Goal: Transaction & Acquisition: Book appointment/travel/reservation

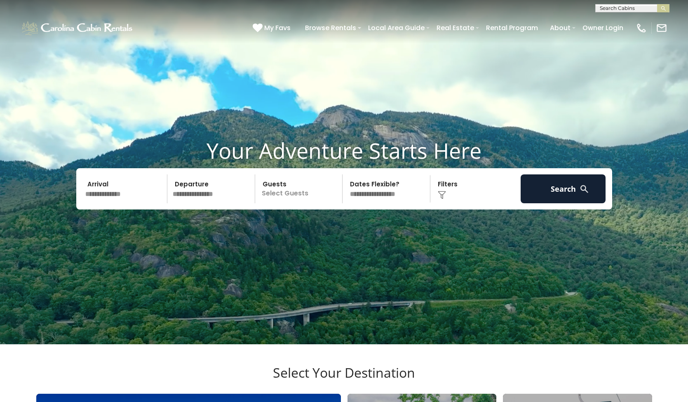
click at [120, 203] on input "text" at bounding box center [124, 188] width 85 height 29
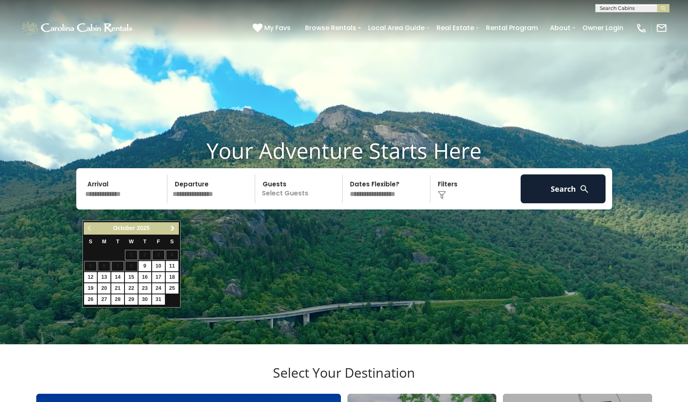
click at [174, 225] on link "Next" at bounding box center [173, 228] width 10 height 10
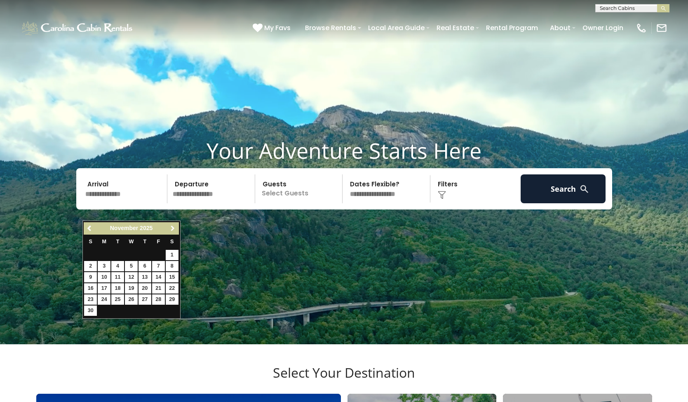
click at [174, 225] on link "Next" at bounding box center [173, 228] width 10 height 10
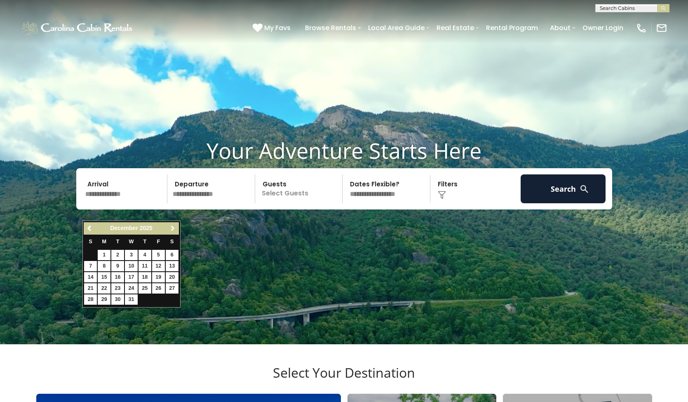
click at [174, 225] on link "Next" at bounding box center [173, 228] width 10 height 10
click at [89, 253] on link "1" at bounding box center [90, 255] width 13 height 10
type input "******"
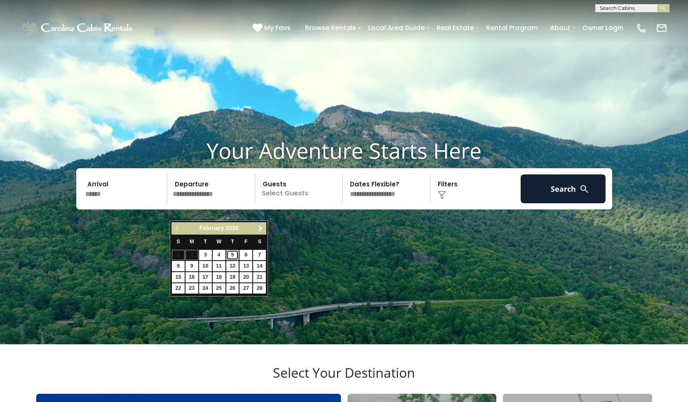
click at [233, 254] on link "5" at bounding box center [232, 255] width 13 height 10
type input "******"
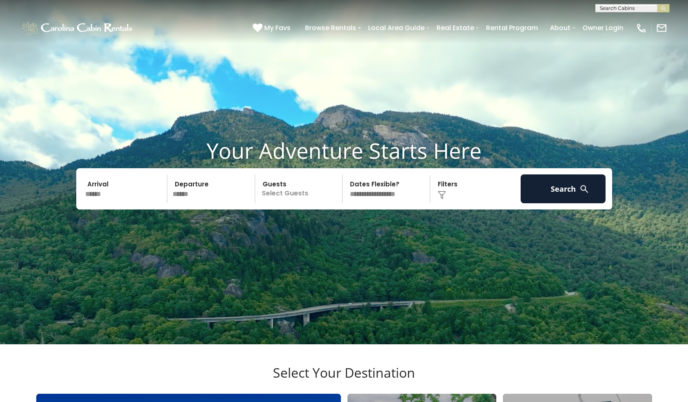
click at [305, 203] on p "Select Guests" at bounding box center [299, 188] width 85 height 29
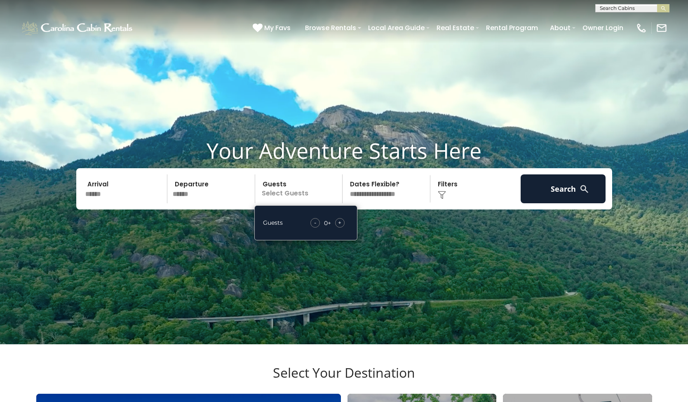
click at [340, 227] on span "+" at bounding box center [339, 222] width 3 height 8
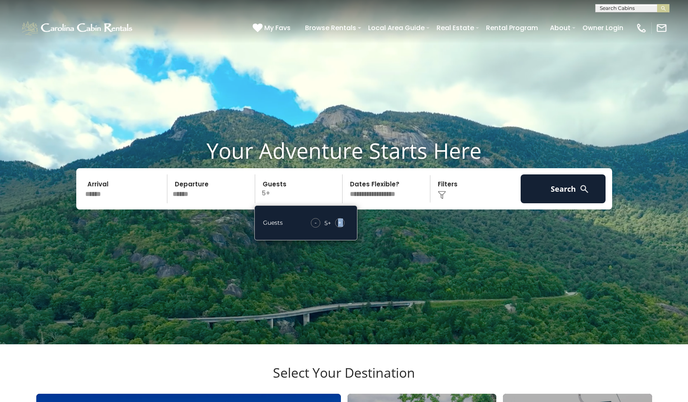
click at [340, 227] on span "+" at bounding box center [339, 222] width 3 height 8
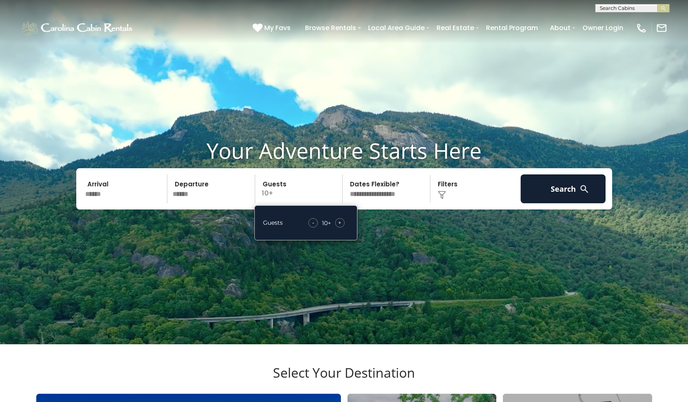
click at [442, 199] on img at bounding box center [442, 195] width 8 height 8
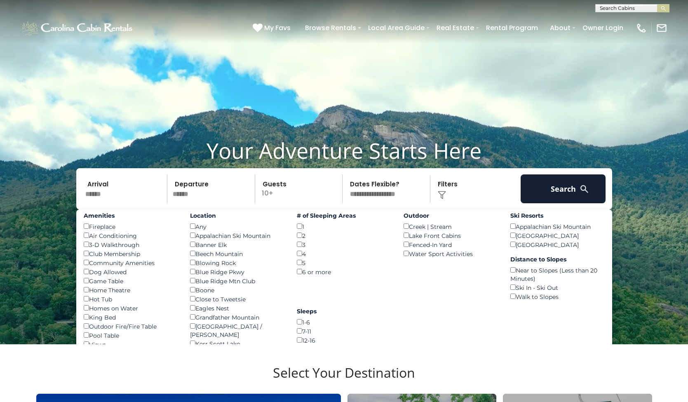
click at [91, 303] on div "Hot Tub ()" at bounding box center [131, 298] width 94 height 9
click at [96, 303] on div "Hot Tub ()" at bounding box center [131, 298] width 94 height 9
click at [559, 203] on button "Search" at bounding box center [562, 188] width 85 height 29
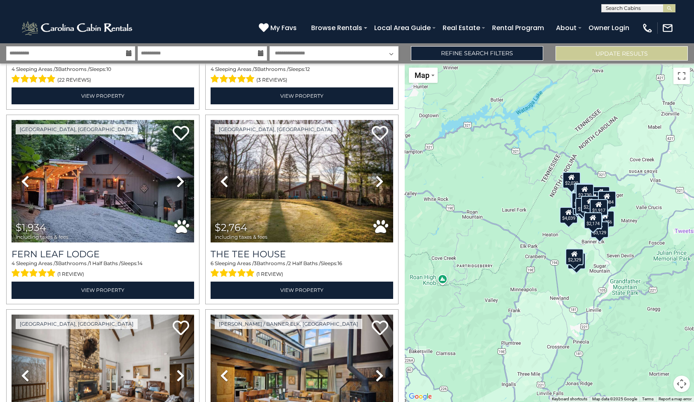
scroll to position [2513, 0]
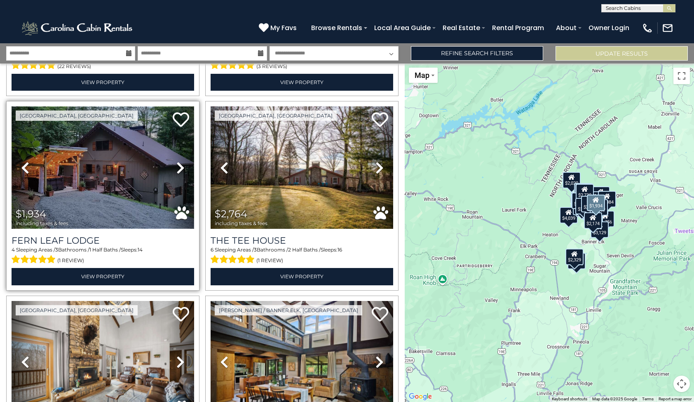
click at [103, 153] on img at bounding box center [103, 167] width 183 height 122
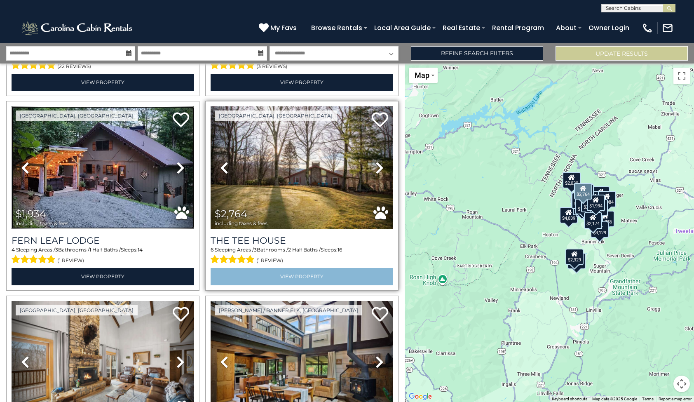
scroll to position [2626, 0]
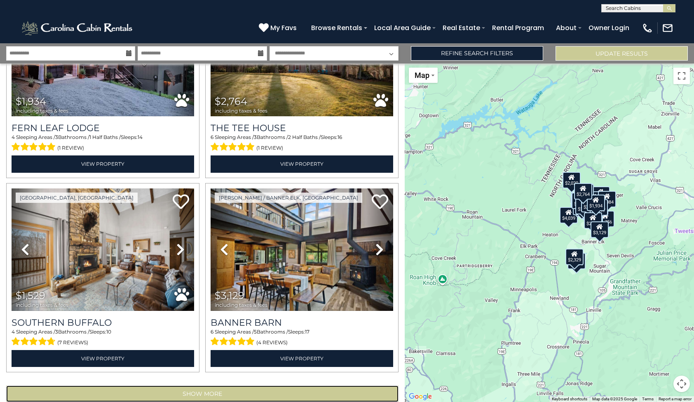
click at [211, 385] on button "Show More" at bounding box center [202, 393] width 392 height 16
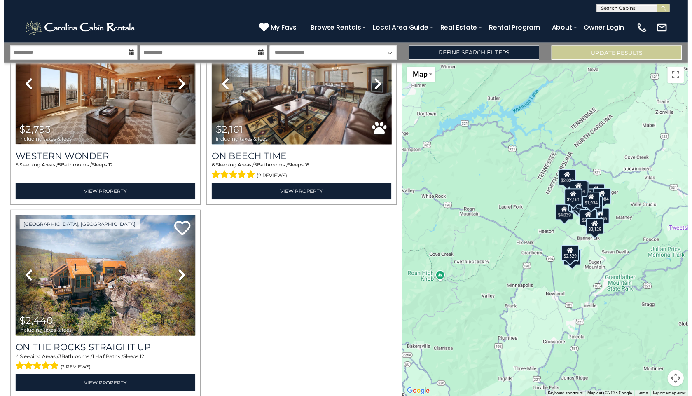
scroll to position [2994, 0]
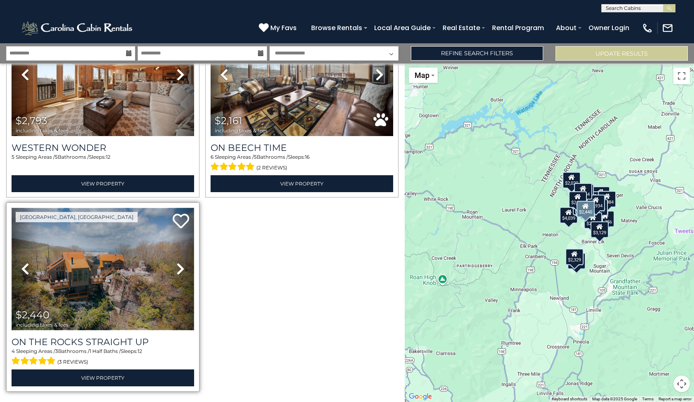
click at [100, 252] on img at bounding box center [103, 269] width 183 height 122
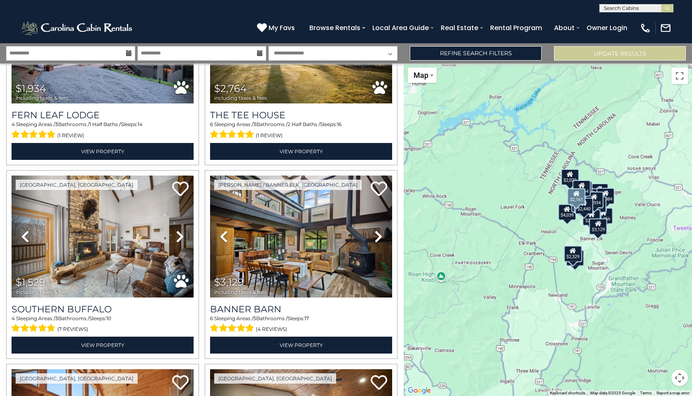
scroll to position [2623, 0]
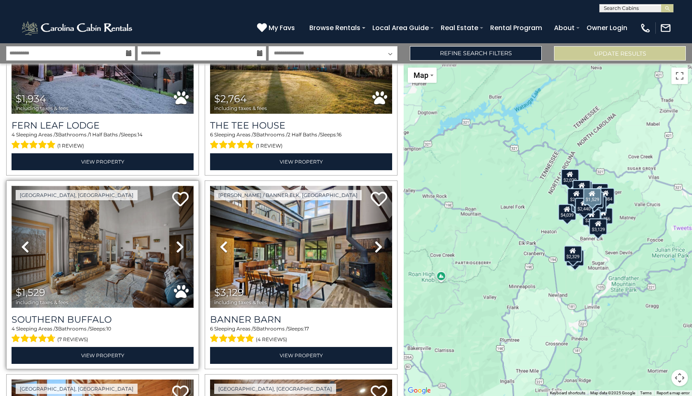
click at [103, 235] on img at bounding box center [103, 247] width 182 height 122
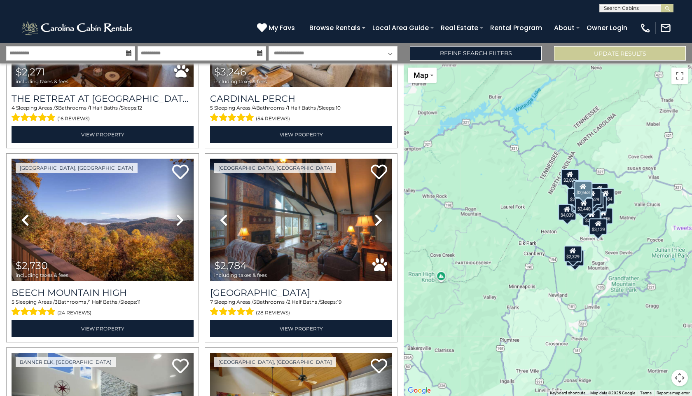
scroll to position [1099, 0]
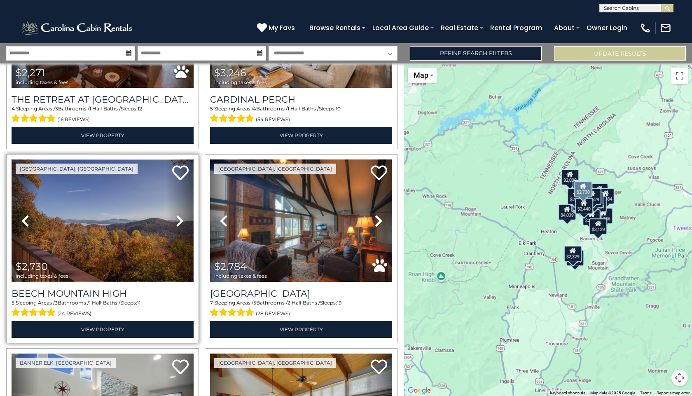
click at [102, 241] on img at bounding box center [103, 220] width 182 height 122
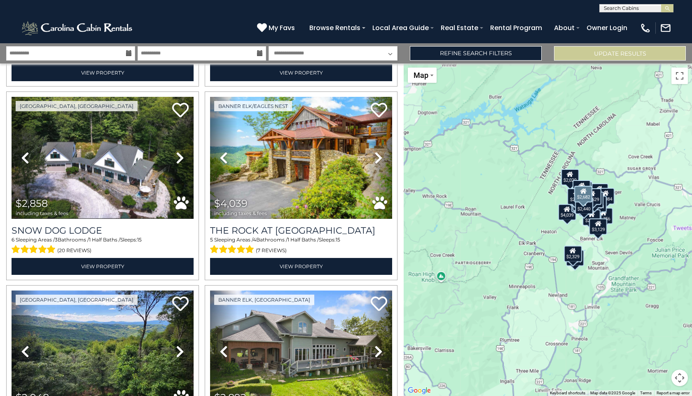
scroll to position [358, 0]
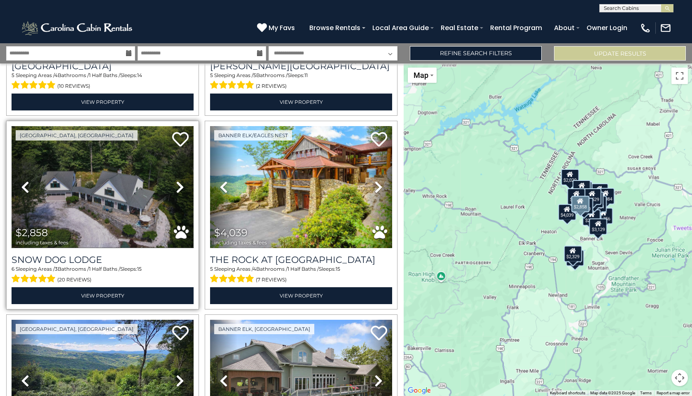
click at [96, 182] on img at bounding box center [103, 187] width 182 height 122
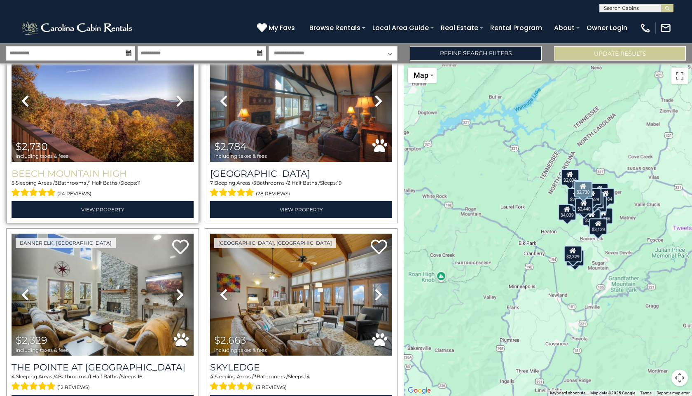
scroll to position [1223, 0]
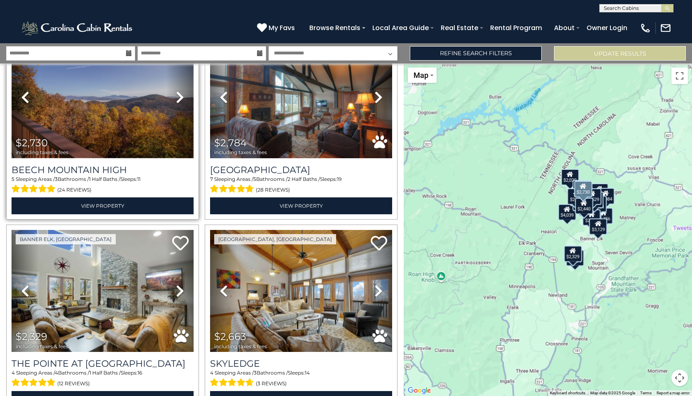
click at [105, 109] on img at bounding box center [103, 97] width 182 height 122
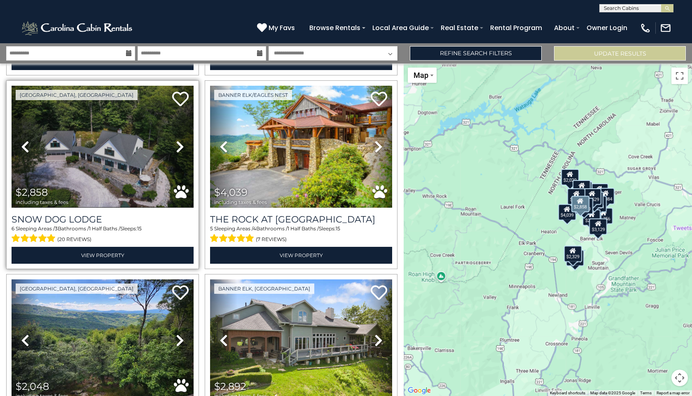
scroll to position [399, 0]
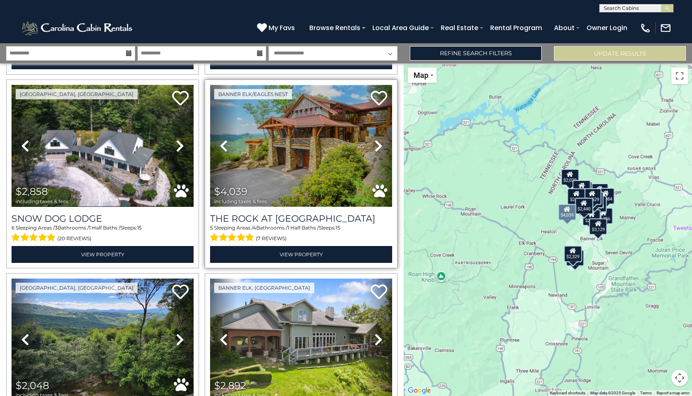
click at [310, 148] on img at bounding box center [301, 146] width 182 height 122
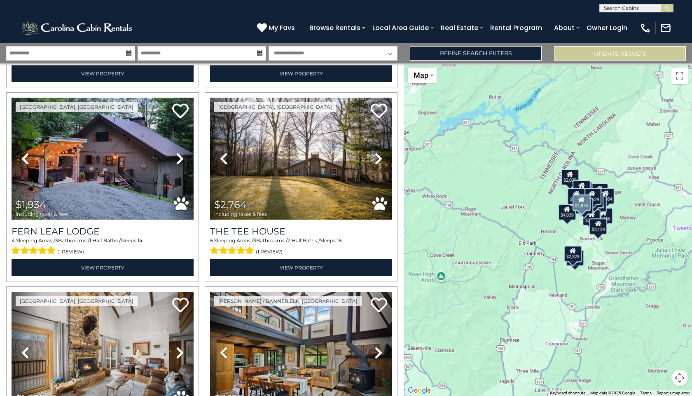
scroll to position [2541, 0]
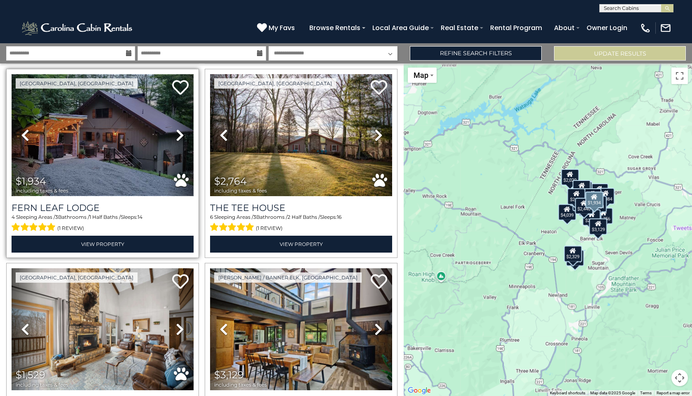
click at [126, 129] on img at bounding box center [103, 135] width 182 height 122
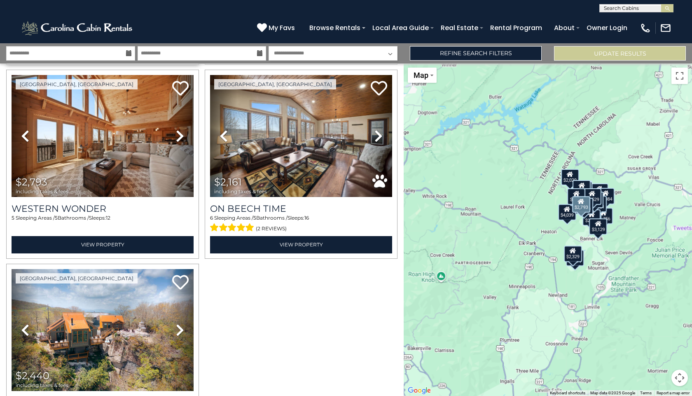
scroll to position [2994, 0]
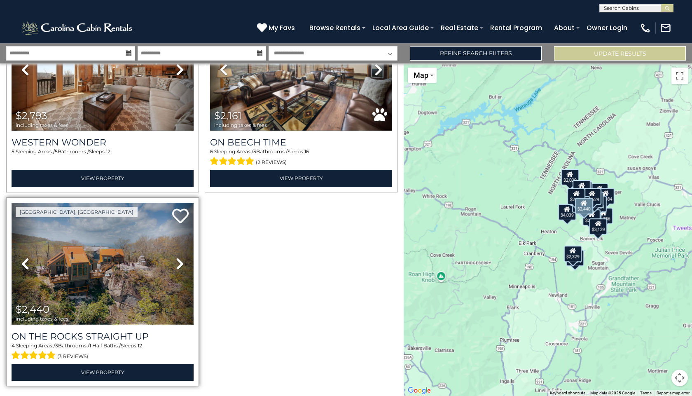
click at [101, 262] on img at bounding box center [103, 264] width 182 height 122
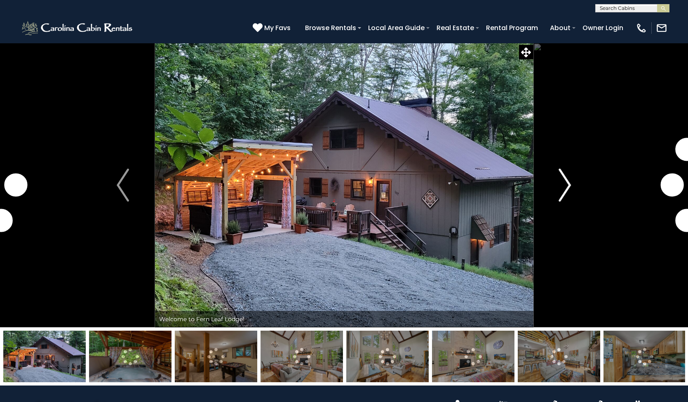
click at [566, 185] on img "Next" at bounding box center [565, 184] width 12 height 33
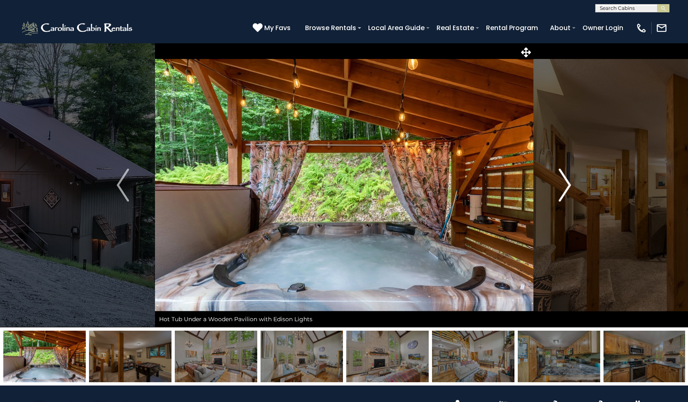
click at [566, 185] on img "Next" at bounding box center [565, 184] width 12 height 33
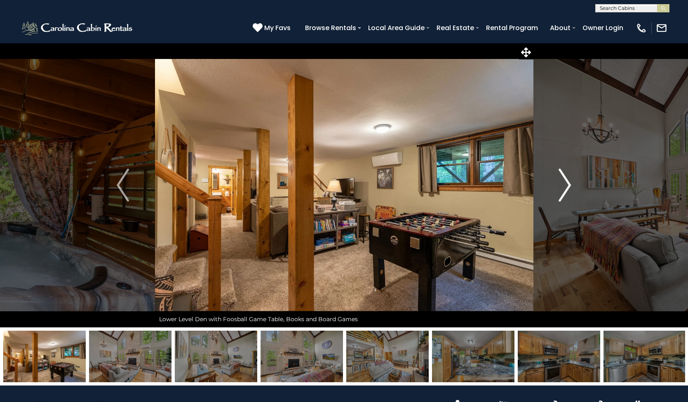
click at [566, 185] on img "Next" at bounding box center [565, 184] width 12 height 33
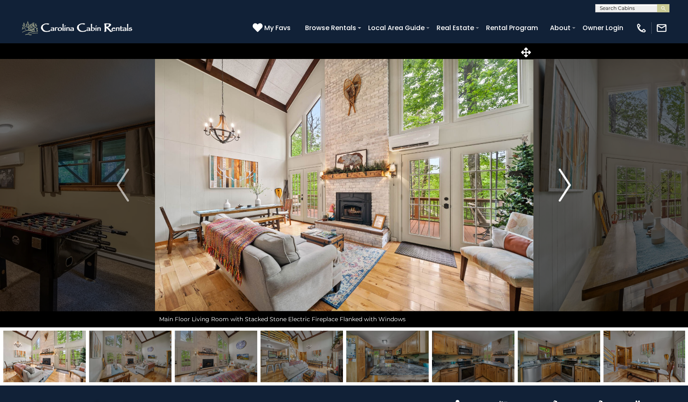
click at [566, 185] on img "Next" at bounding box center [565, 184] width 12 height 33
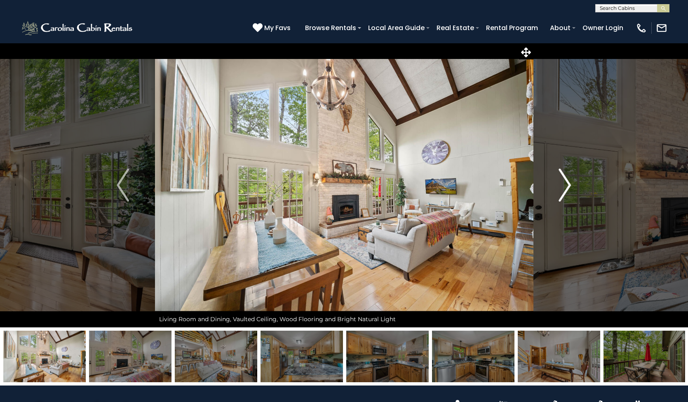
click at [566, 186] on img "Next" at bounding box center [565, 184] width 12 height 33
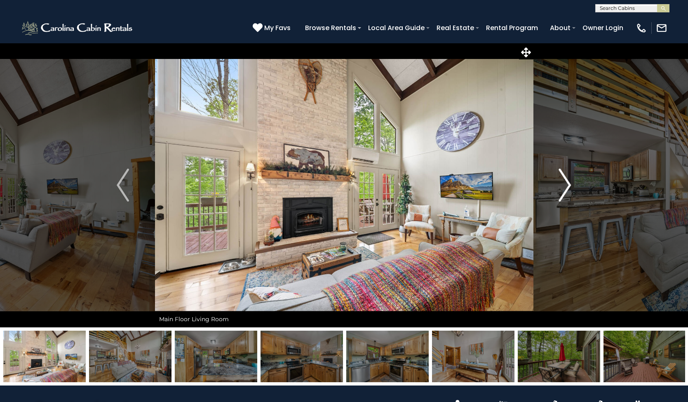
click at [566, 186] on img "Next" at bounding box center [565, 184] width 12 height 33
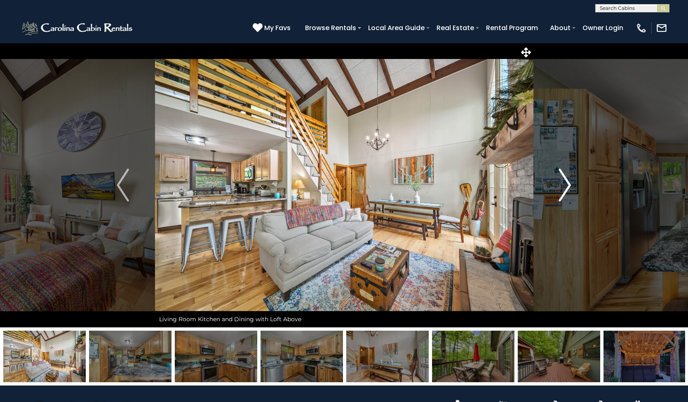
click at [566, 186] on img "Next" at bounding box center [565, 184] width 12 height 33
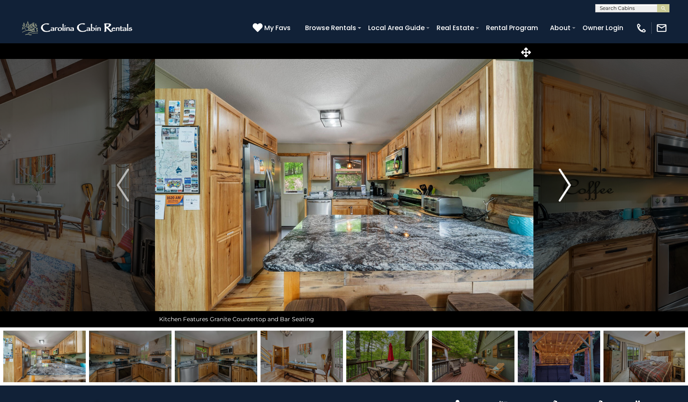
click at [566, 186] on img "Next" at bounding box center [565, 184] width 12 height 33
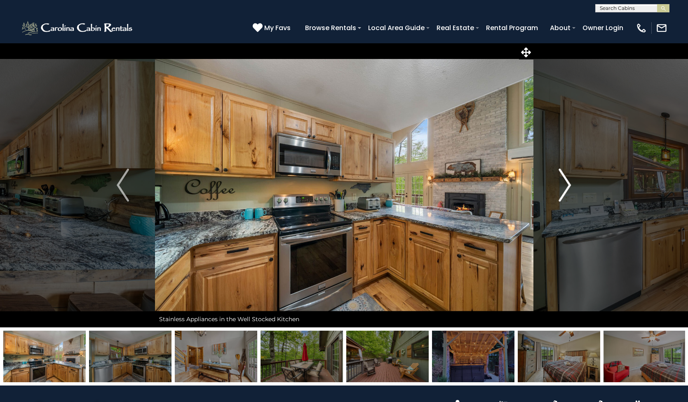
click at [566, 186] on img "Next" at bounding box center [565, 184] width 12 height 33
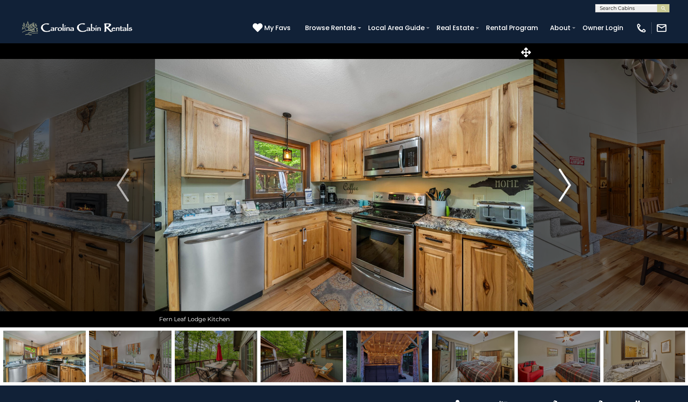
click at [566, 186] on img "Next" at bounding box center [565, 184] width 12 height 33
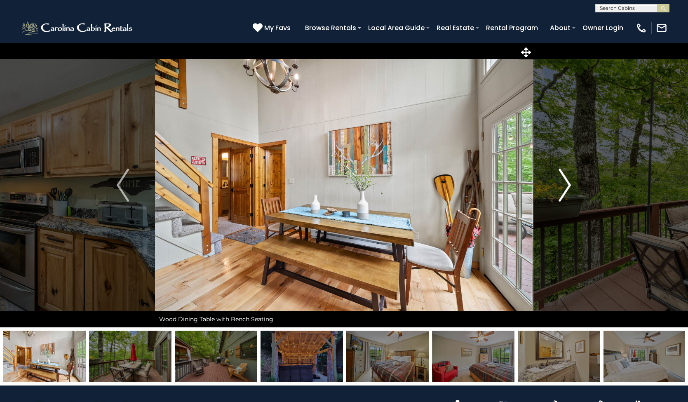
click at [566, 186] on img "Next" at bounding box center [565, 184] width 12 height 33
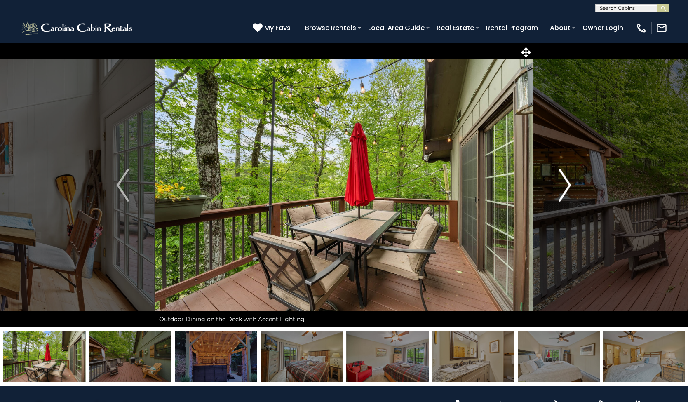
click at [566, 186] on img "Next" at bounding box center [565, 184] width 12 height 33
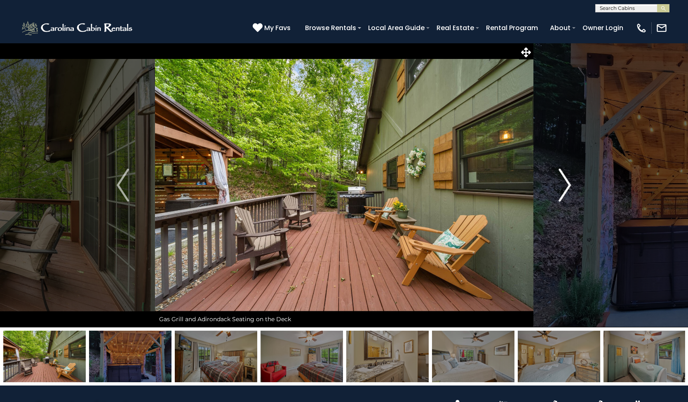
click at [566, 186] on img "Next" at bounding box center [565, 184] width 12 height 33
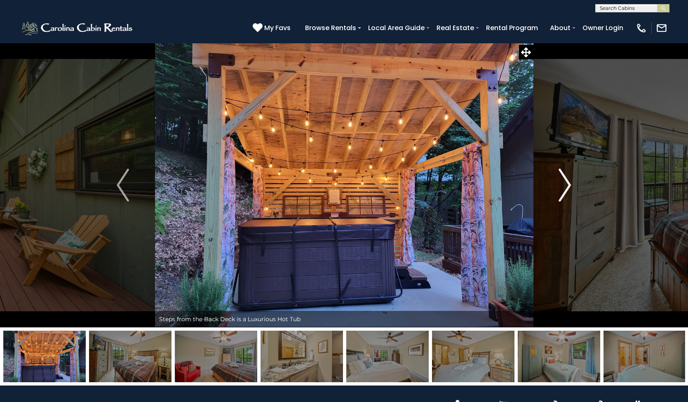
click at [566, 186] on img "Next" at bounding box center [565, 184] width 12 height 33
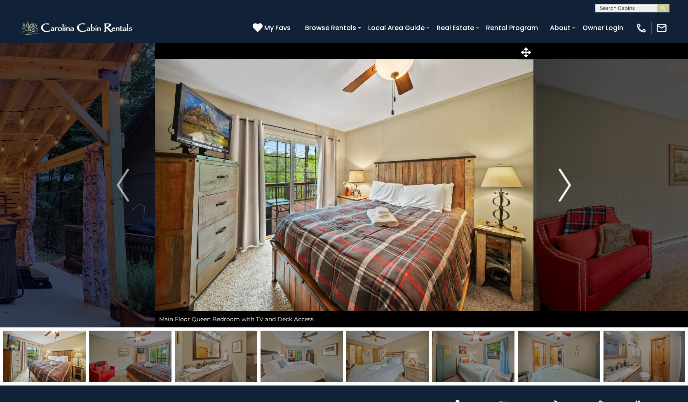
click at [566, 186] on img "Next" at bounding box center [565, 184] width 12 height 33
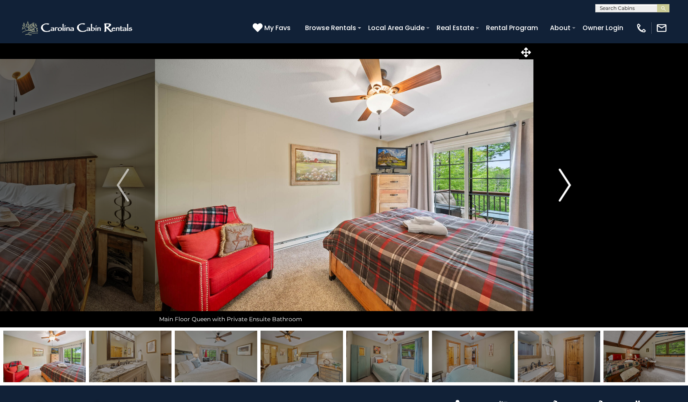
click at [566, 186] on img "Next" at bounding box center [565, 184] width 12 height 33
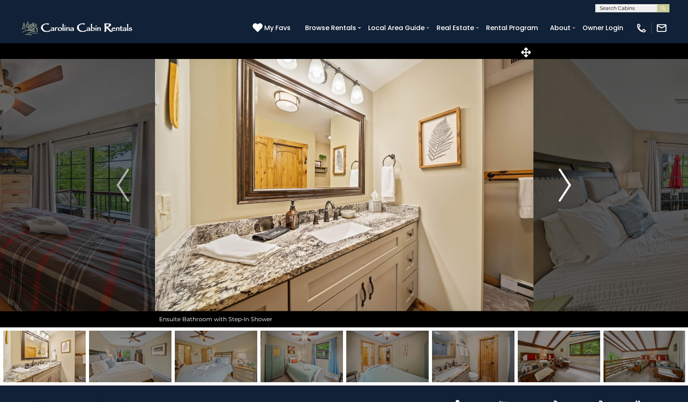
click at [566, 186] on img "Next" at bounding box center [565, 184] width 12 height 33
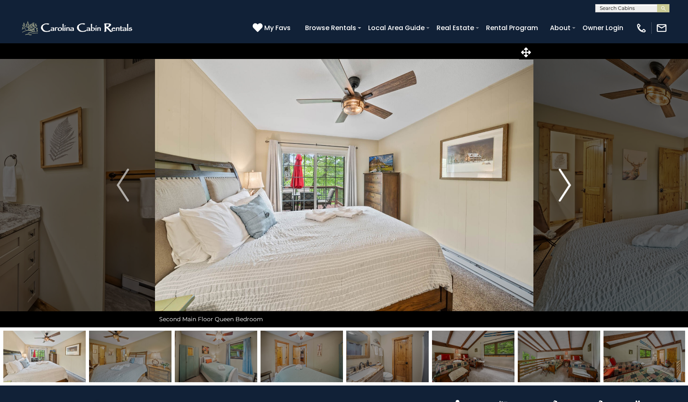
click at [566, 186] on img "Next" at bounding box center [565, 184] width 12 height 33
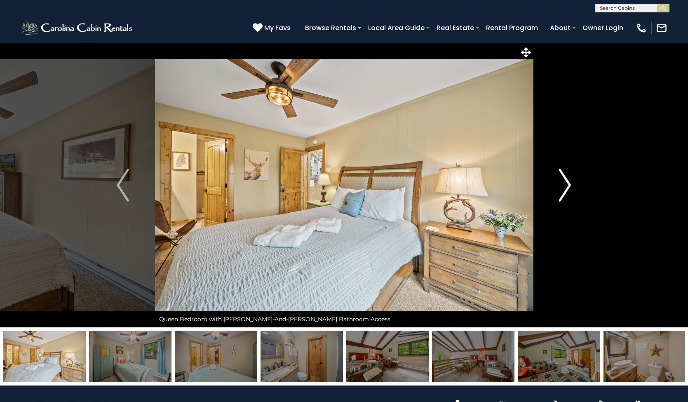
click at [566, 186] on img "Next" at bounding box center [565, 184] width 12 height 33
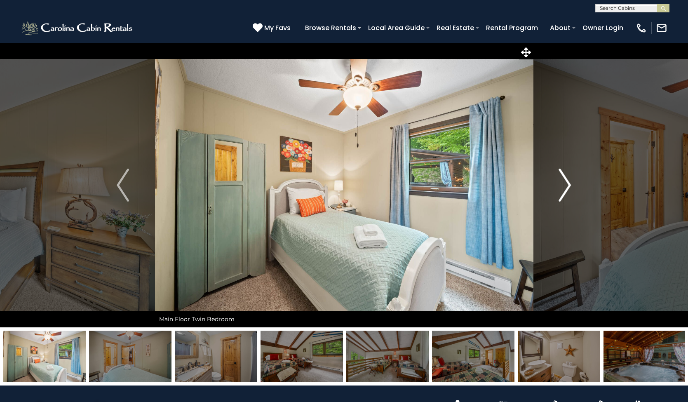
click at [566, 186] on img "Next" at bounding box center [565, 184] width 12 height 33
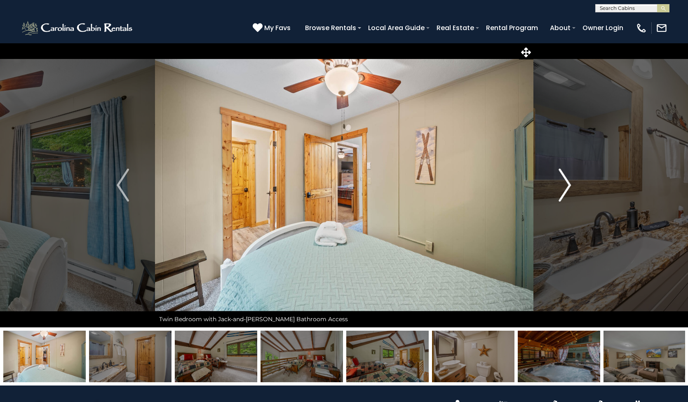
click at [566, 186] on img "Next" at bounding box center [565, 184] width 12 height 33
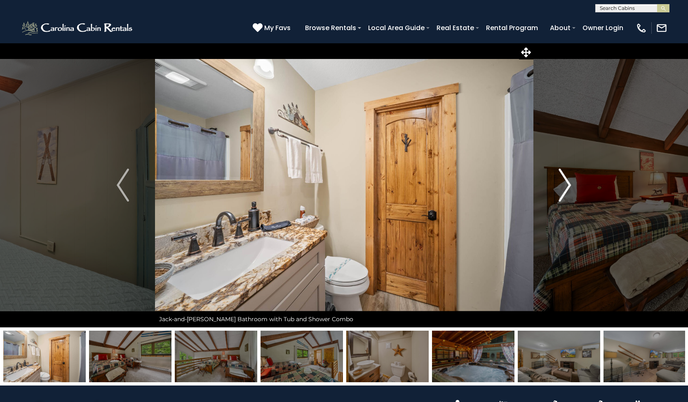
click at [566, 186] on img "Next" at bounding box center [565, 184] width 12 height 33
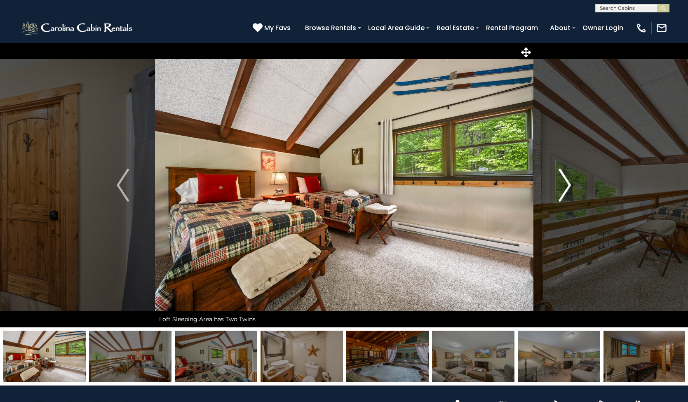
click at [566, 186] on img "Next" at bounding box center [565, 184] width 12 height 33
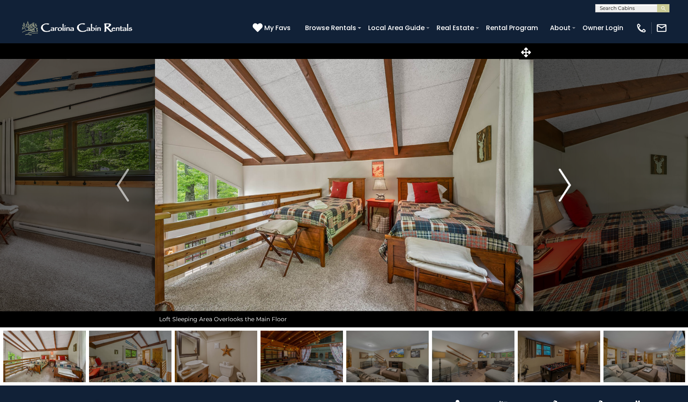
click at [566, 186] on img "Next" at bounding box center [565, 184] width 12 height 33
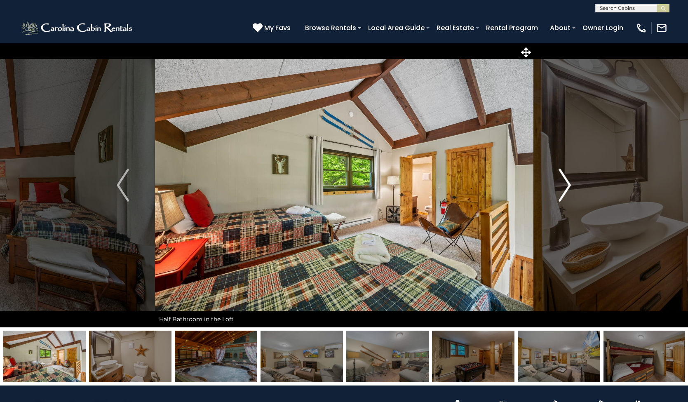
click at [566, 186] on img "Next" at bounding box center [565, 184] width 12 height 33
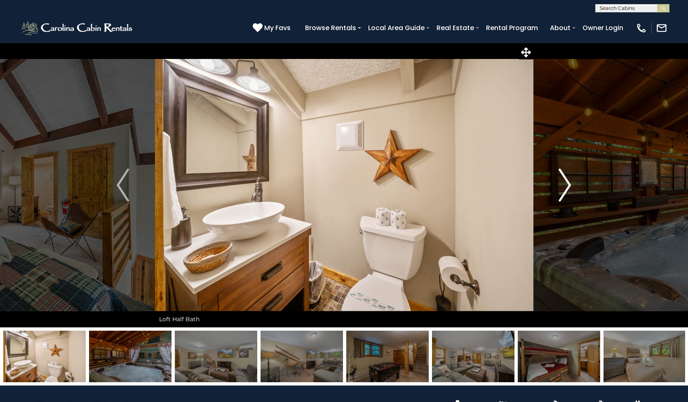
click at [566, 186] on img "Next" at bounding box center [565, 184] width 12 height 33
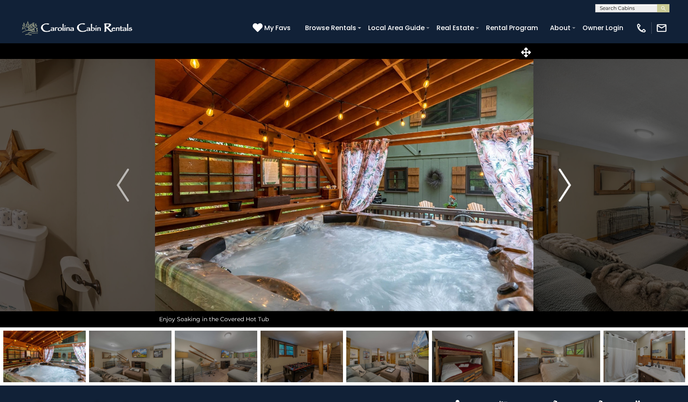
click at [566, 186] on img "Next" at bounding box center [565, 184] width 12 height 33
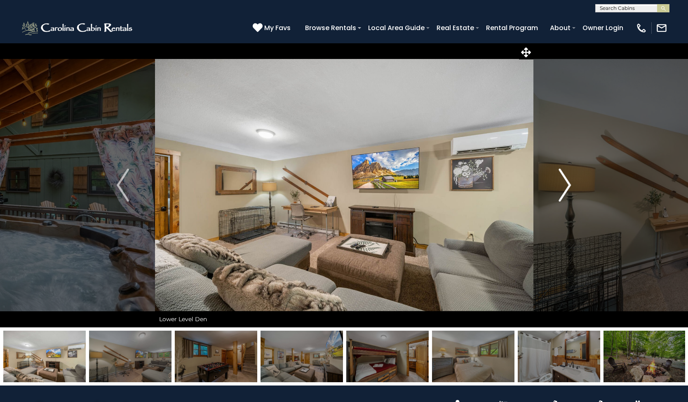
click at [566, 186] on img "Next" at bounding box center [565, 184] width 12 height 33
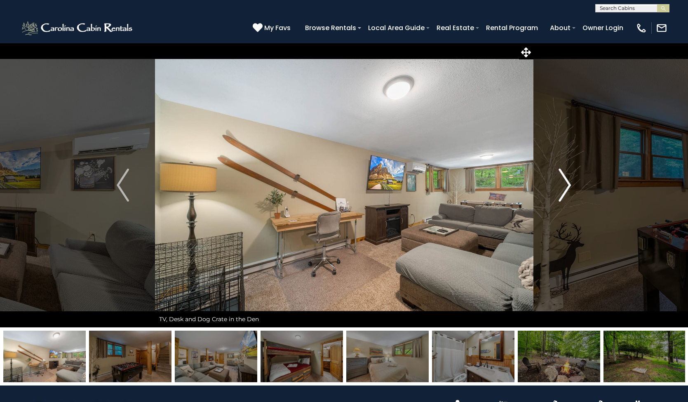
click at [566, 186] on img "Next" at bounding box center [565, 184] width 12 height 33
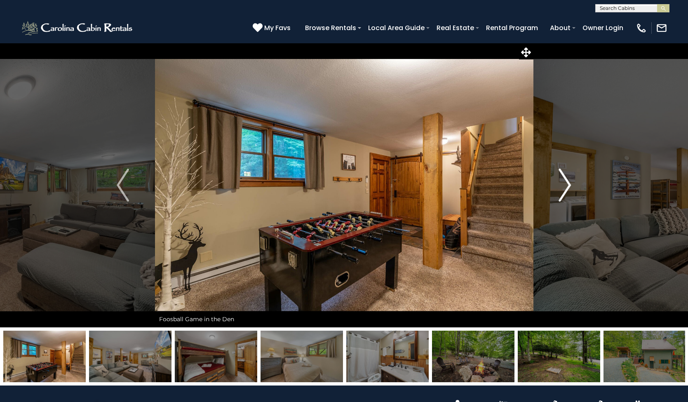
click at [566, 186] on img "Next" at bounding box center [565, 184] width 12 height 33
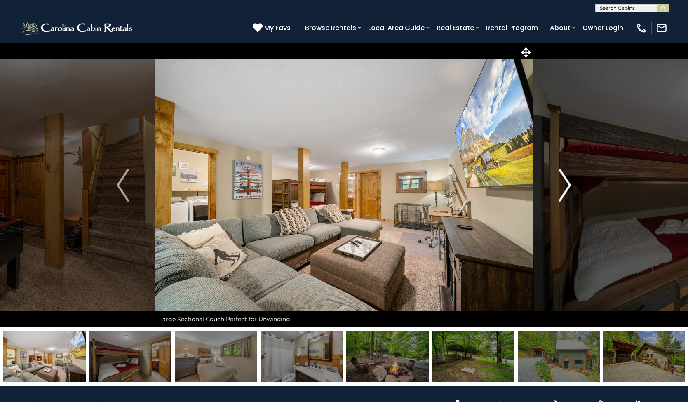
click at [566, 186] on img "Next" at bounding box center [565, 184] width 12 height 33
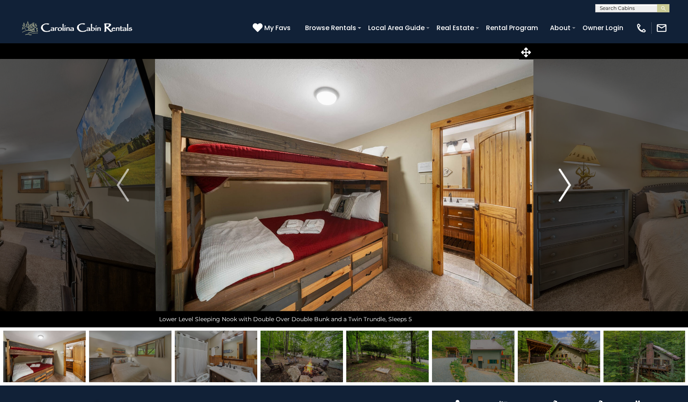
click at [566, 186] on img "Next" at bounding box center [565, 184] width 12 height 33
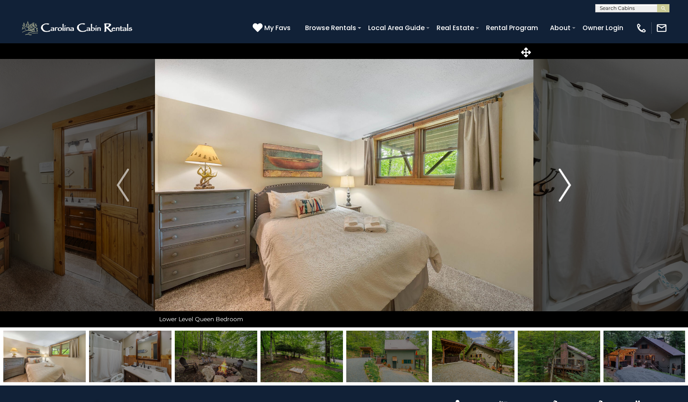
click at [566, 186] on img "Next" at bounding box center [565, 184] width 12 height 33
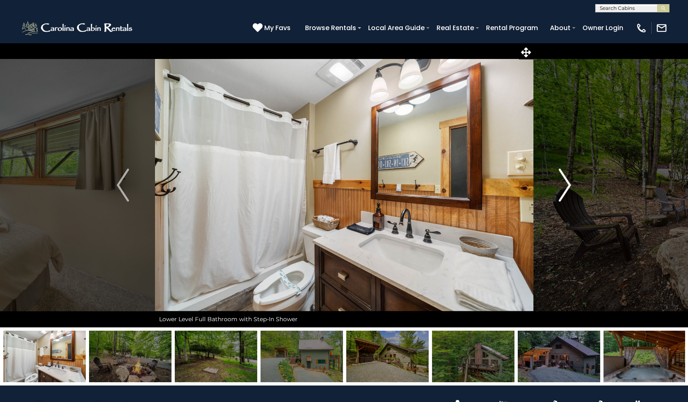
click at [566, 186] on img "Next" at bounding box center [565, 184] width 12 height 33
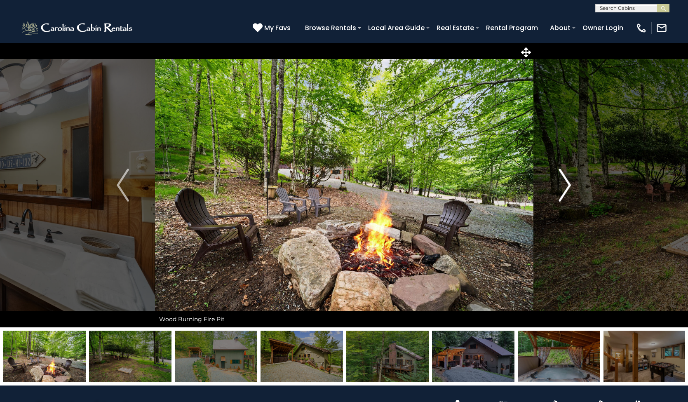
click at [566, 186] on img "Next" at bounding box center [565, 184] width 12 height 33
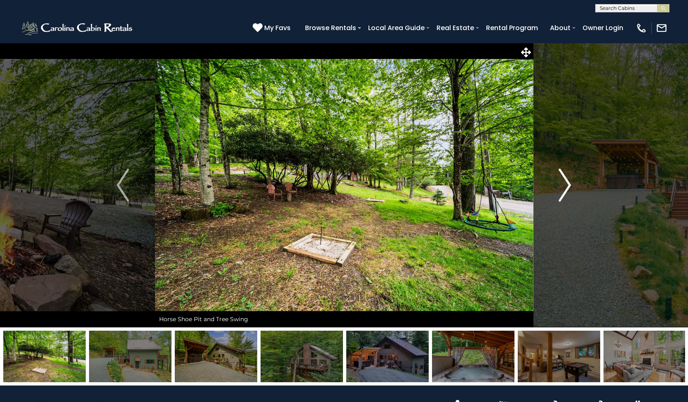
click at [566, 186] on img "Next" at bounding box center [565, 184] width 12 height 33
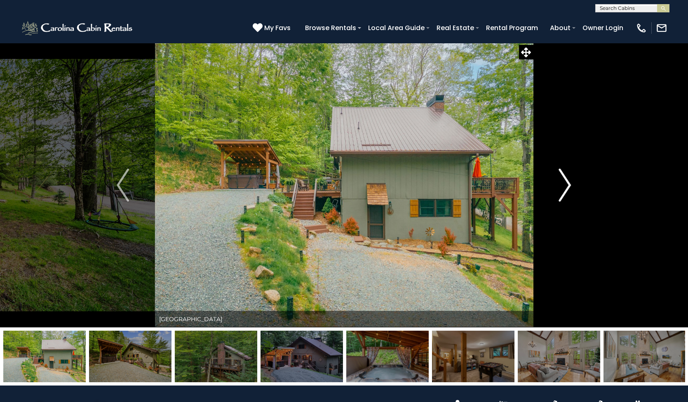
click at [566, 186] on img "Next" at bounding box center [565, 184] width 12 height 33
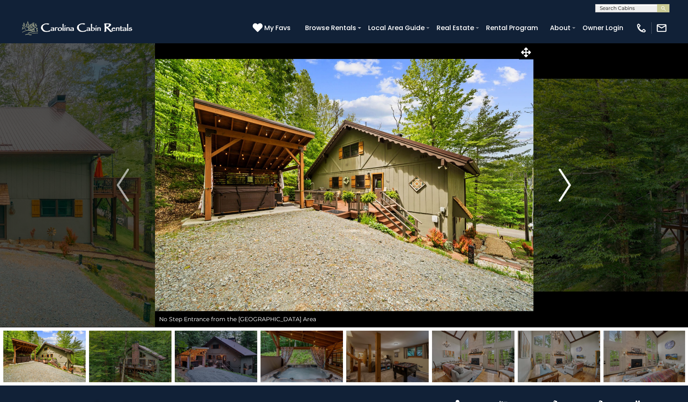
click at [566, 186] on img "Next" at bounding box center [565, 184] width 12 height 33
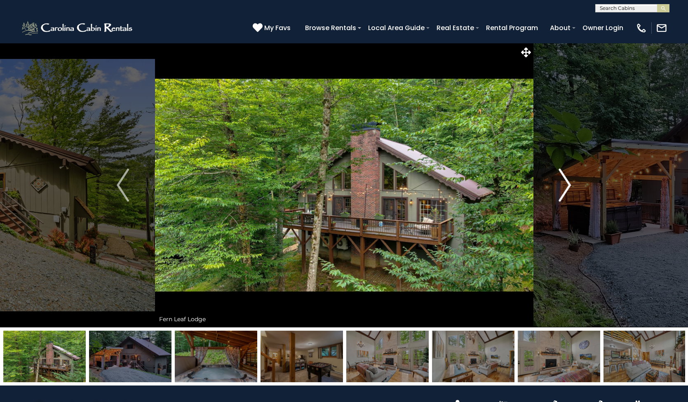
click at [566, 186] on img "Next" at bounding box center [565, 184] width 12 height 33
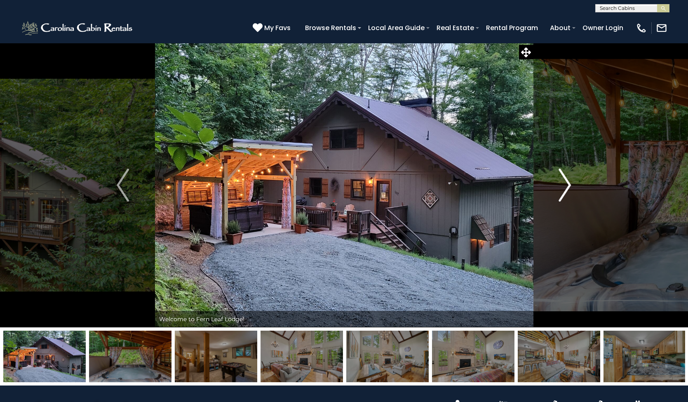
click at [566, 186] on img "Next" at bounding box center [565, 184] width 12 height 33
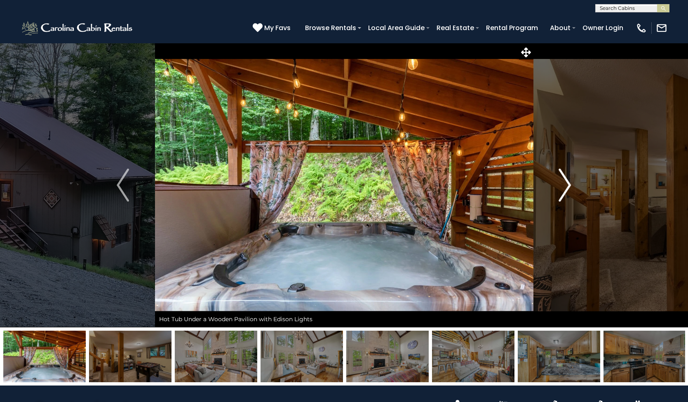
click at [566, 186] on img "Next" at bounding box center [565, 184] width 12 height 33
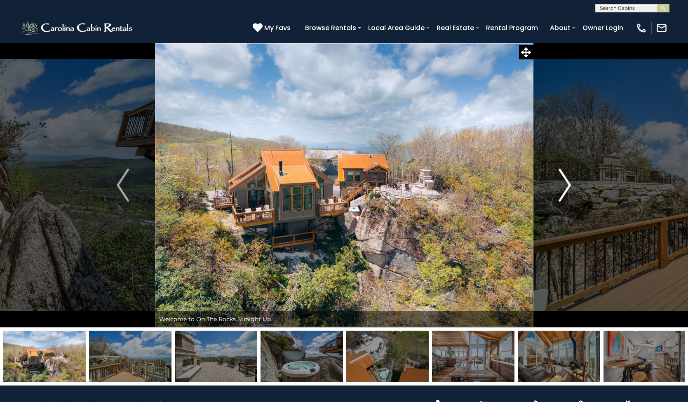
click at [569, 189] on img "Next" at bounding box center [565, 184] width 12 height 33
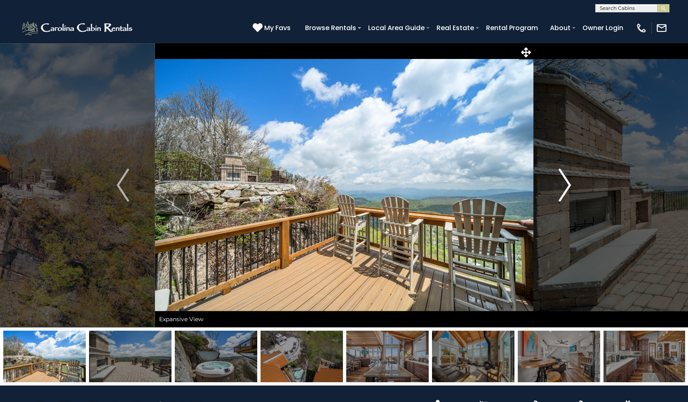
click at [569, 189] on img "Next" at bounding box center [565, 184] width 12 height 33
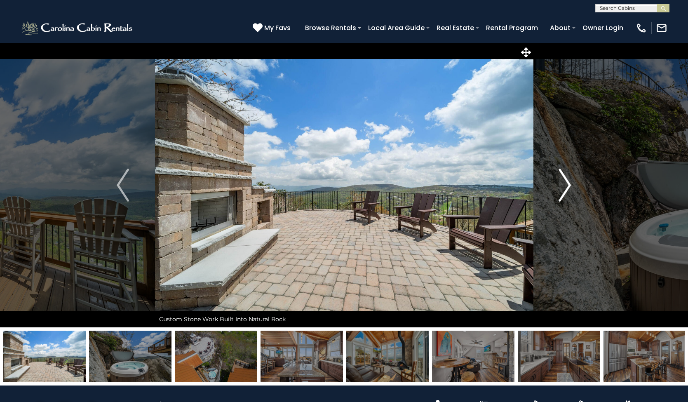
click at [569, 189] on img "Next" at bounding box center [565, 184] width 12 height 33
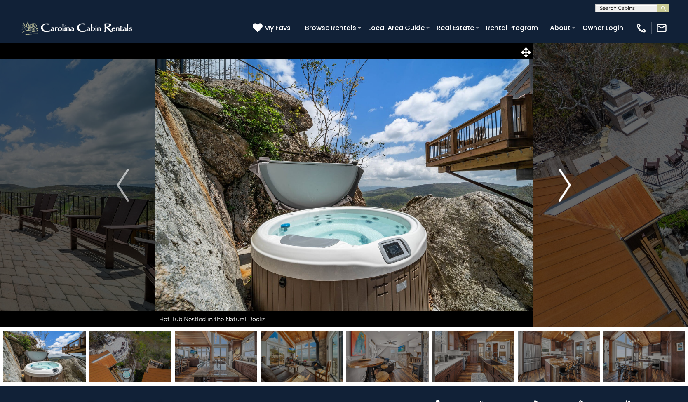
click at [569, 189] on img "Next" at bounding box center [565, 184] width 12 height 33
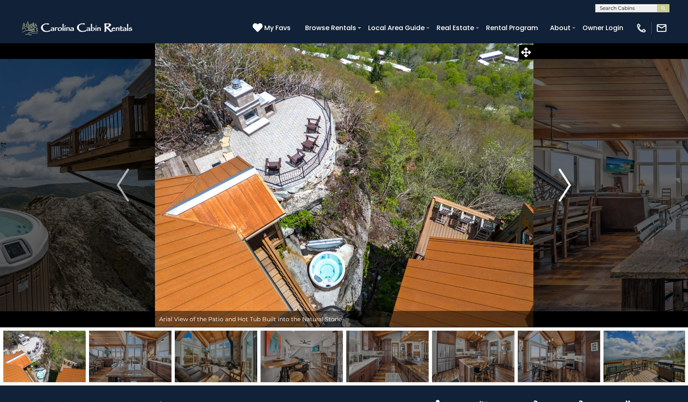
click at [569, 189] on img "Next" at bounding box center [565, 184] width 12 height 33
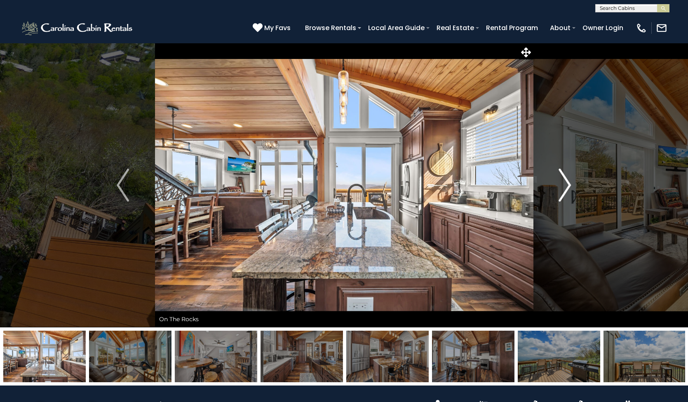
click at [569, 189] on img "Next" at bounding box center [565, 184] width 12 height 33
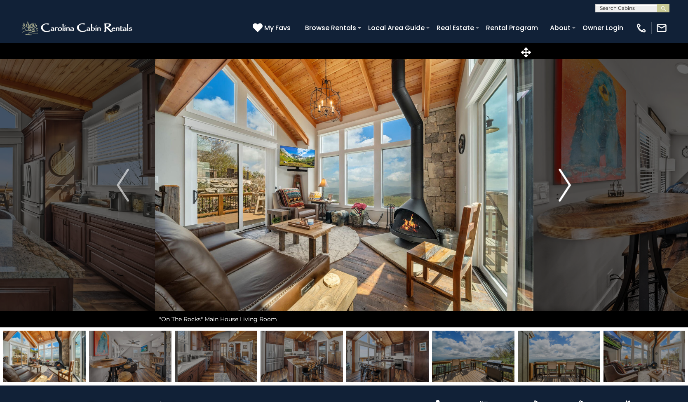
click at [569, 189] on img "Next" at bounding box center [565, 184] width 12 height 33
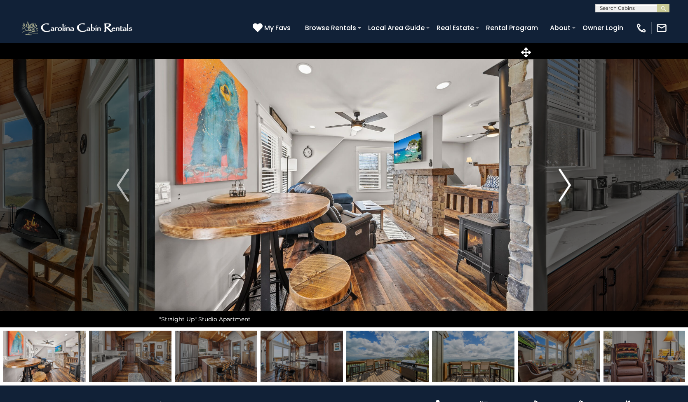
click at [569, 189] on img "Next" at bounding box center [565, 184] width 12 height 33
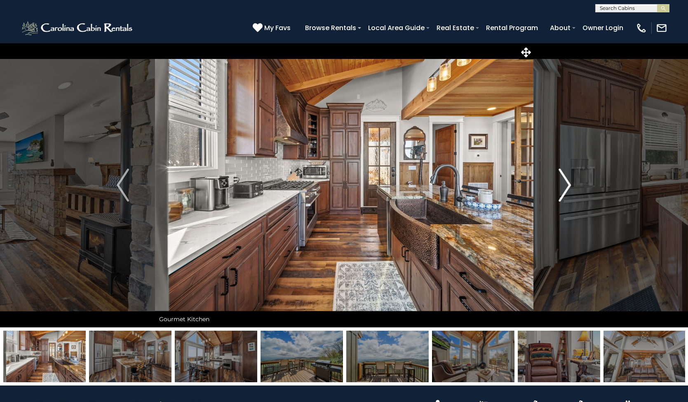
click at [569, 189] on img "Next" at bounding box center [565, 184] width 12 height 33
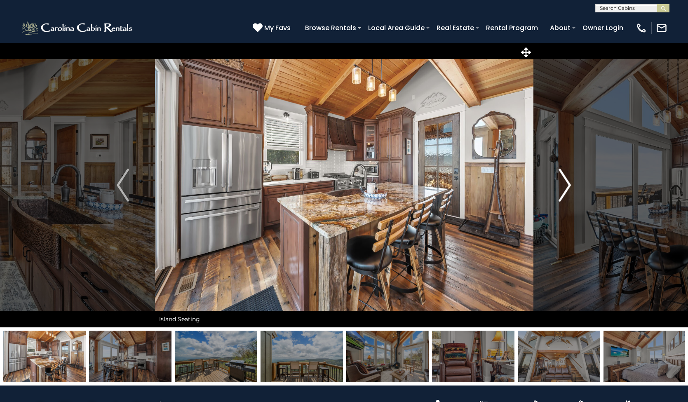
click at [569, 189] on img "Next" at bounding box center [565, 184] width 12 height 33
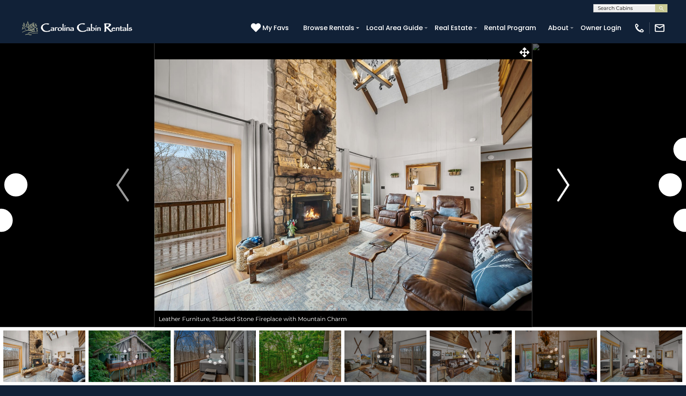
click at [563, 186] on img "Next" at bounding box center [563, 184] width 12 height 33
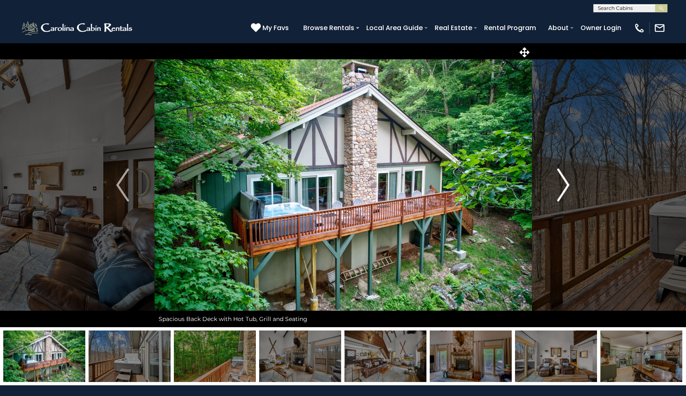
click at [563, 186] on img "Next" at bounding box center [563, 184] width 12 height 33
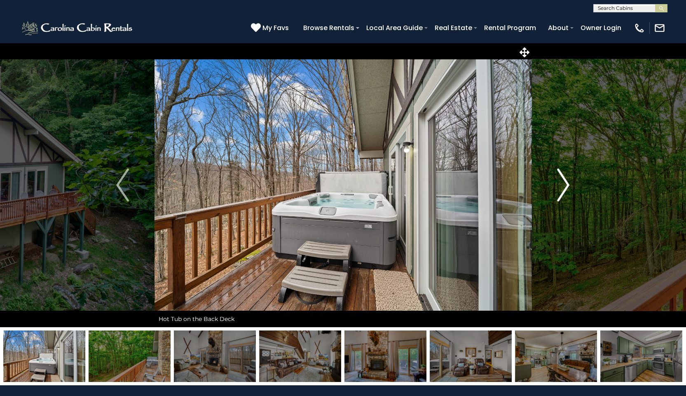
click at [563, 186] on img "Next" at bounding box center [563, 184] width 12 height 33
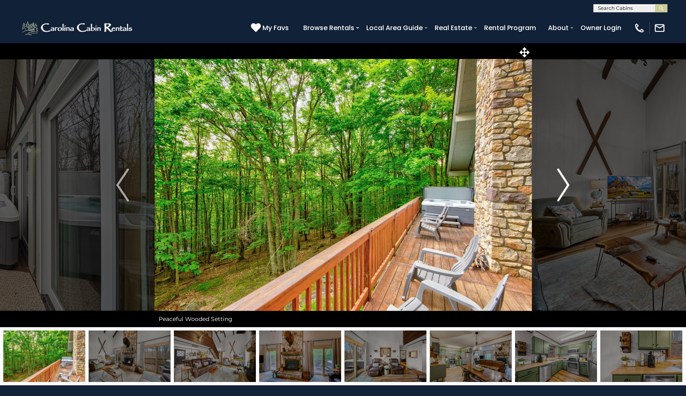
click at [563, 186] on img "Next" at bounding box center [563, 184] width 12 height 33
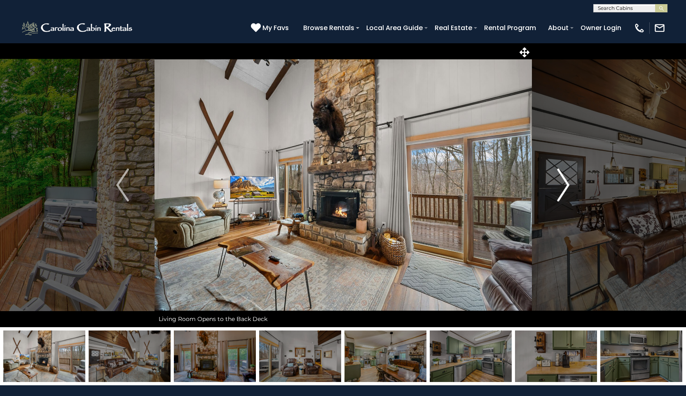
click at [563, 186] on img "Next" at bounding box center [563, 184] width 12 height 33
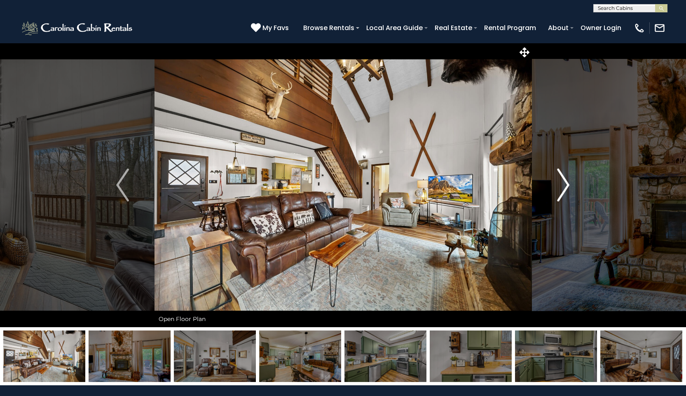
click at [563, 186] on img "Next" at bounding box center [563, 184] width 12 height 33
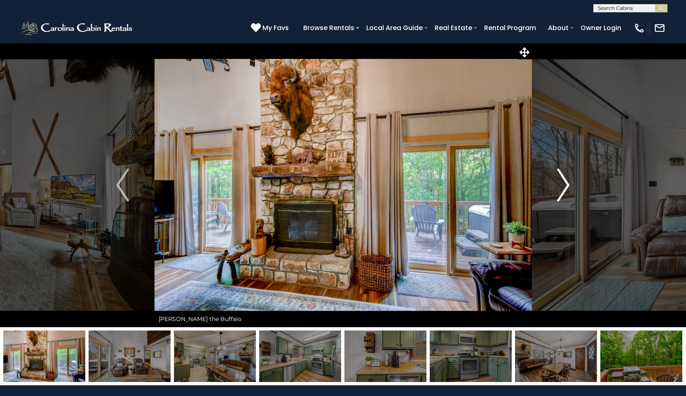
click at [563, 186] on img "Next" at bounding box center [563, 184] width 12 height 33
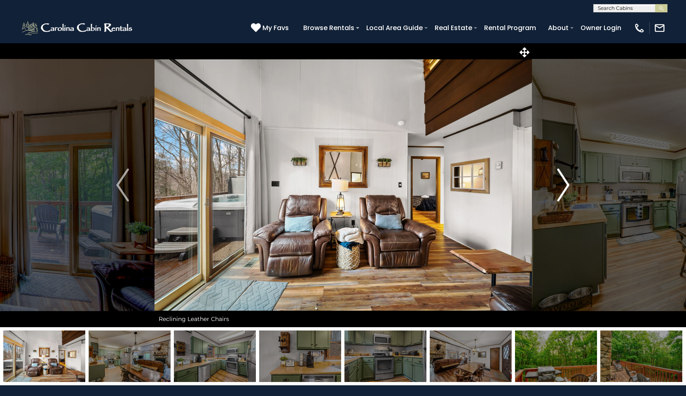
click at [563, 186] on img "Next" at bounding box center [563, 184] width 12 height 33
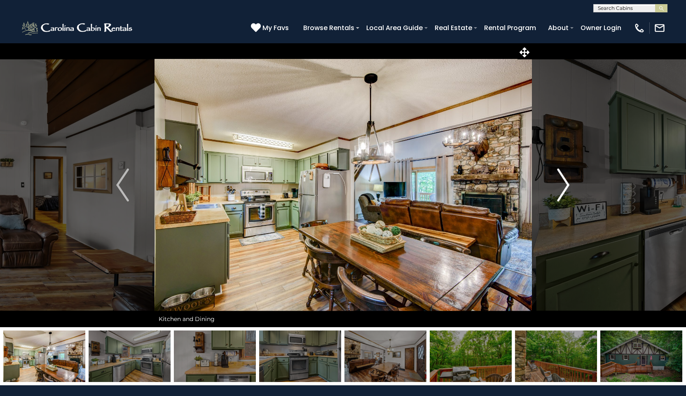
click at [563, 186] on img "Next" at bounding box center [563, 184] width 12 height 33
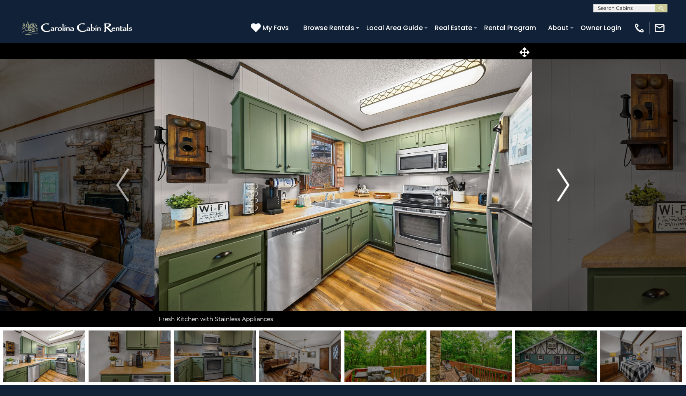
click at [563, 186] on img "Next" at bounding box center [563, 184] width 12 height 33
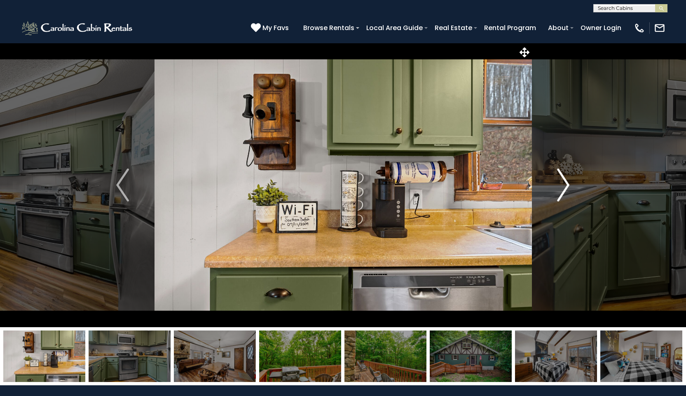
click at [563, 186] on img "Next" at bounding box center [563, 184] width 12 height 33
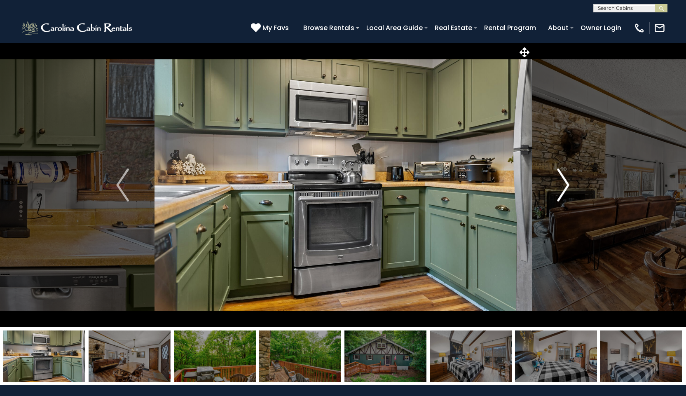
click at [563, 186] on img "Next" at bounding box center [563, 184] width 12 height 33
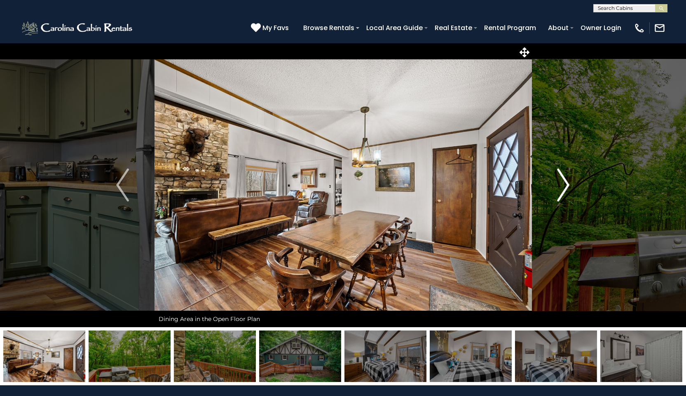
click at [563, 186] on img "Next" at bounding box center [563, 184] width 12 height 33
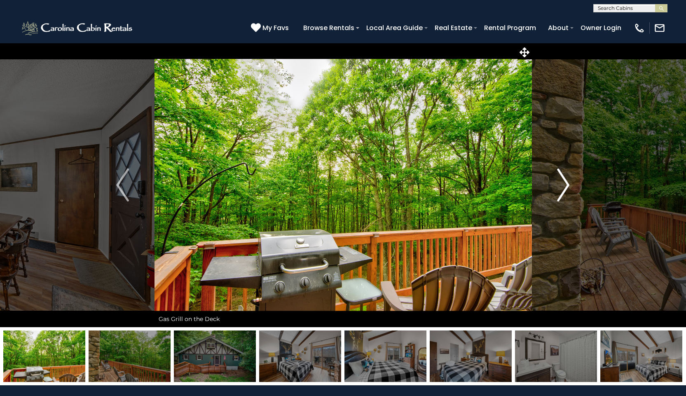
click at [563, 186] on img "Next" at bounding box center [563, 184] width 12 height 33
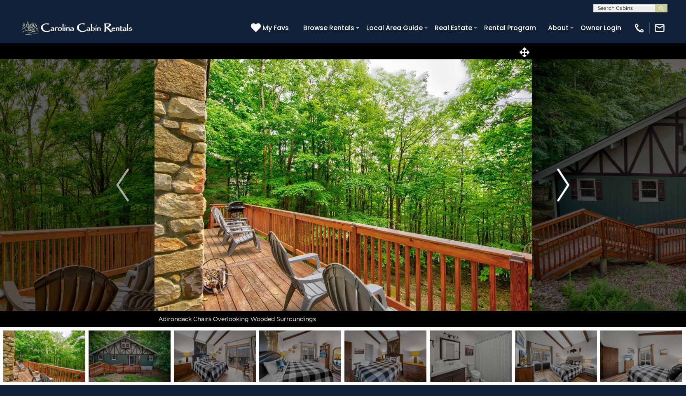
click at [563, 186] on img "Next" at bounding box center [563, 184] width 12 height 33
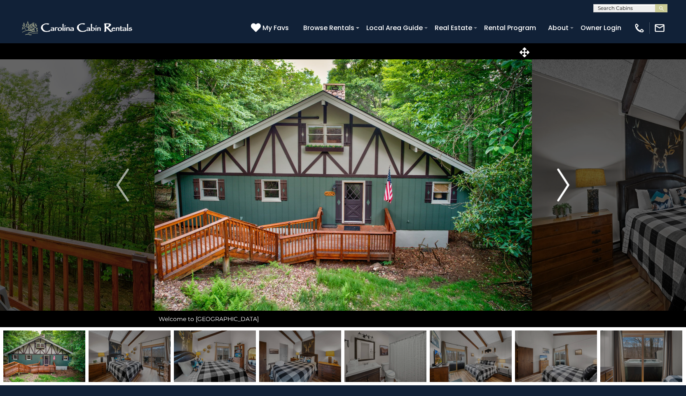
click at [563, 186] on img "Next" at bounding box center [563, 184] width 12 height 33
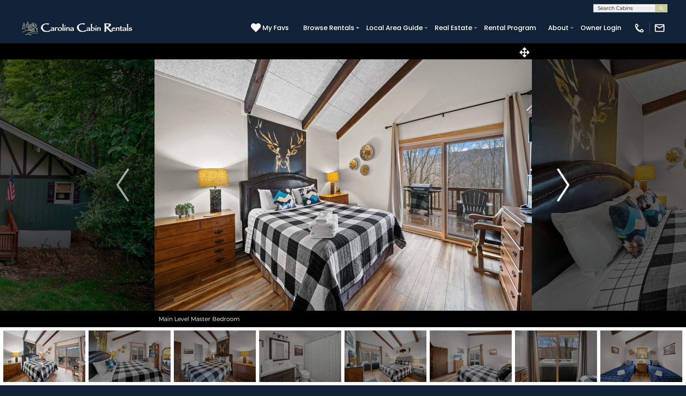
click at [563, 186] on img "Next" at bounding box center [563, 184] width 12 height 33
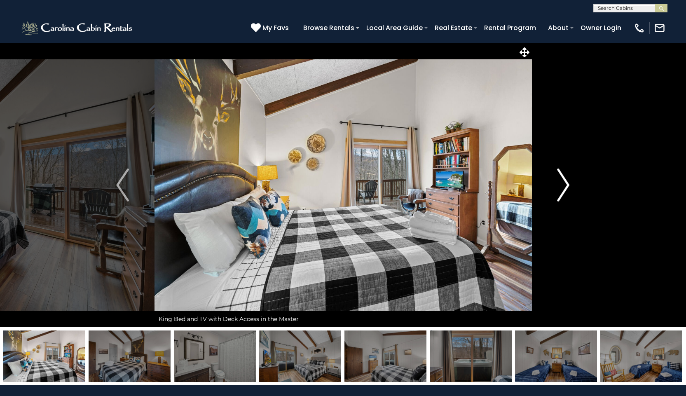
click at [563, 186] on img "Next" at bounding box center [563, 184] width 12 height 33
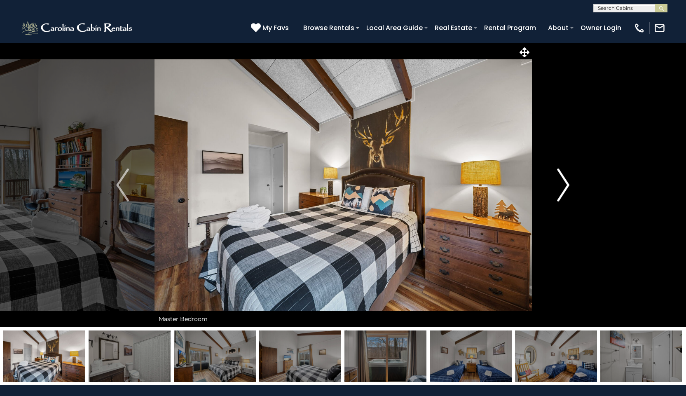
click at [563, 186] on img "Next" at bounding box center [563, 184] width 12 height 33
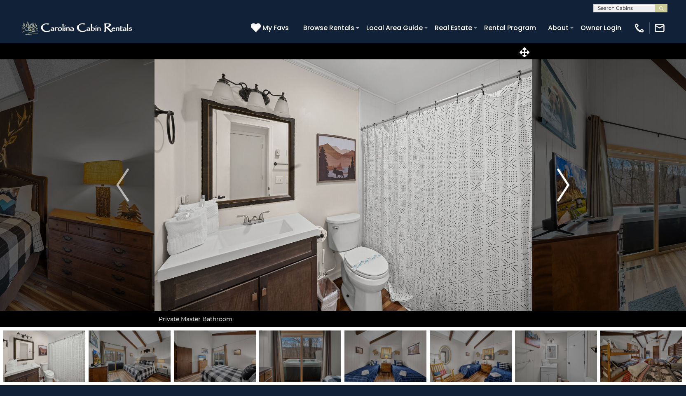
click at [563, 186] on img "Next" at bounding box center [563, 184] width 12 height 33
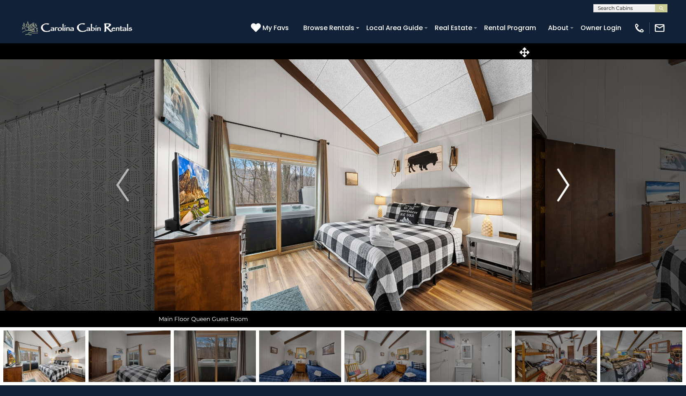
click at [563, 186] on img "Next" at bounding box center [563, 184] width 12 height 33
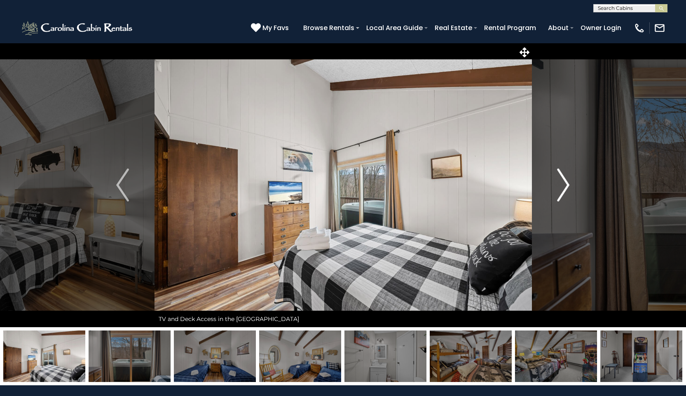
click at [563, 186] on img "Next" at bounding box center [563, 184] width 12 height 33
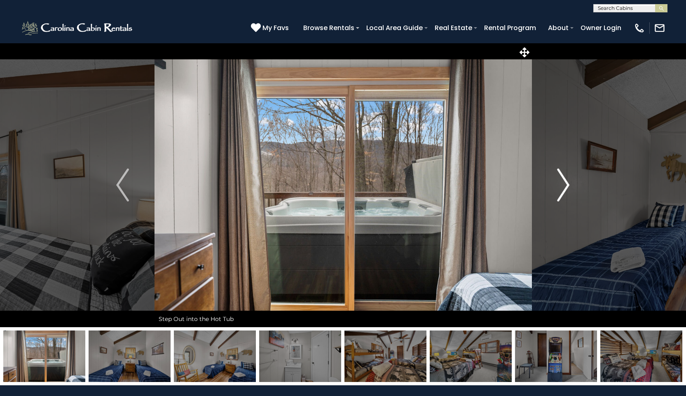
click at [563, 186] on img "Next" at bounding box center [563, 184] width 12 height 33
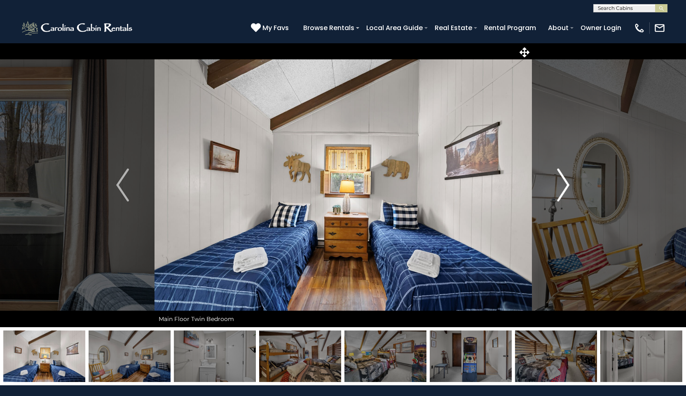
click at [563, 186] on img "Next" at bounding box center [563, 184] width 12 height 33
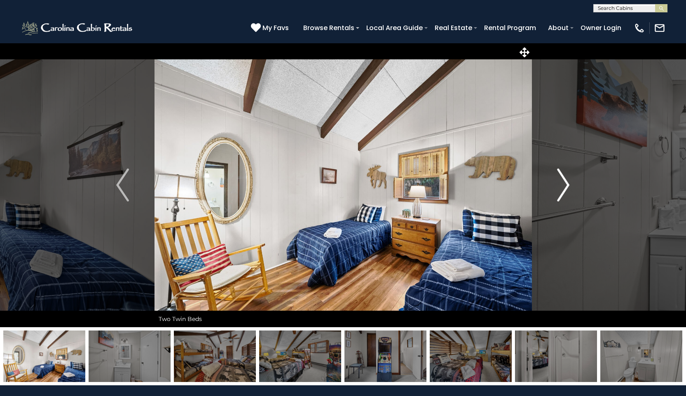
click at [563, 186] on img "Next" at bounding box center [563, 184] width 12 height 33
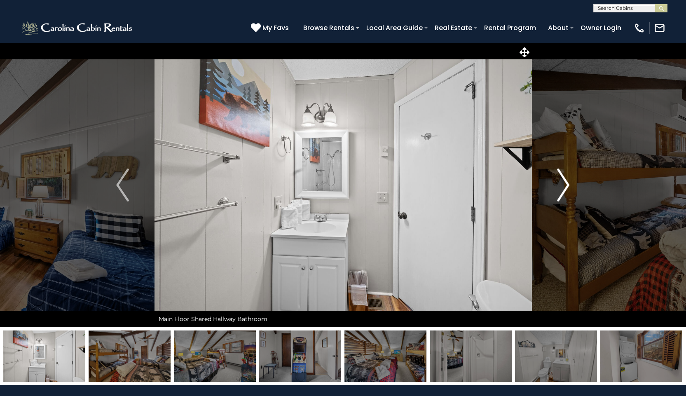
click at [563, 186] on img "Next" at bounding box center [563, 184] width 12 height 33
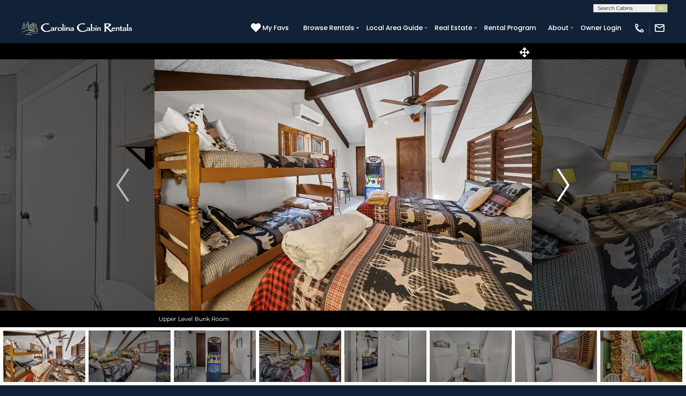
click at [563, 186] on img "Next" at bounding box center [563, 184] width 12 height 33
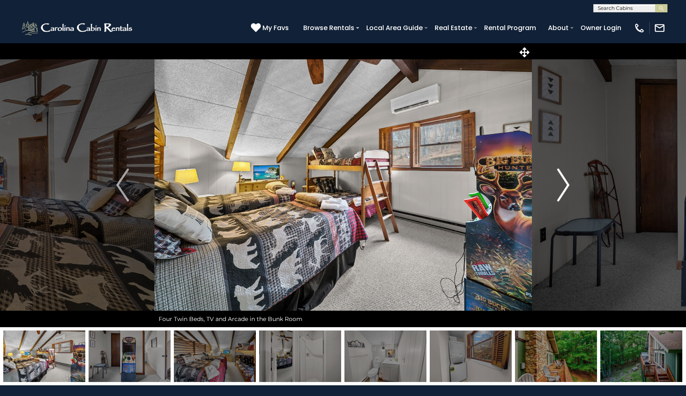
click at [563, 186] on img "Next" at bounding box center [563, 184] width 12 height 33
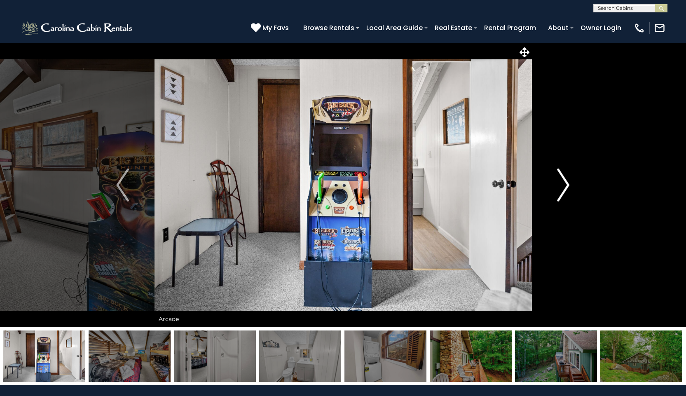
click at [563, 186] on img "Next" at bounding box center [563, 184] width 12 height 33
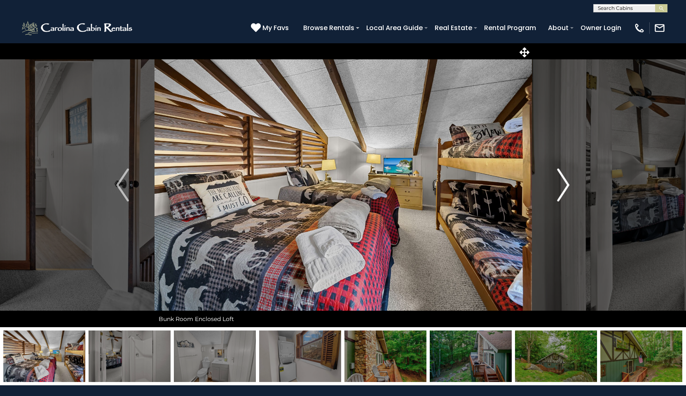
click at [563, 186] on img "Next" at bounding box center [563, 184] width 12 height 33
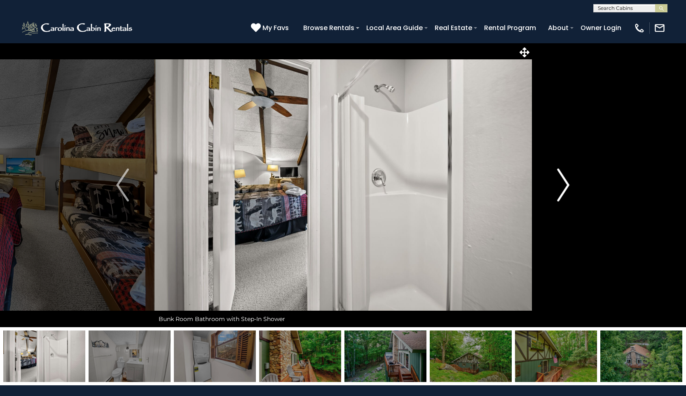
click at [563, 186] on img "Next" at bounding box center [563, 184] width 12 height 33
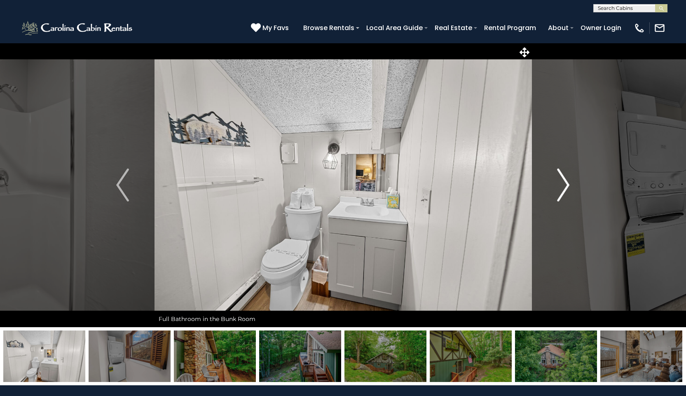
click at [563, 186] on img "Next" at bounding box center [563, 184] width 12 height 33
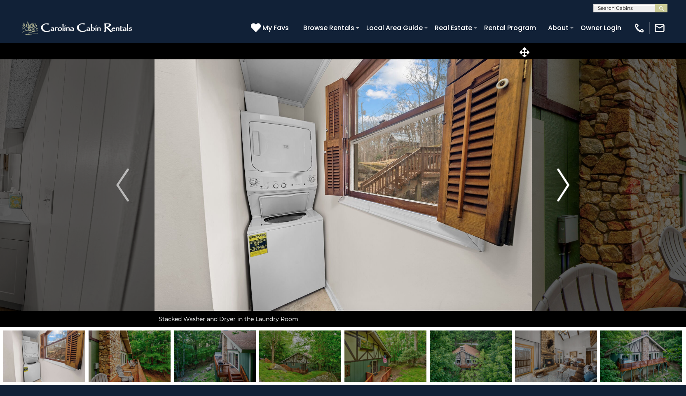
click at [563, 186] on img "Next" at bounding box center [563, 184] width 12 height 33
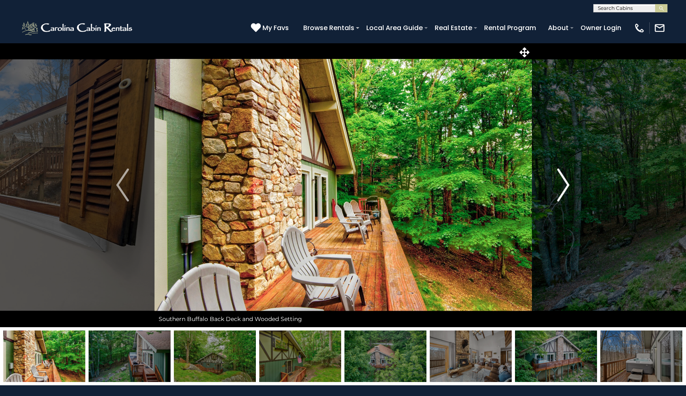
click at [563, 186] on img "Next" at bounding box center [563, 184] width 12 height 33
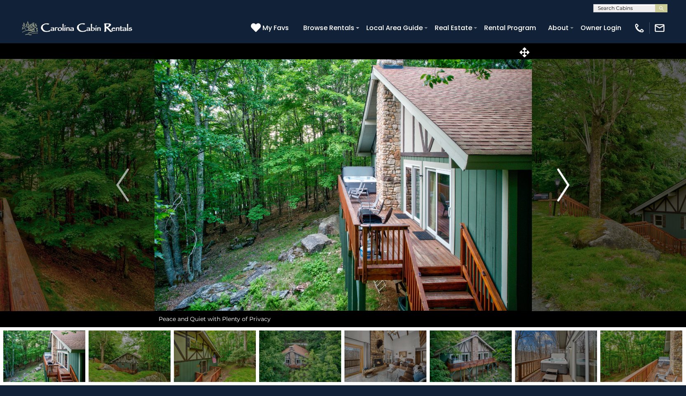
click at [563, 186] on img "Next" at bounding box center [563, 184] width 12 height 33
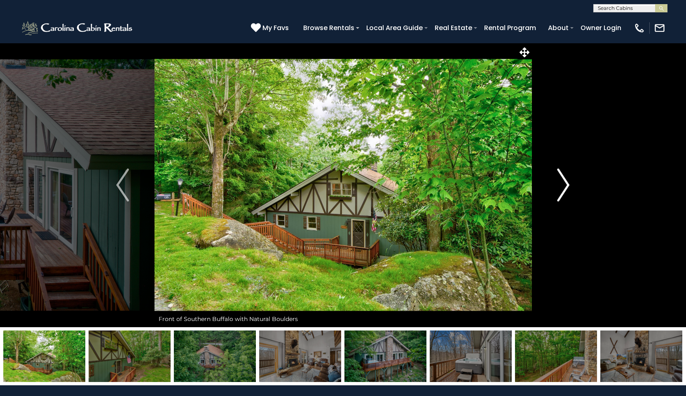
click at [563, 186] on img "Next" at bounding box center [563, 184] width 12 height 33
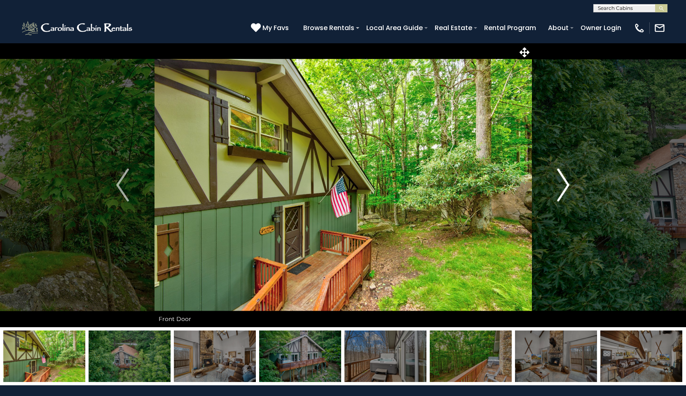
click at [563, 186] on img "Next" at bounding box center [563, 184] width 12 height 33
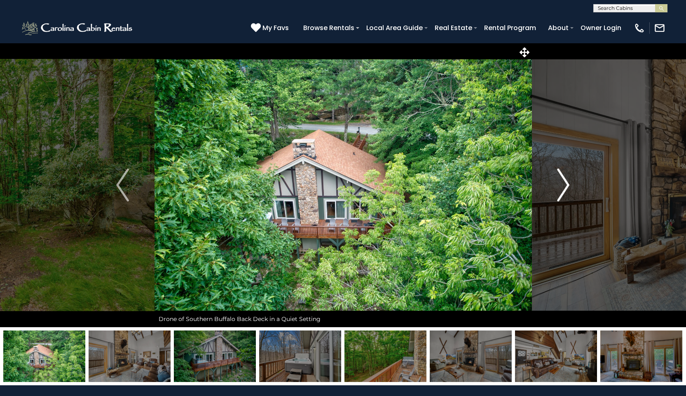
click at [563, 186] on img "Next" at bounding box center [563, 184] width 12 height 33
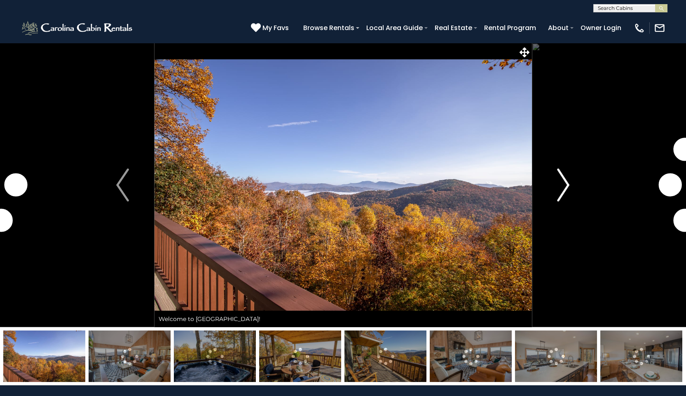
click at [569, 185] on img "Next" at bounding box center [563, 184] width 12 height 33
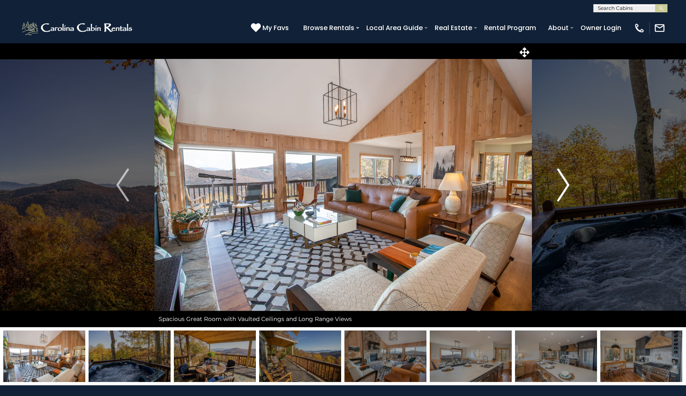
click at [569, 185] on img "Next" at bounding box center [563, 184] width 12 height 33
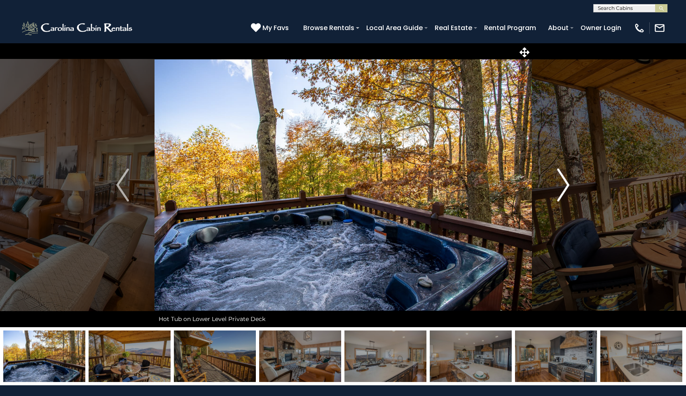
click at [569, 185] on img "Next" at bounding box center [563, 184] width 12 height 33
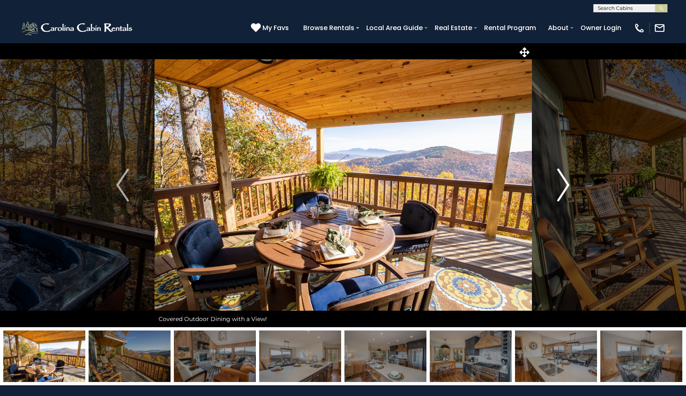
click at [569, 185] on img "Next" at bounding box center [563, 184] width 12 height 33
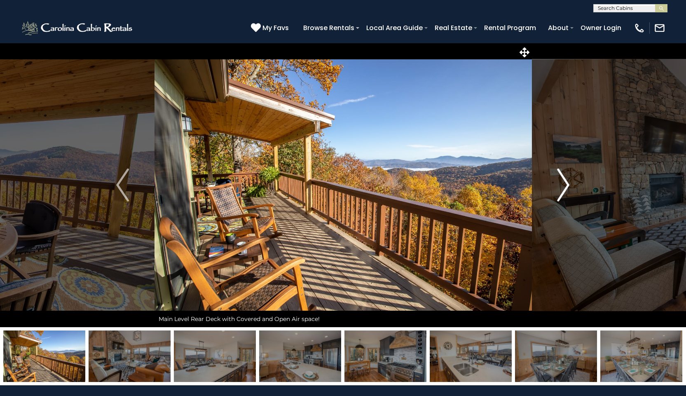
click at [569, 185] on img "Next" at bounding box center [563, 184] width 12 height 33
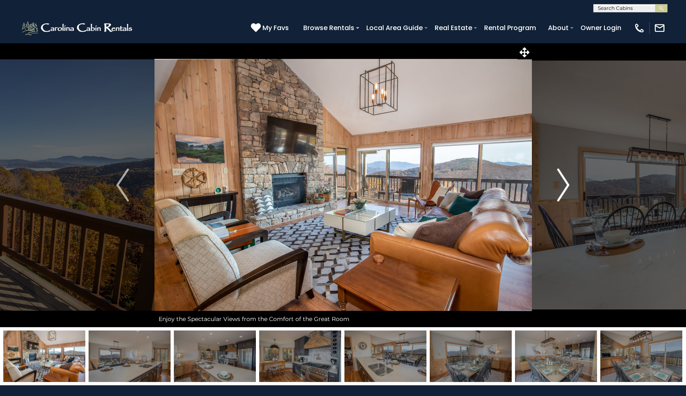
click at [569, 185] on img "Next" at bounding box center [563, 184] width 12 height 33
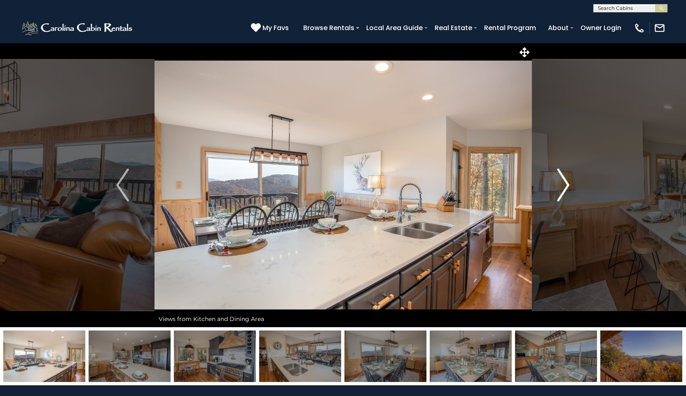
click at [569, 185] on img "Next" at bounding box center [563, 184] width 12 height 33
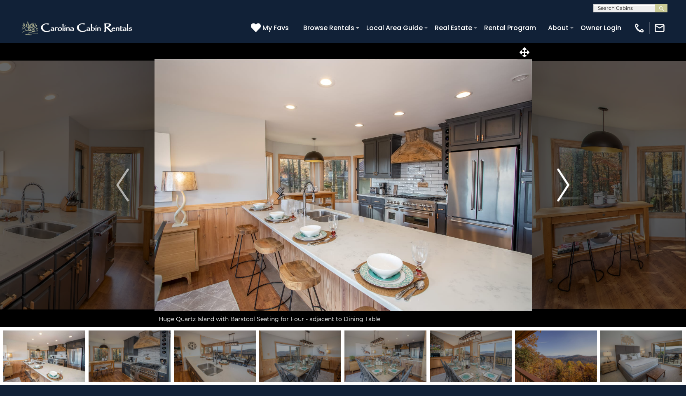
click at [569, 185] on img "Next" at bounding box center [563, 184] width 12 height 33
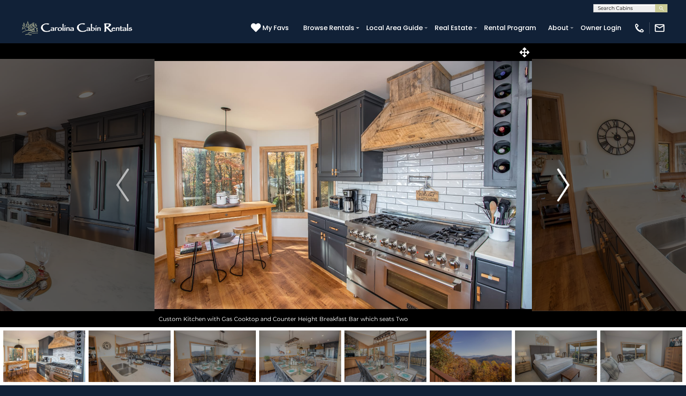
click at [569, 185] on img "Next" at bounding box center [563, 184] width 12 height 33
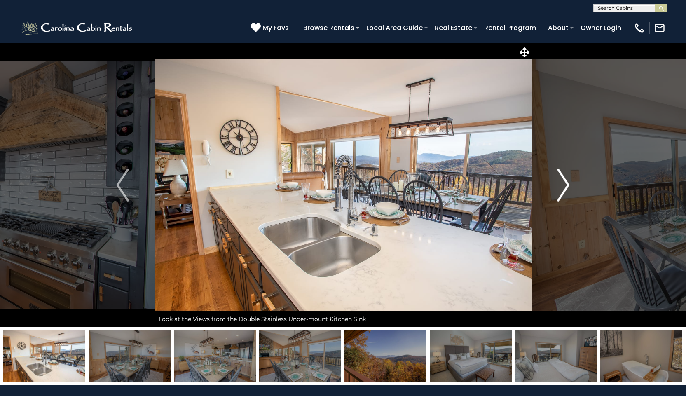
click at [569, 185] on img "Next" at bounding box center [563, 184] width 12 height 33
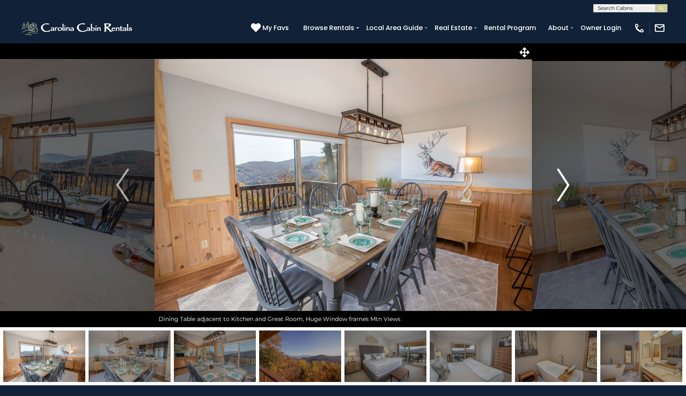
click at [569, 185] on img "Next" at bounding box center [563, 184] width 12 height 33
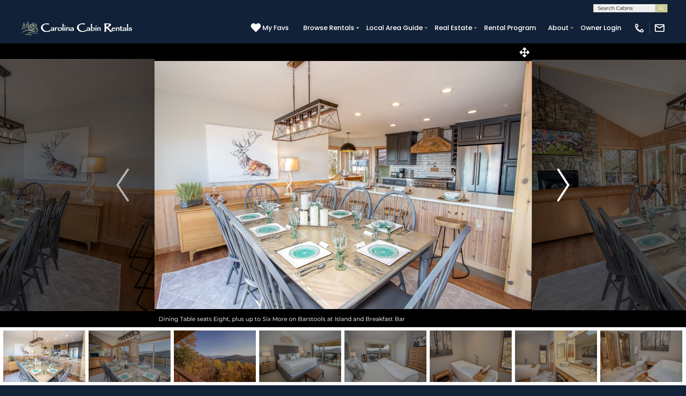
click at [569, 185] on img "Next" at bounding box center [563, 184] width 12 height 33
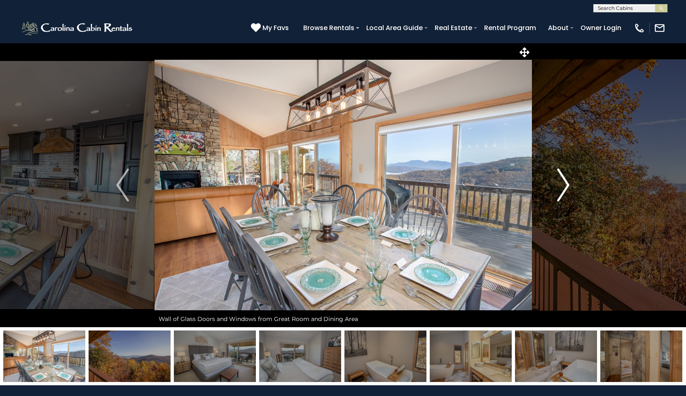
click at [569, 185] on img "Next" at bounding box center [563, 184] width 12 height 33
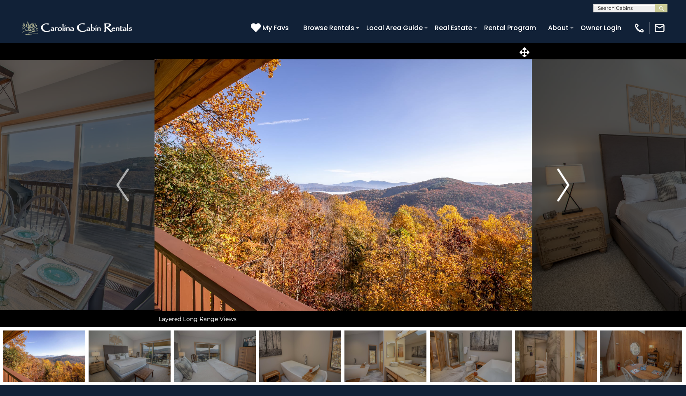
click at [569, 185] on img "Next" at bounding box center [563, 184] width 12 height 33
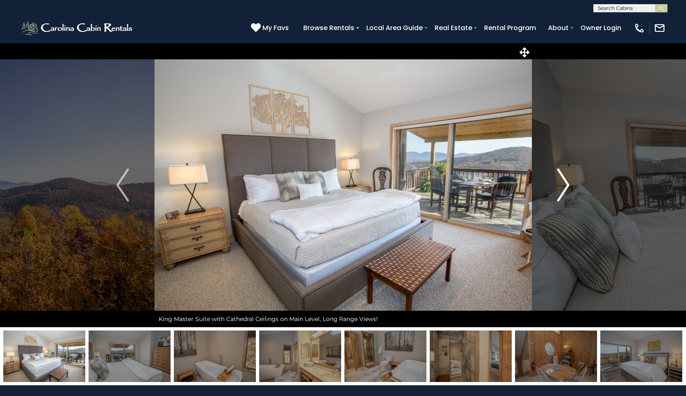
click at [568, 185] on img "Next" at bounding box center [563, 184] width 12 height 33
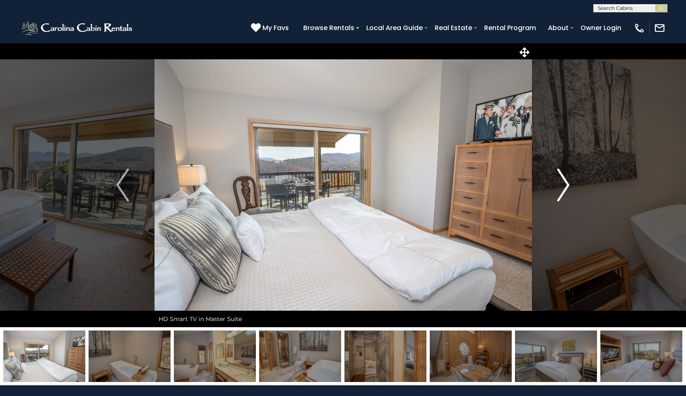
click at [568, 185] on img "Next" at bounding box center [563, 184] width 12 height 33
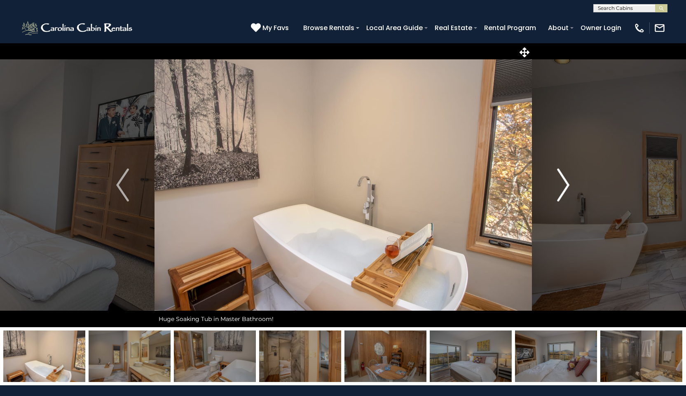
click at [568, 186] on img "Next" at bounding box center [563, 184] width 12 height 33
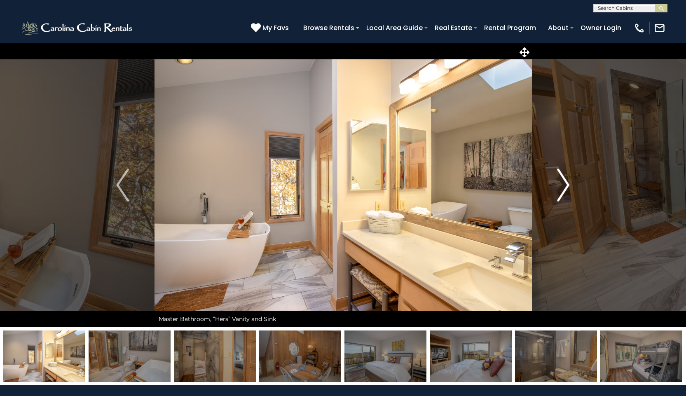
click at [568, 186] on img "Next" at bounding box center [563, 184] width 12 height 33
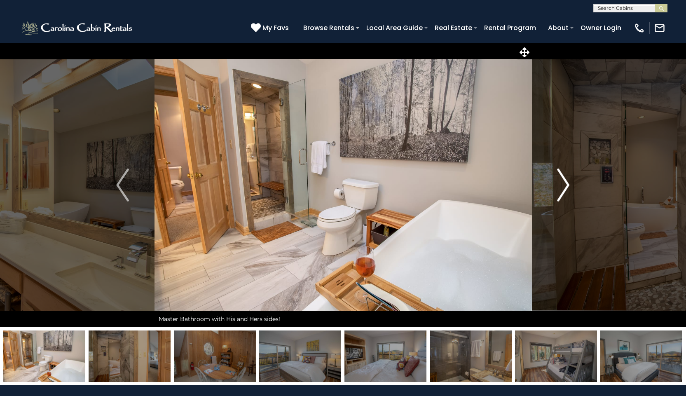
click at [568, 186] on img "Next" at bounding box center [563, 184] width 12 height 33
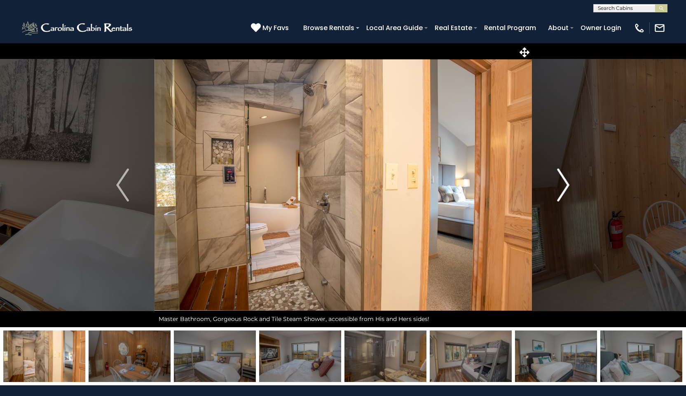
click at [568, 186] on img "Next" at bounding box center [563, 184] width 12 height 33
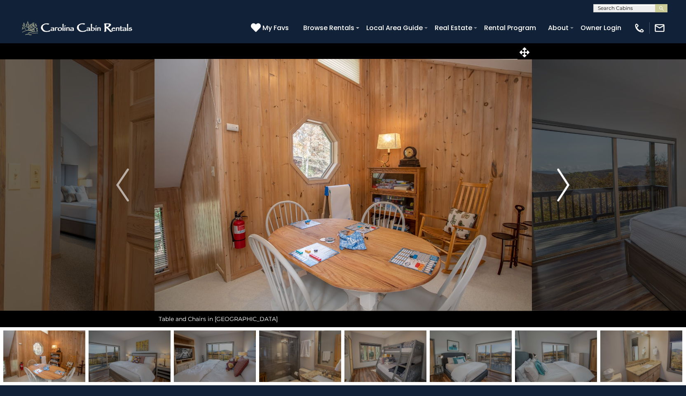
click at [568, 186] on img "Next" at bounding box center [563, 184] width 12 height 33
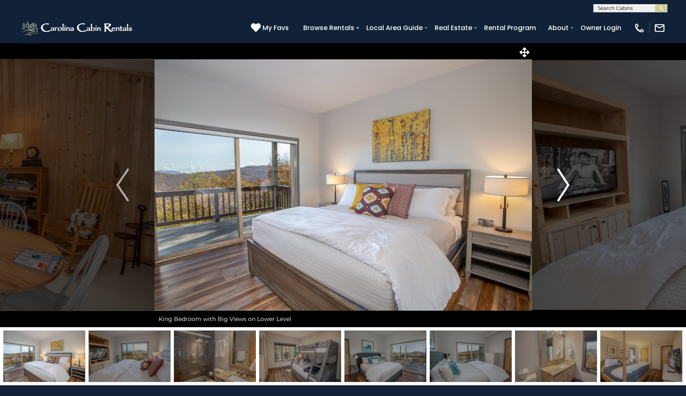
click at [568, 186] on img "Next" at bounding box center [563, 184] width 12 height 33
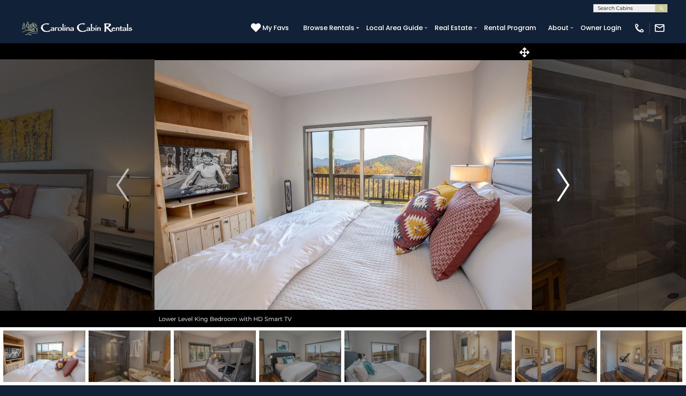
click at [568, 186] on img "Next" at bounding box center [563, 184] width 12 height 33
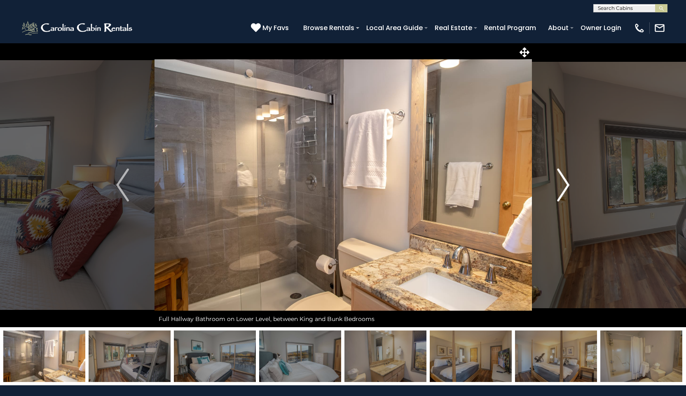
click at [568, 186] on img "Next" at bounding box center [563, 184] width 12 height 33
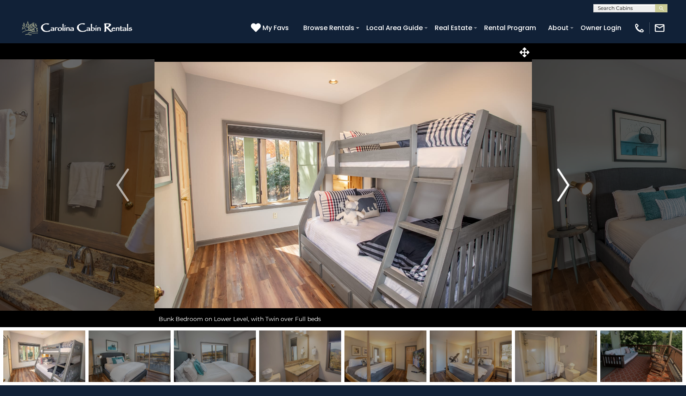
click at [568, 186] on img "Next" at bounding box center [563, 184] width 12 height 33
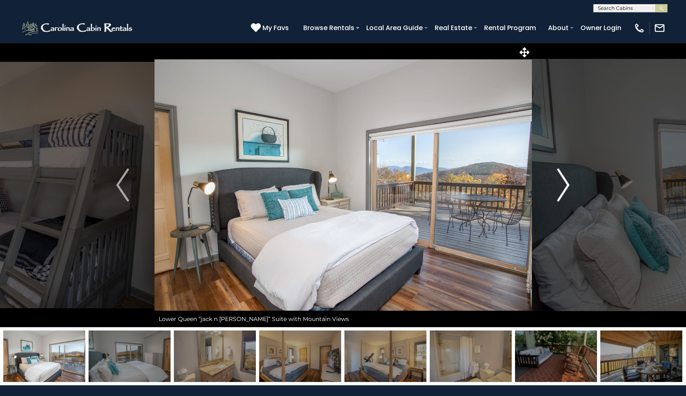
click at [568, 186] on img "Next" at bounding box center [563, 184] width 12 height 33
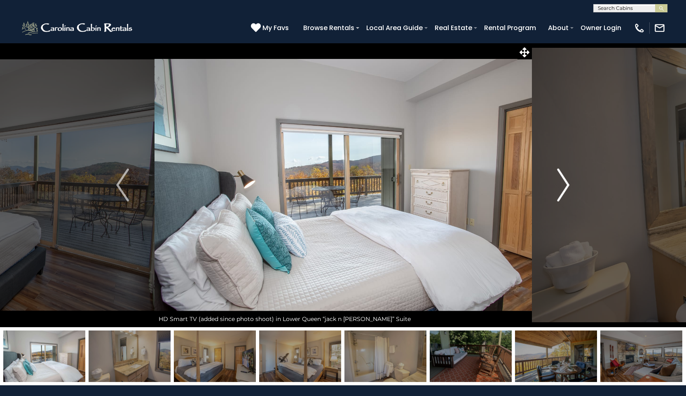
click at [568, 186] on img "Next" at bounding box center [563, 184] width 12 height 33
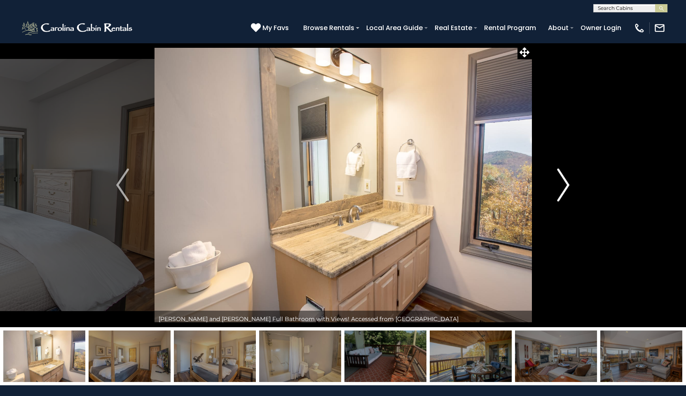
click at [568, 186] on img "Next" at bounding box center [563, 184] width 12 height 33
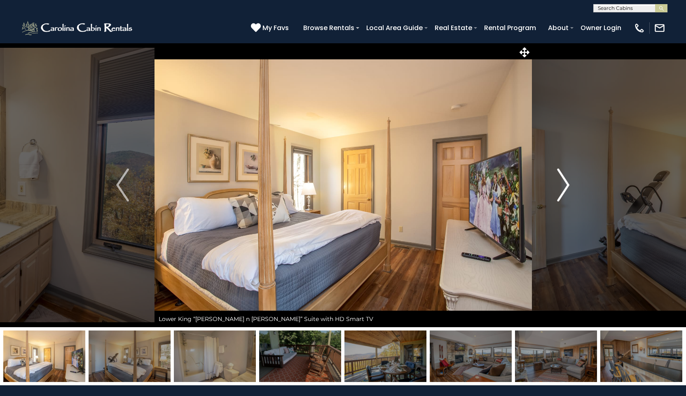
click at [567, 186] on img "Next" at bounding box center [563, 184] width 12 height 33
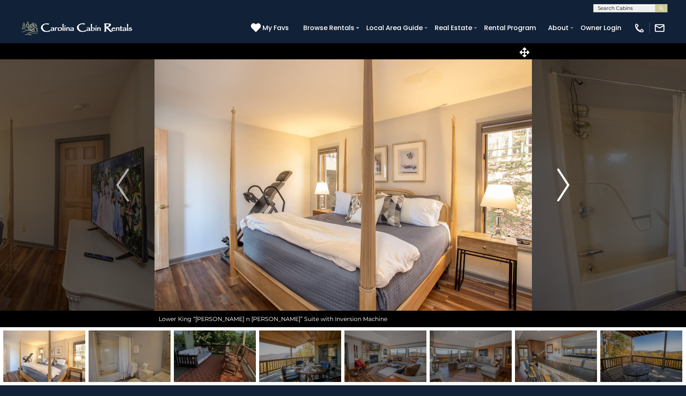
click at [567, 186] on img "Next" at bounding box center [563, 184] width 12 height 33
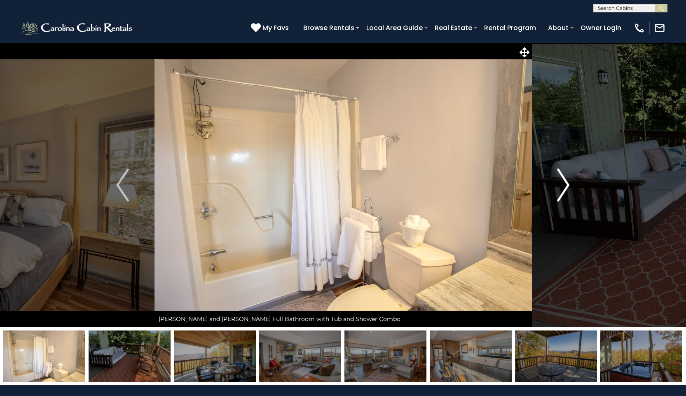
click at [567, 186] on img "Next" at bounding box center [563, 184] width 12 height 33
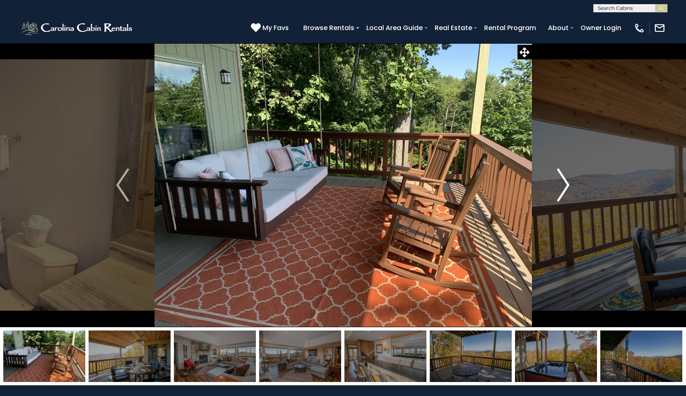
click at [567, 186] on img "Next" at bounding box center [563, 184] width 12 height 33
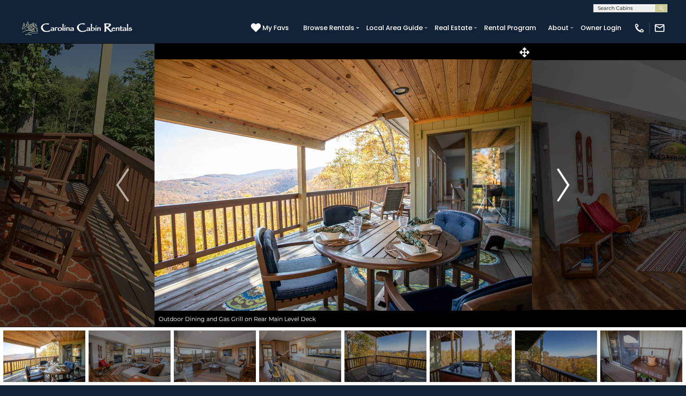
click at [567, 186] on img "Next" at bounding box center [563, 184] width 12 height 33
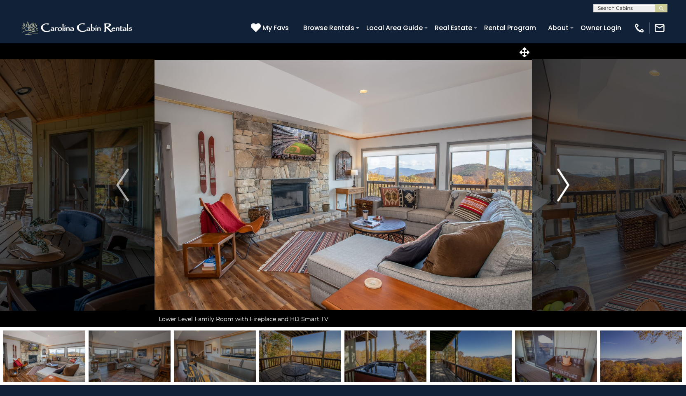
click at [567, 186] on img "Next" at bounding box center [563, 184] width 12 height 33
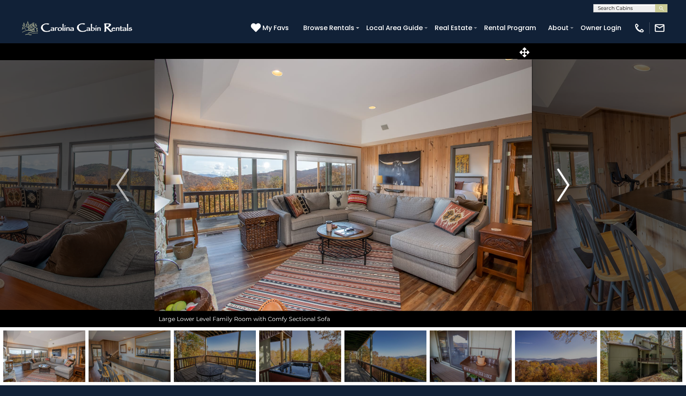
click at [567, 186] on img "Next" at bounding box center [563, 184] width 12 height 33
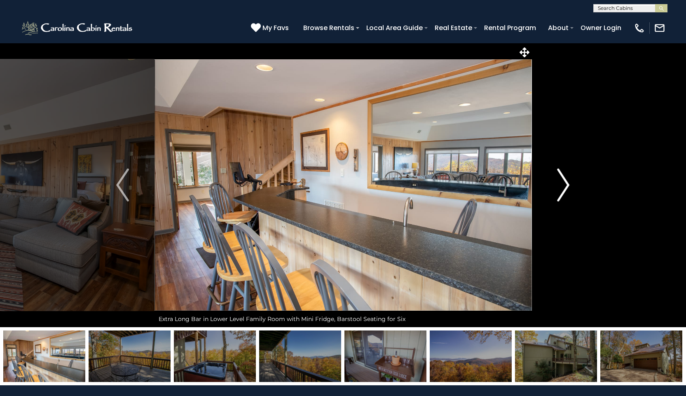
click at [567, 186] on img "Next" at bounding box center [563, 184] width 12 height 33
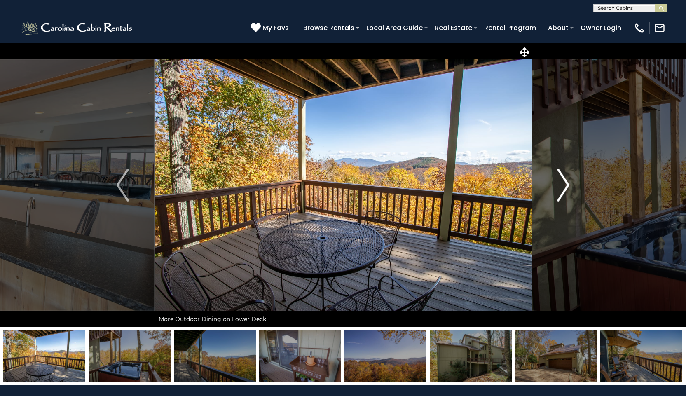
click at [567, 186] on img "Next" at bounding box center [563, 184] width 12 height 33
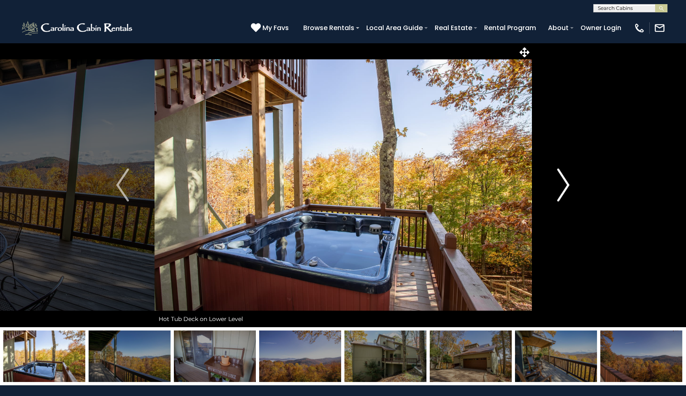
click at [567, 186] on img "Next" at bounding box center [563, 184] width 12 height 33
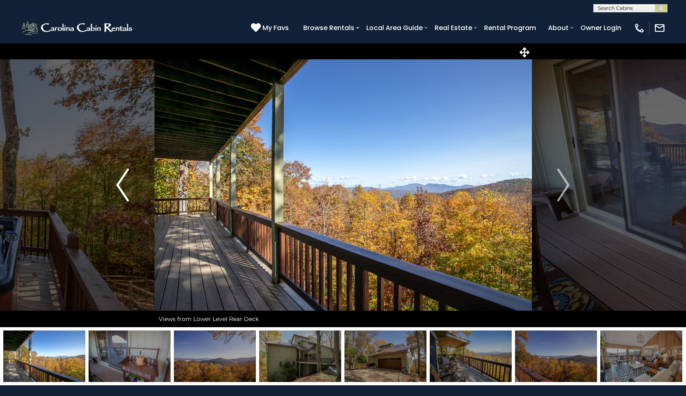
click at [119, 188] on img "Previous" at bounding box center [122, 184] width 12 height 33
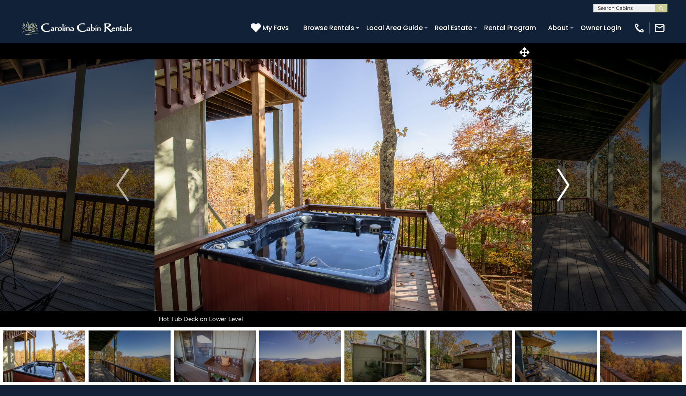
click at [567, 188] on img "Next" at bounding box center [563, 184] width 12 height 33
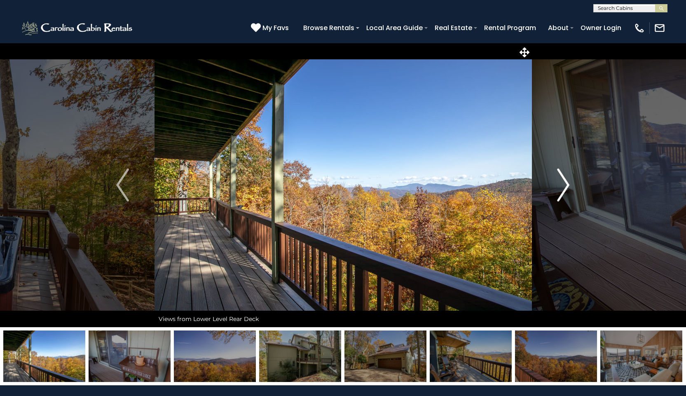
click at [567, 188] on img "Next" at bounding box center [563, 184] width 12 height 33
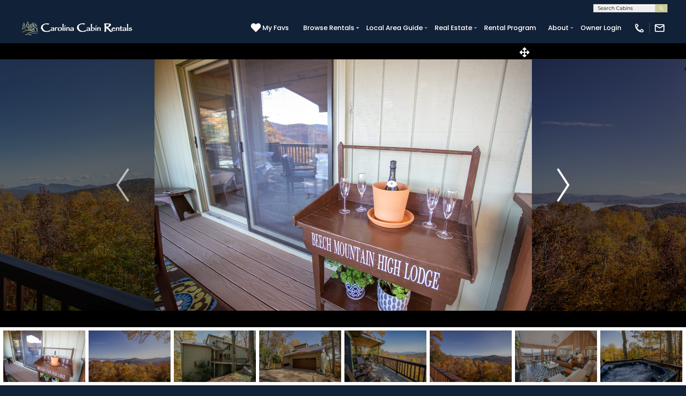
click at [567, 188] on img "Next" at bounding box center [563, 184] width 12 height 33
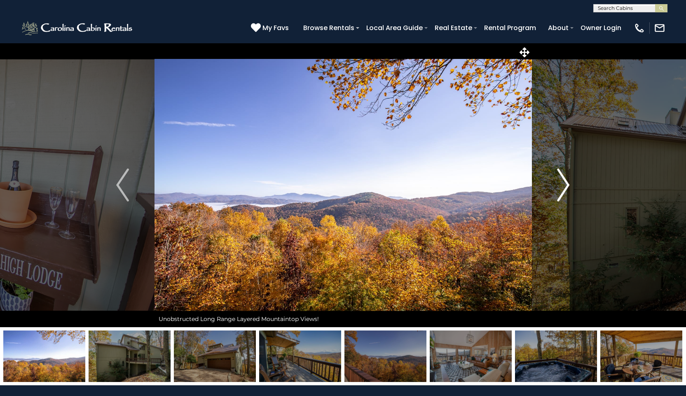
click at [567, 188] on img "Next" at bounding box center [563, 184] width 12 height 33
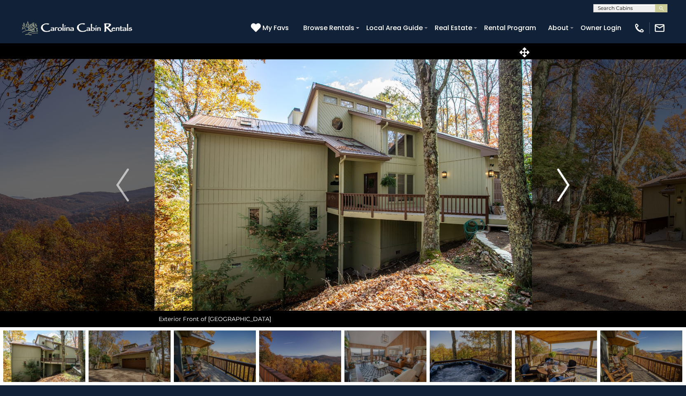
click at [567, 188] on img "Next" at bounding box center [563, 184] width 12 height 33
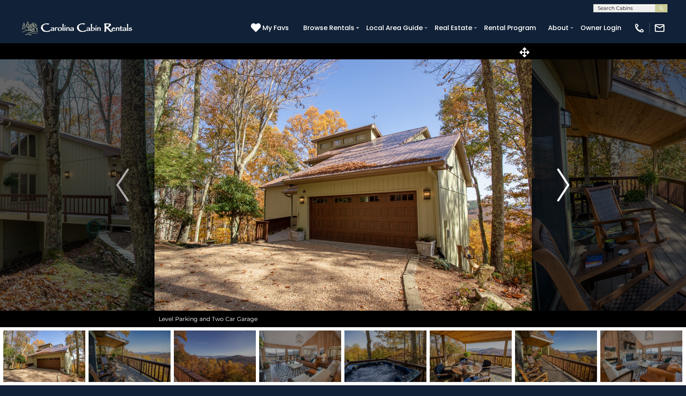
click at [567, 188] on img "Next" at bounding box center [563, 184] width 12 height 33
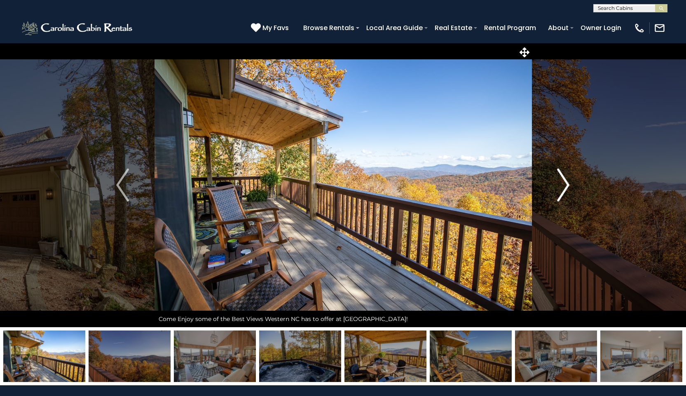
click at [567, 188] on img "Next" at bounding box center [563, 184] width 12 height 33
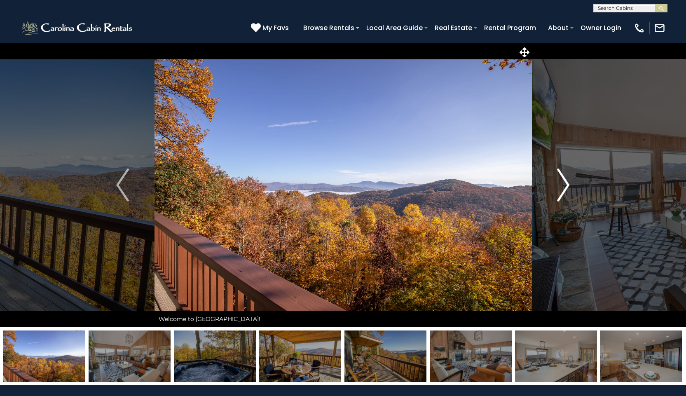
click at [567, 188] on img "Next" at bounding box center [563, 184] width 12 height 33
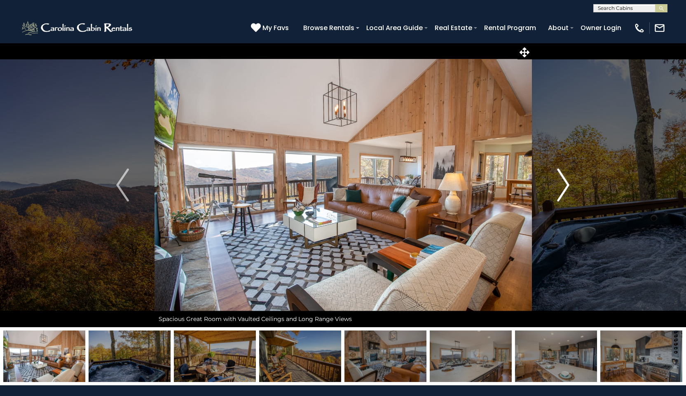
click at [567, 188] on img "Next" at bounding box center [563, 184] width 12 height 33
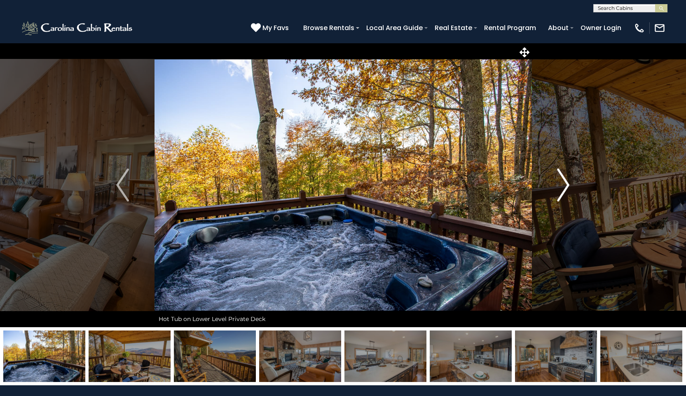
click at [567, 188] on img "Next" at bounding box center [563, 184] width 12 height 33
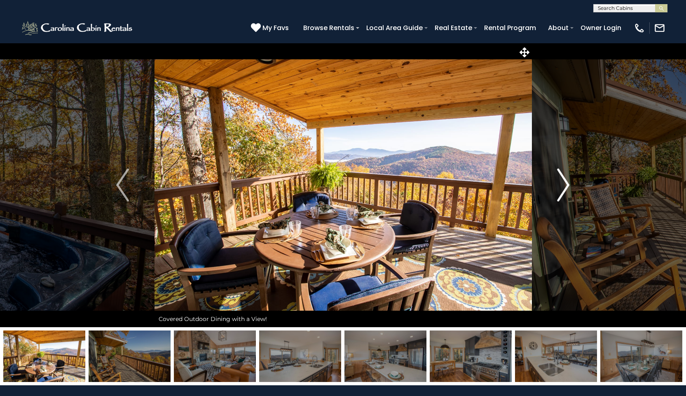
click at [567, 188] on img "Next" at bounding box center [563, 184] width 12 height 33
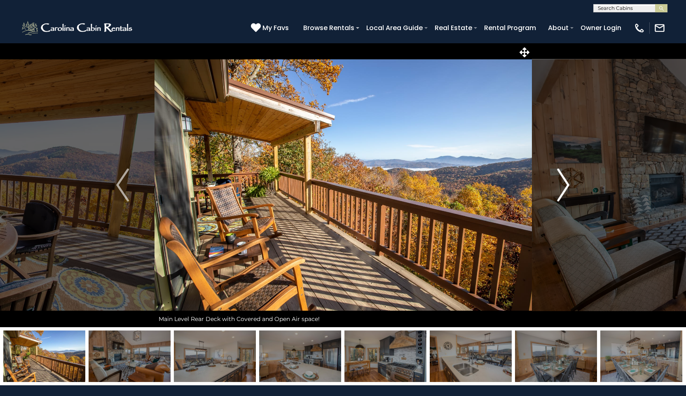
click at [567, 188] on img "Next" at bounding box center [563, 184] width 12 height 33
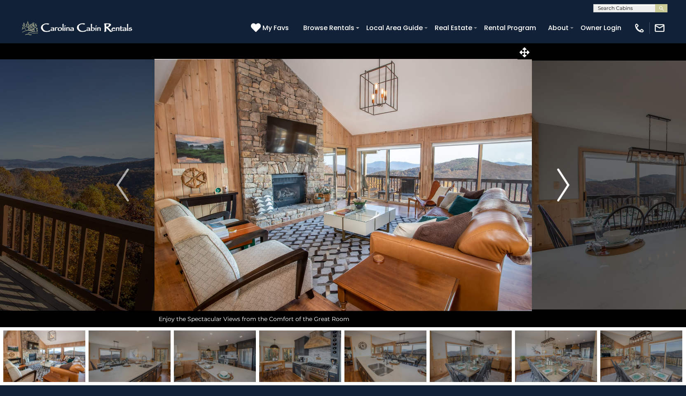
click at [567, 188] on img "Next" at bounding box center [563, 184] width 12 height 33
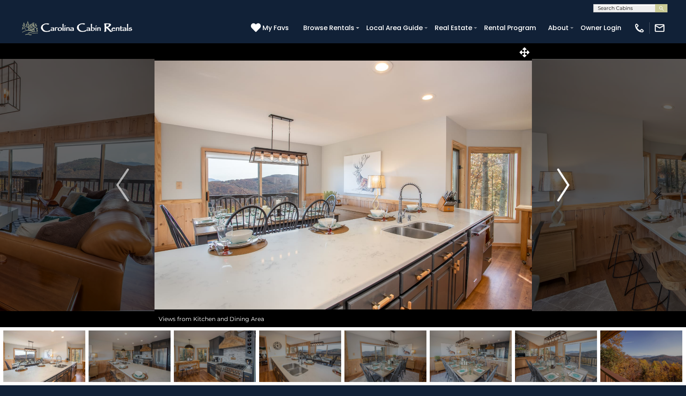
click at [567, 188] on img "Next" at bounding box center [563, 184] width 12 height 33
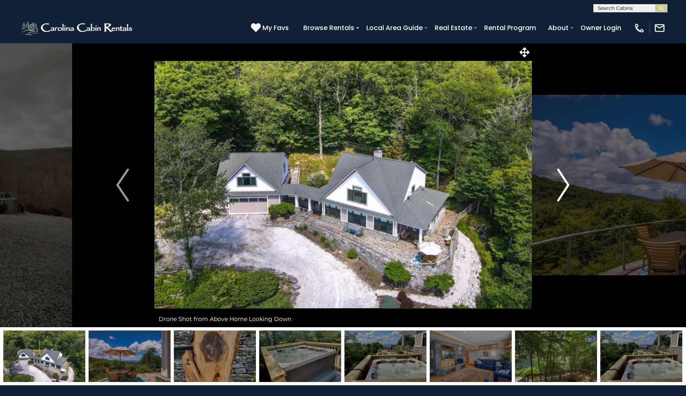
click at [565, 186] on img "Next" at bounding box center [563, 184] width 12 height 33
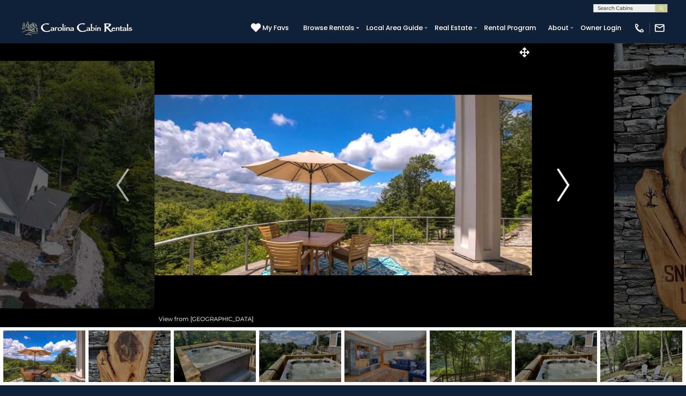
click at [565, 186] on img "Next" at bounding box center [563, 184] width 12 height 33
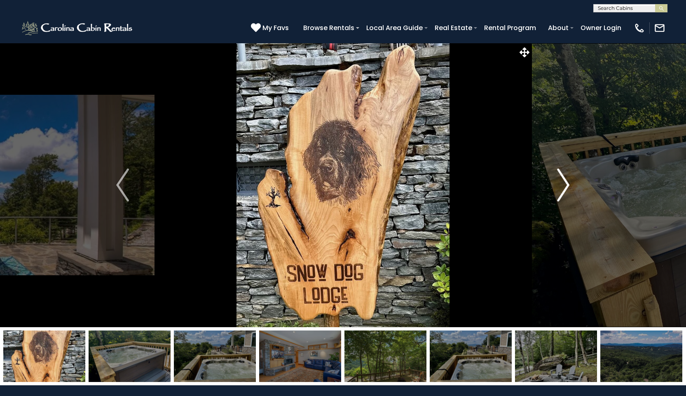
click at [565, 186] on img "Next" at bounding box center [563, 184] width 12 height 33
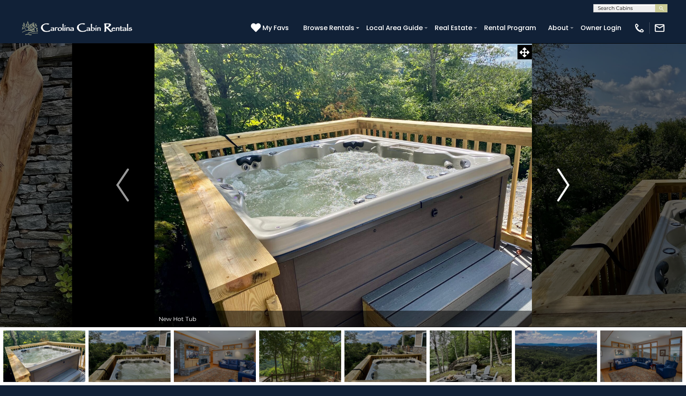
click at [565, 186] on img "Next" at bounding box center [563, 184] width 12 height 33
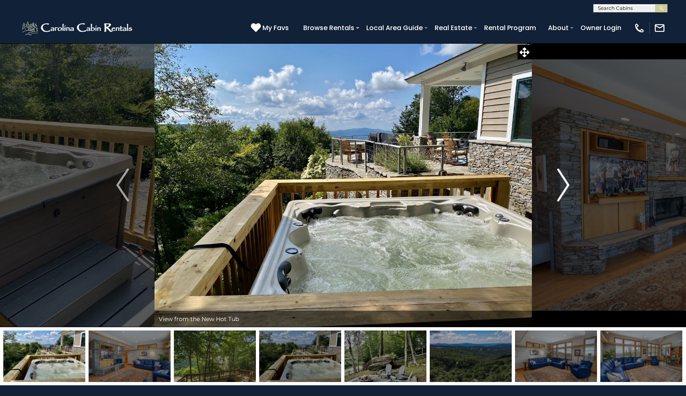
click at [565, 186] on img "Next" at bounding box center [563, 184] width 12 height 33
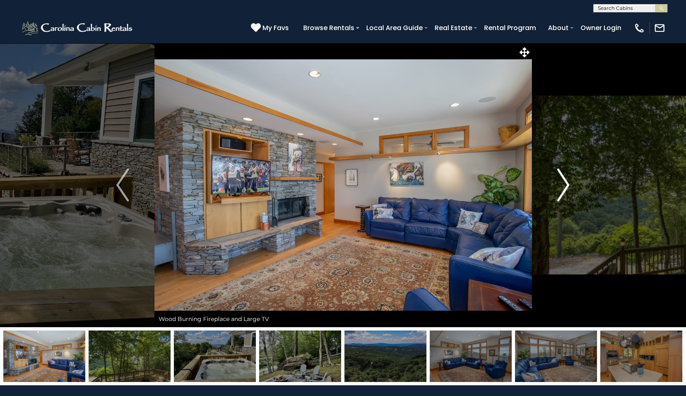
click at [565, 186] on img "Next" at bounding box center [563, 184] width 12 height 33
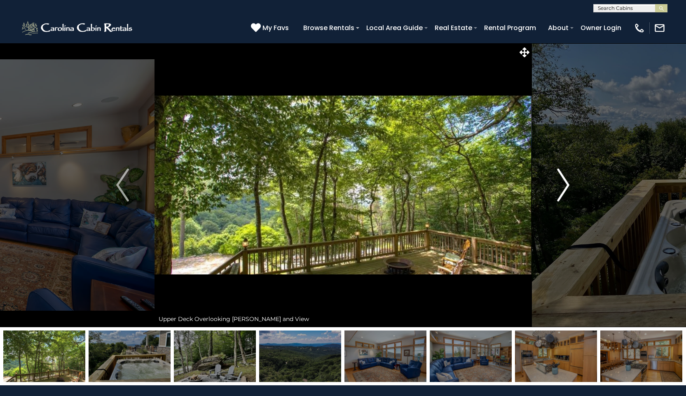
click at [565, 186] on img "Next" at bounding box center [563, 184] width 12 height 33
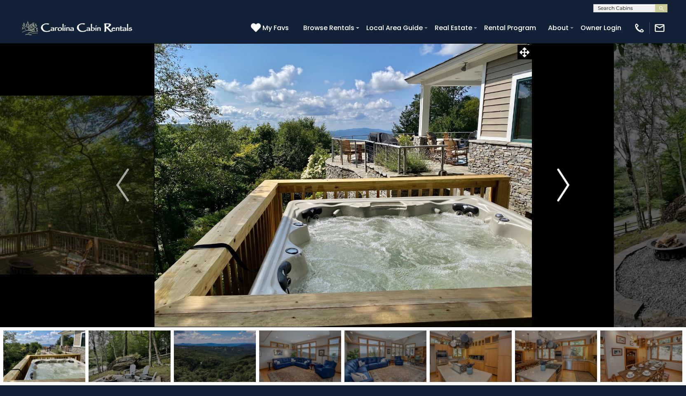
click at [565, 186] on img "Next" at bounding box center [563, 184] width 12 height 33
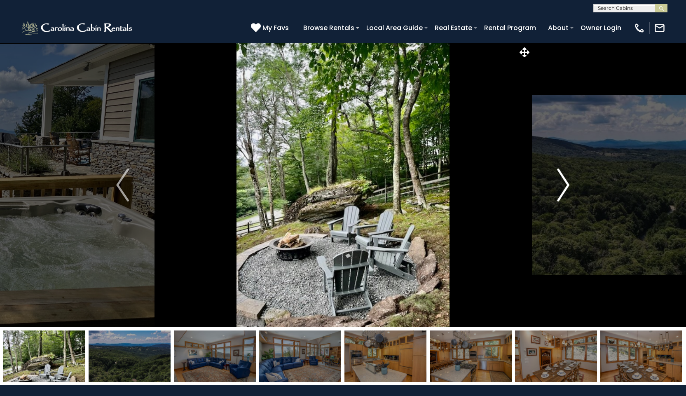
click at [565, 186] on img "Next" at bounding box center [563, 184] width 12 height 33
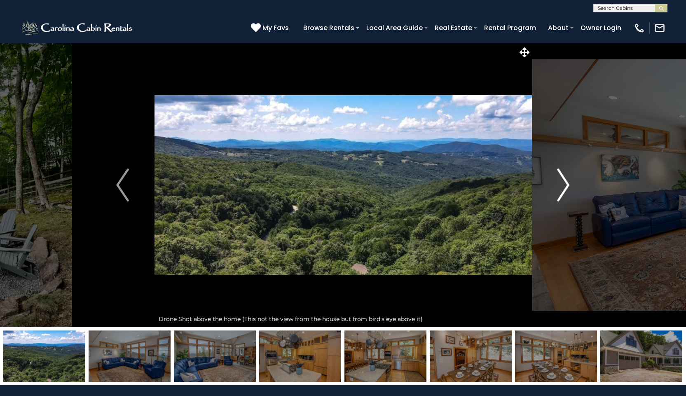
click at [565, 186] on img "Next" at bounding box center [563, 184] width 12 height 33
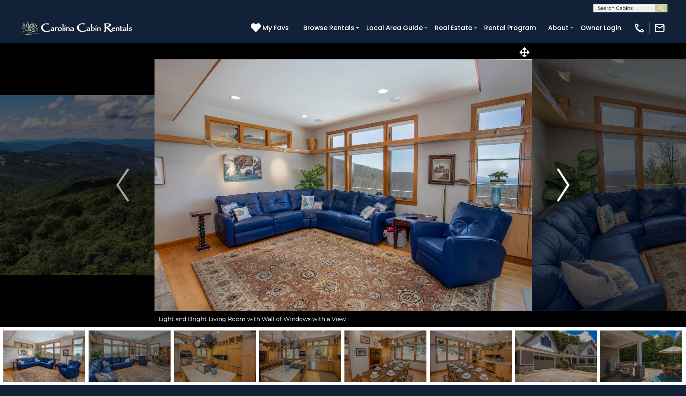
click at [565, 186] on img "Next" at bounding box center [563, 184] width 12 height 33
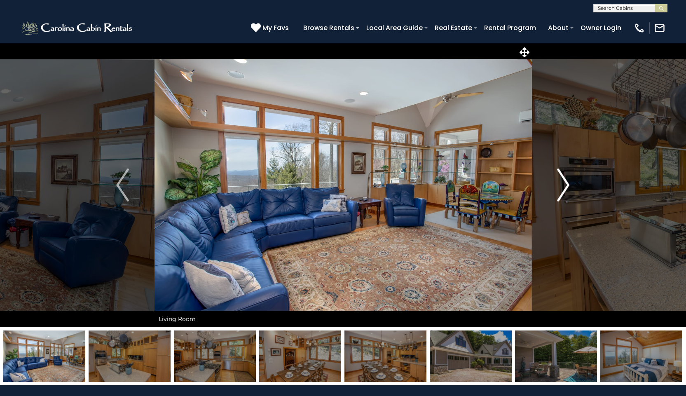
click at [565, 186] on img "Next" at bounding box center [563, 184] width 12 height 33
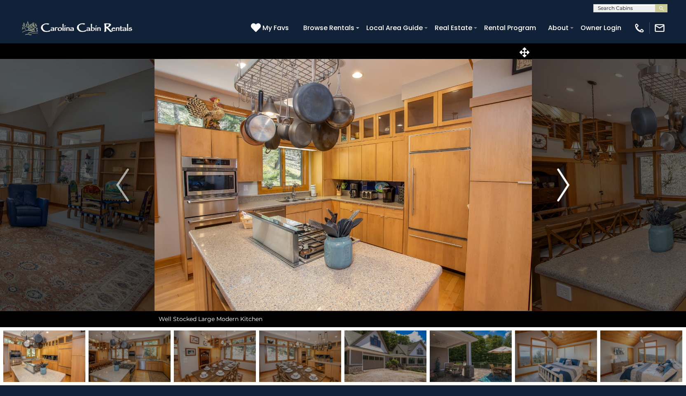
click at [565, 186] on img "Next" at bounding box center [563, 184] width 12 height 33
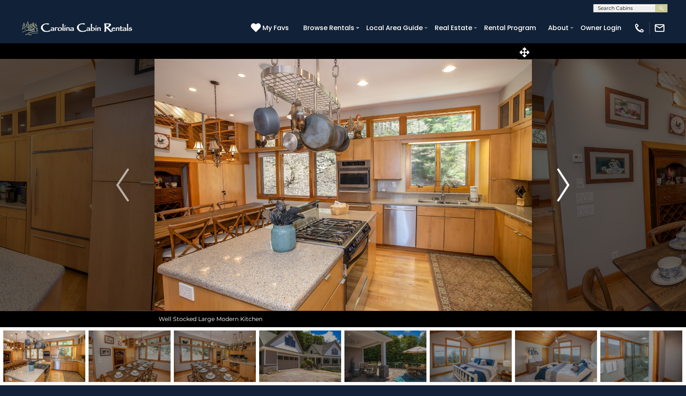
click at [565, 186] on img "Next" at bounding box center [563, 184] width 12 height 33
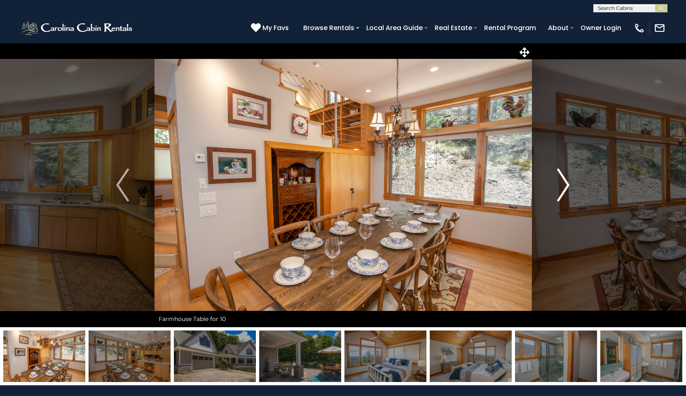
click at [565, 186] on img "Next" at bounding box center [563, 184] width 12 height 33
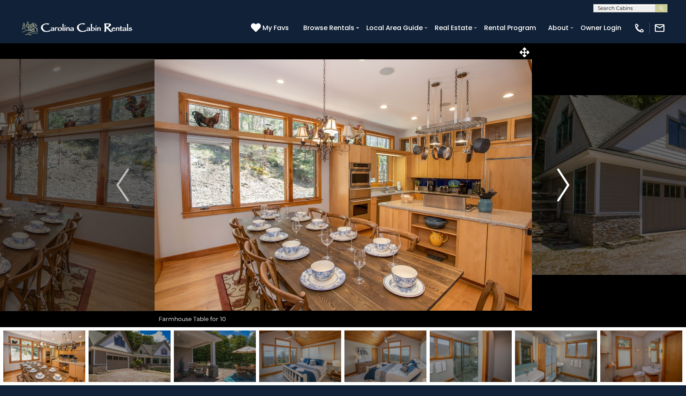
click at [565, 186] on img "Next" at bounding box center [563, 184] width 12 height 33
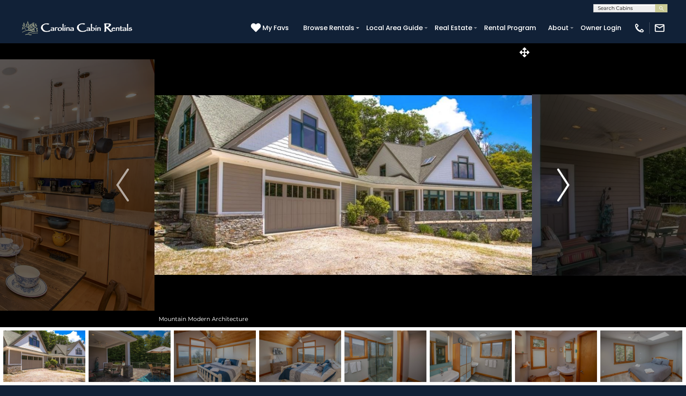
click at [565, 186] on img "Next" at bounding box center [563, 184] width 12 height 33
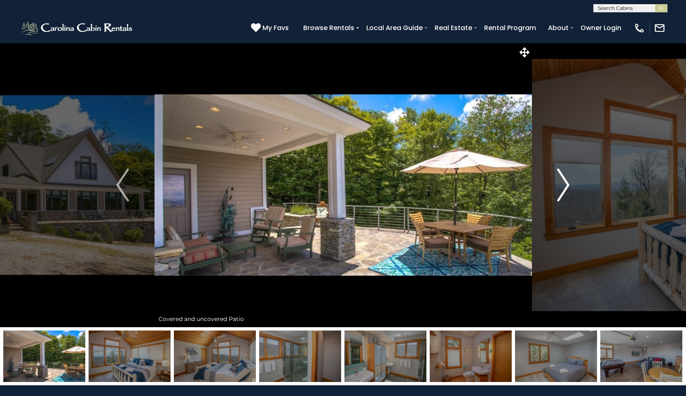
click at [565, 186] on img "Next" at bounding box center [563, 184] width 12 height 33
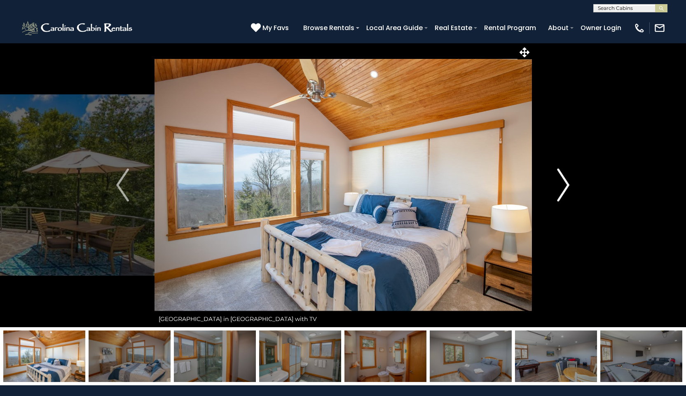
click at [565, 186] on img "Next" at bounding box center [563, 184] width 12 height 33
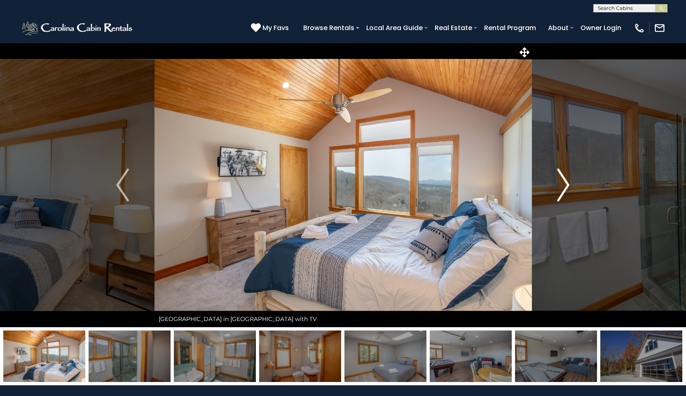
click at [565, 186] on img "Next" at bounding box center [563, 184] width 12 height 33
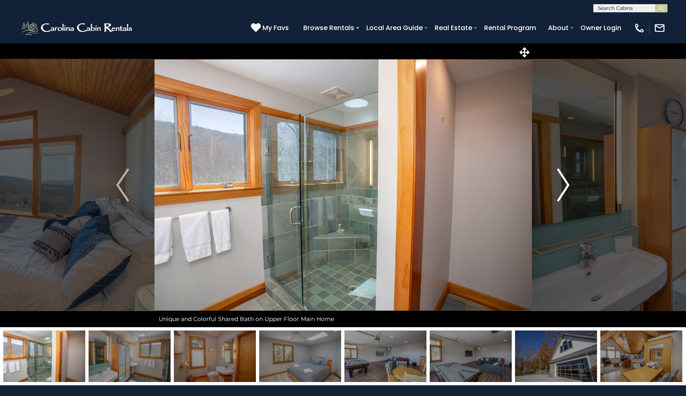
click at [565, 186] on img "Next" at bounding box center [563, 184] width 12 height 33
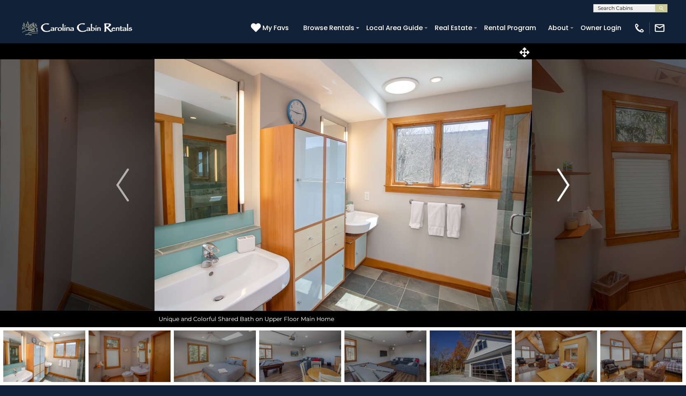
click at [565, 186] on img "Next" at bounding box center [563, 184] width 12 height 33
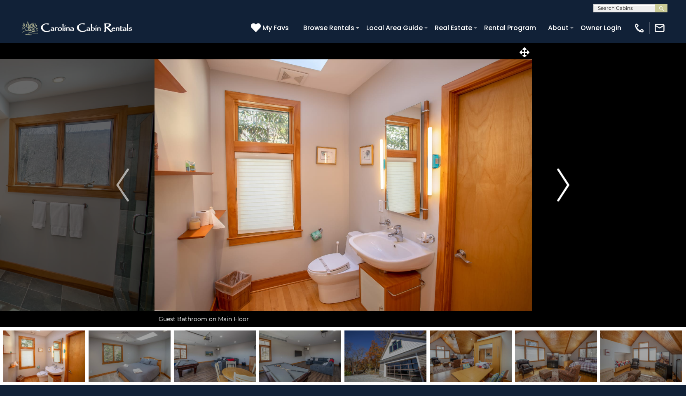
click at [565, 186] on img "Next" at bounding box center [563, 184] width 12 height 33
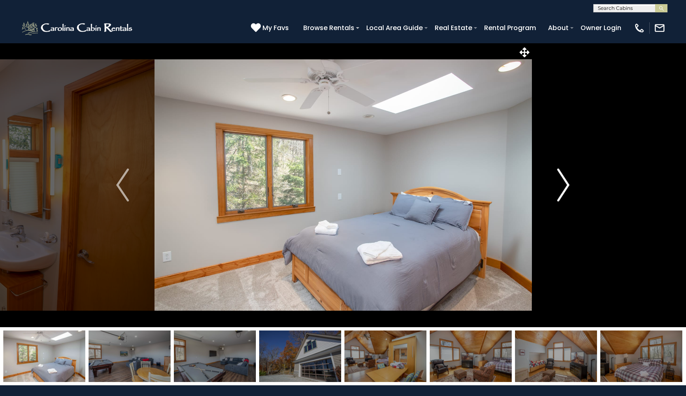
click at [565, 186] on img "Next" at bounding box center [563, 184] width 12 height 33
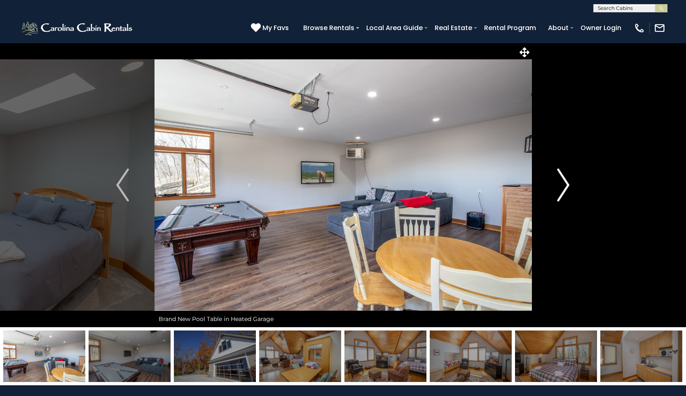
click at [565, 186] on img "Next" at bounding box center [563, 184] width 12 height 33
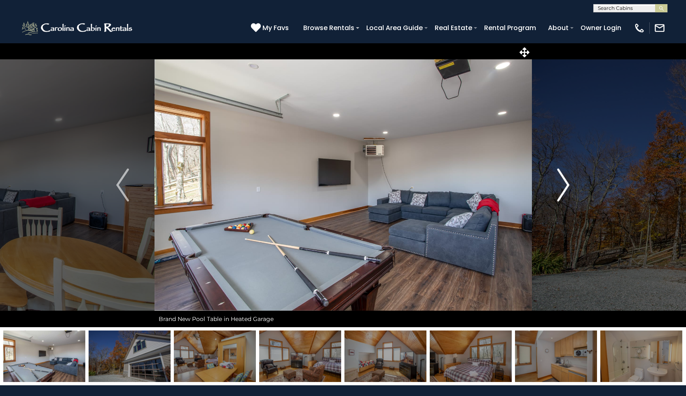
click at [565, 186] on img "Next" at bounding box center [563, 184] width 12 height 33
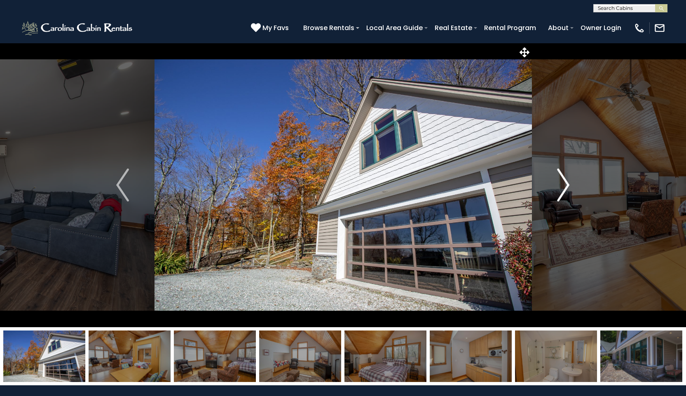
click at [565, 186] on img "Next" at bounding box center [563, 184] width 12 height 33
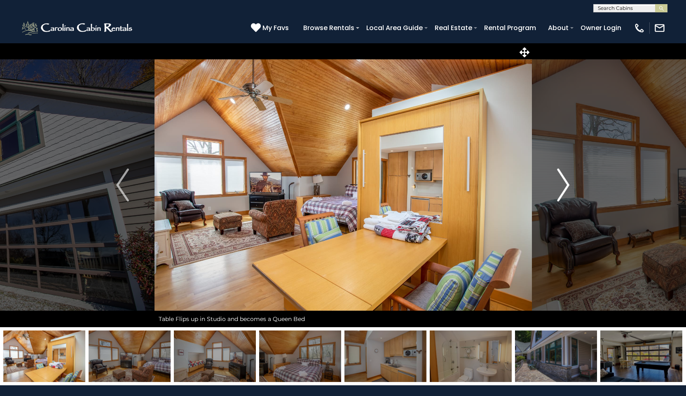
click at [565, 186] on img "Next" at bounding box center [563, 184] width 12 height 33
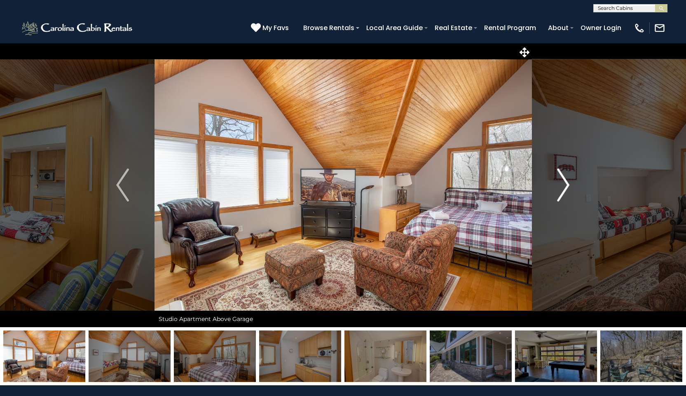
click at [565, 186] on img "Next" at bounding box center [563, 184] width 12 height 33
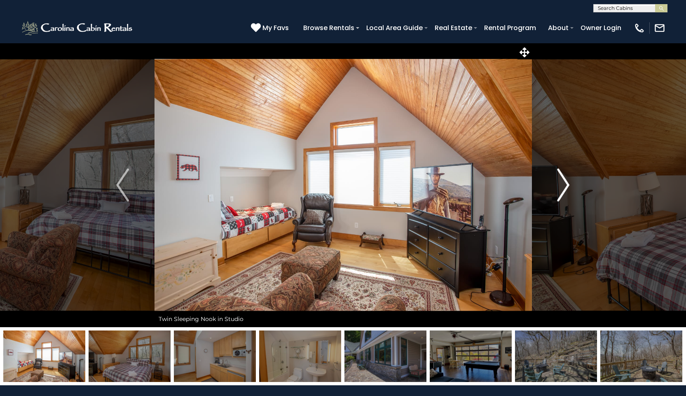
click at [565, 186] on img "Next" at bounding box center [563, 184] width 12 height 33
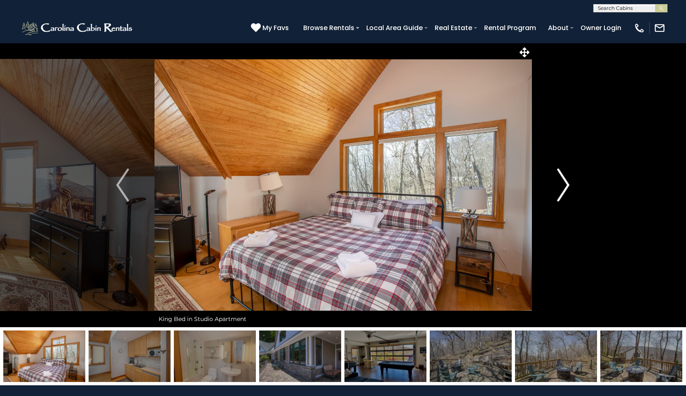
click at [565, 186] on img "Next" at bounding box center [563, 184] width 12 height 33
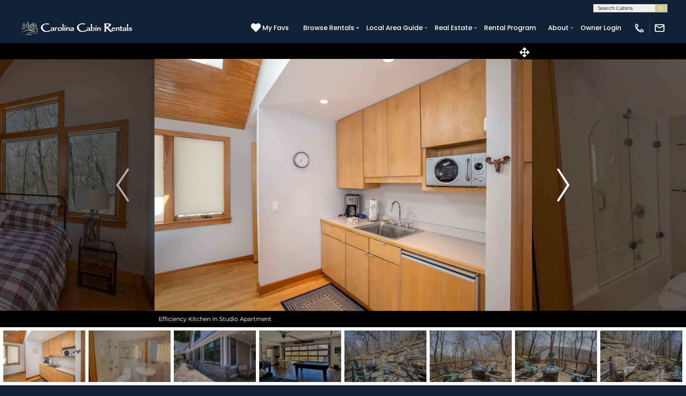
click at [565, 186] on img "Next" at bounding box center [563, 184] width 12 height 33
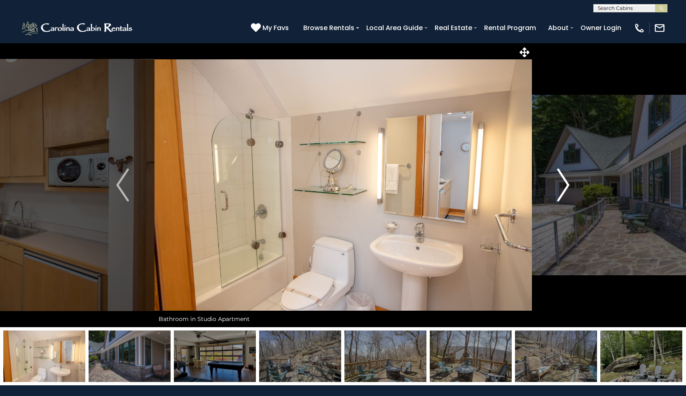
click at [565, 186] on img "Next" at bounding box center [563, 184] width 12 height 33
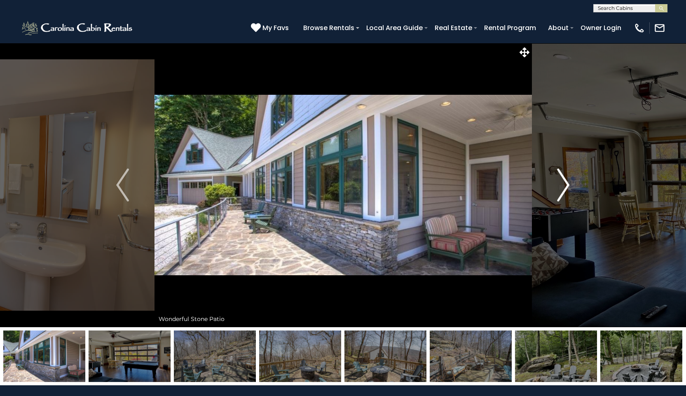
click at [565, 186] on img "Next" at bounding box center [563, 184] width 12 height 33
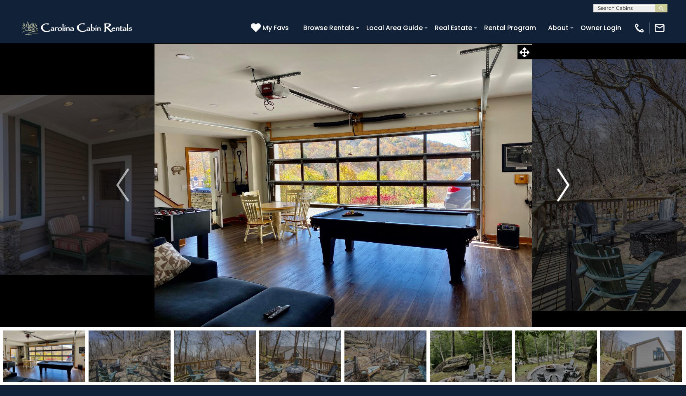
click at [565, 186] on img "Next" at bounding box center [563, 184] width 12 height 33
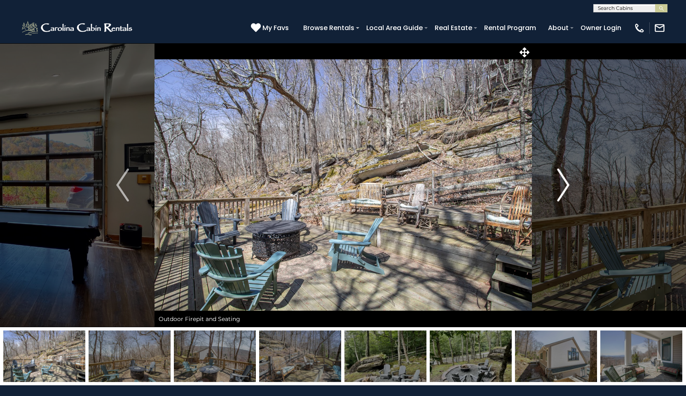
click at [565, 186] on img "Next" at bounding box center [563, 184] width 12 height 33
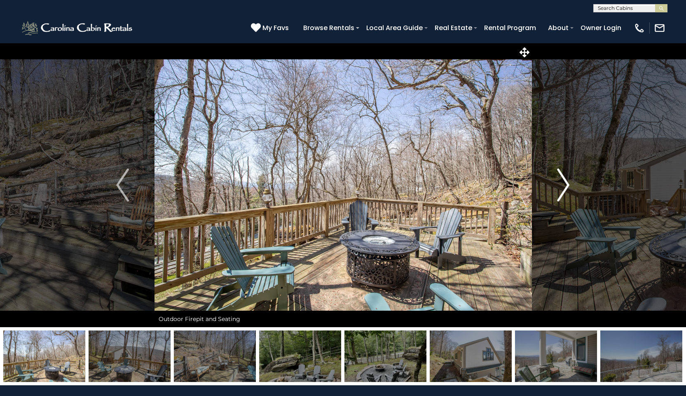
click at [565, 186] on img "Next" at bounding box center [563, 184] width 12 height 33
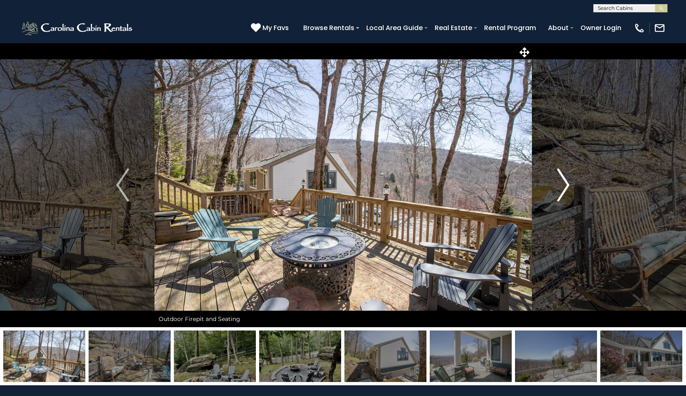
click at [565, 186] on img "Next" at bounding box center [563, 184] width 12 height 33
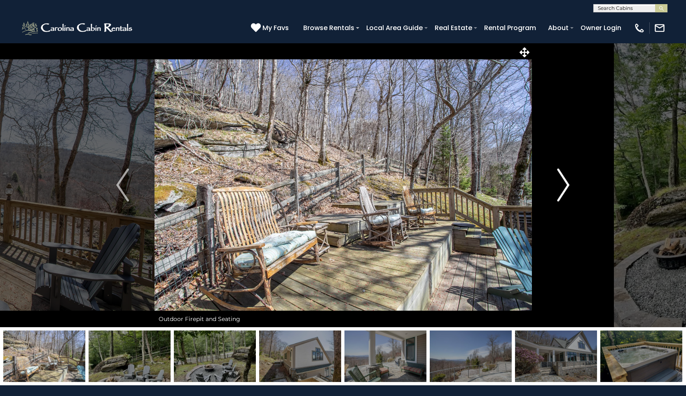
click at [565, 186] on img "Next" at bounding box center [563, 184] width 12 height 33
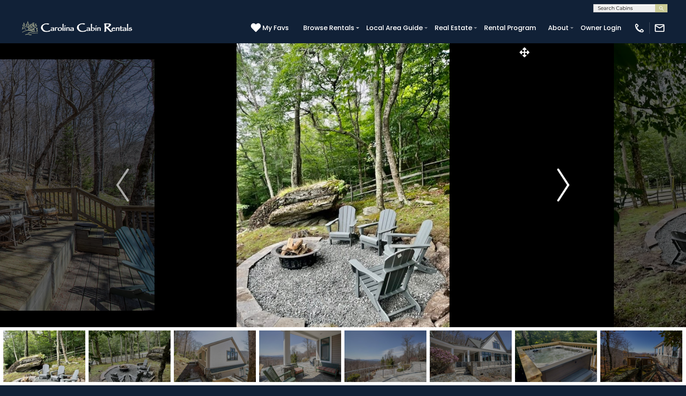
click at [565, 186] on img "Next" at bounding box center [563, 184] width 12 height 33
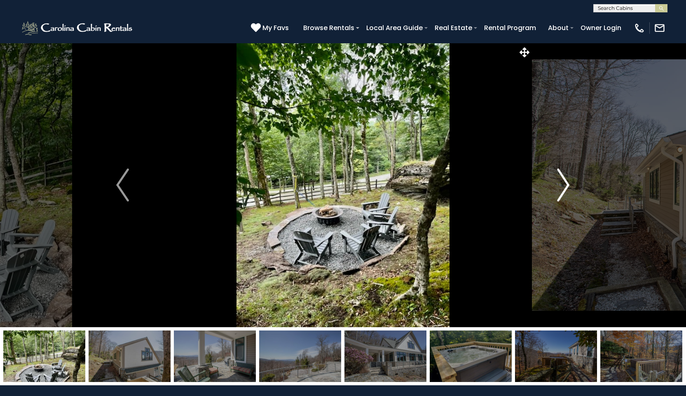
click at [565, 186] on img "Next" at bounding box center [563, 184] width 12 height 33
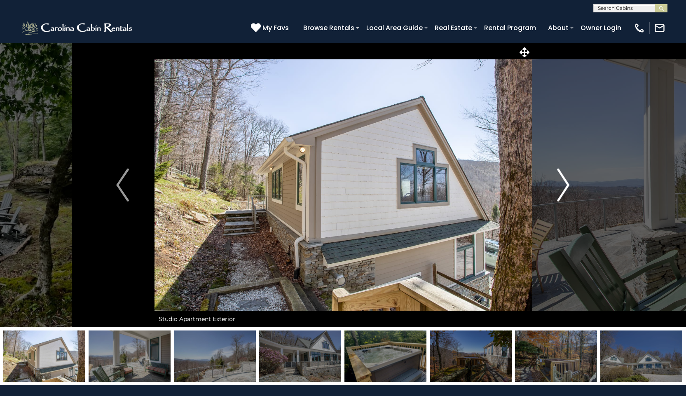
click at [565, 186] on img "Next" at bounding box center [563, 184] width 12 height 33
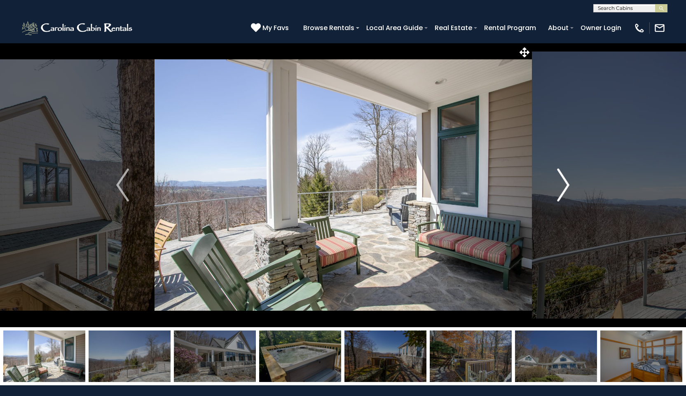
click at [565, 186] on img "Next" at bounding box center [563, 184] width 12 height 33
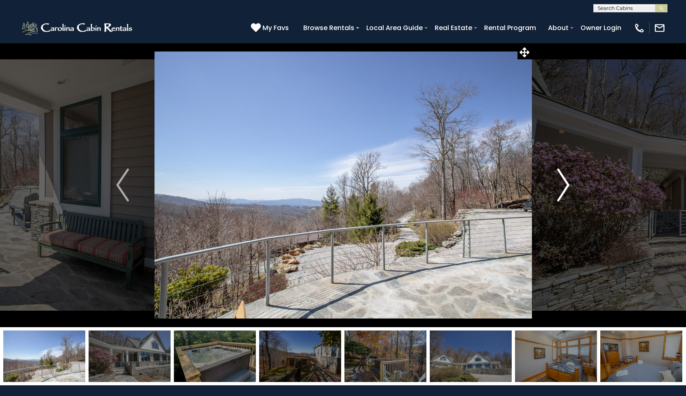
click at [565, 186] on img "Next" at bounding box center [563, 184] width 12 height 33
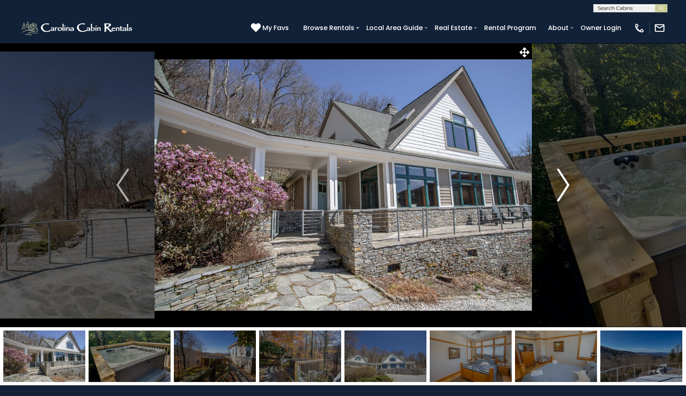
click at [565, 186] on img "Next" at bounding box center [563, 184] width 12 height 33
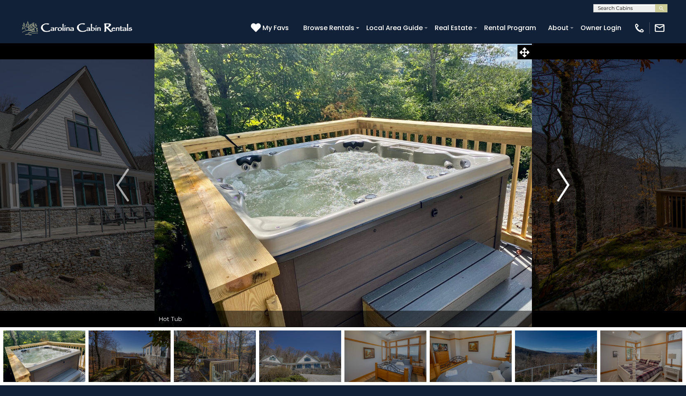
click at [565, 186] on img "Next" at bounding box center [563, 184] width 12 height 33
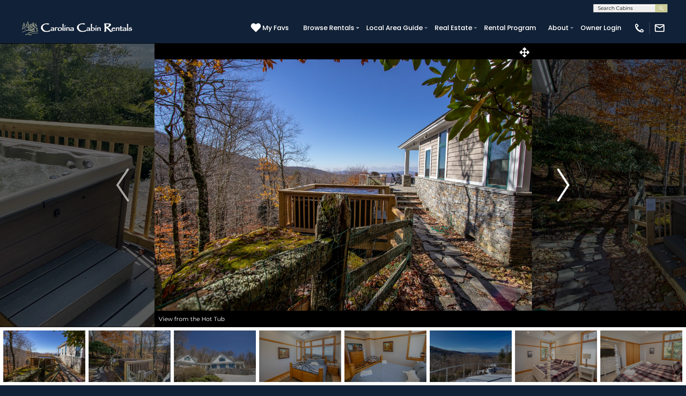
click at [565, 186] on img "Next" at bounding box center [563, 184] width 12 height 33
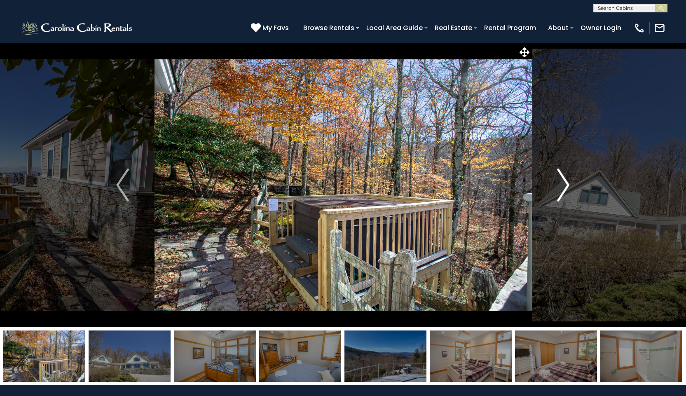
click at [565, 186] on img "Next" at bounding box center [563, 184] width 12 height 33
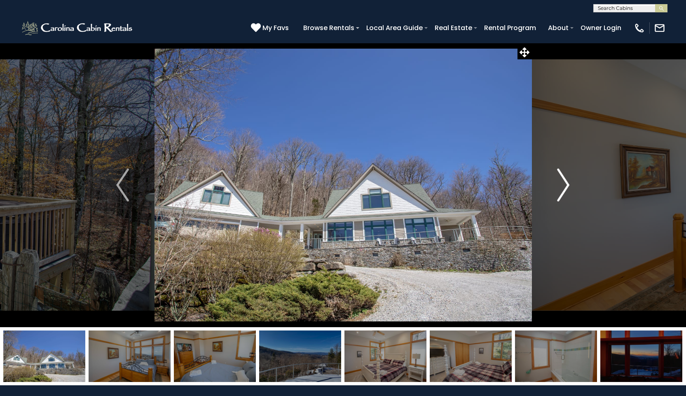
click at [565, 186] on img "Next" at bounding box center [563, 184] width 12 height 33
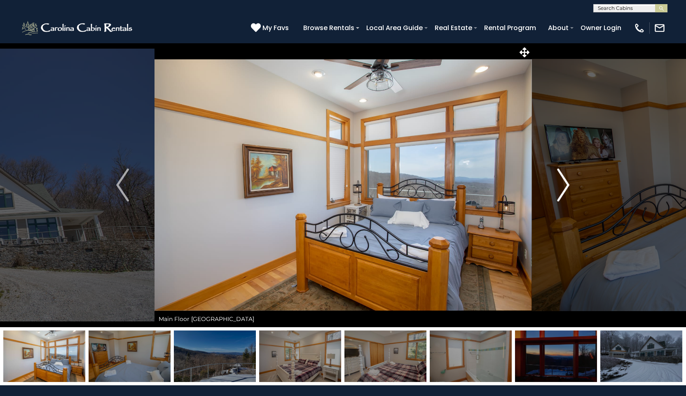
click at [565, 186] on img "Next" at bounding box center [563, 184] width 12 height 33
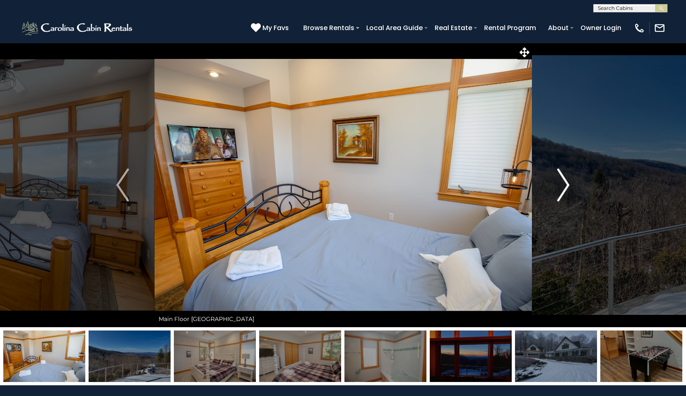
click at [565, 186] on img "Next" at bounding box center [563, 184] width 12 height 33
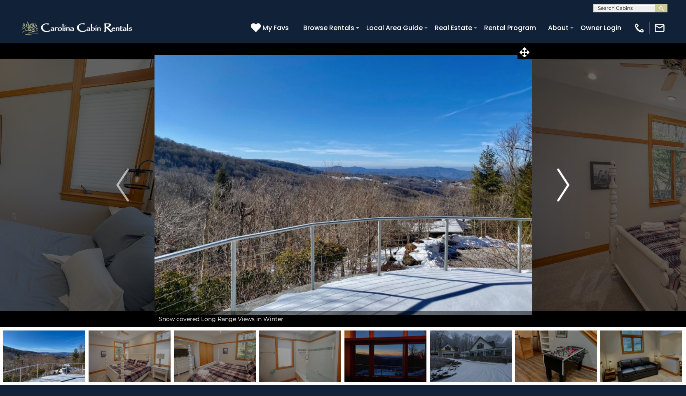
click at [565, 186] on img "Next" at bounding box center [563, 184] width 12 height 33
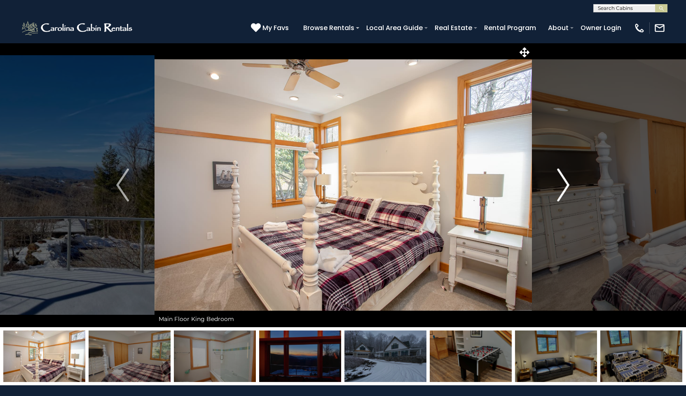
click at [565, 186] on img "Next" at bounding box center [563, 184] width 12 height 33
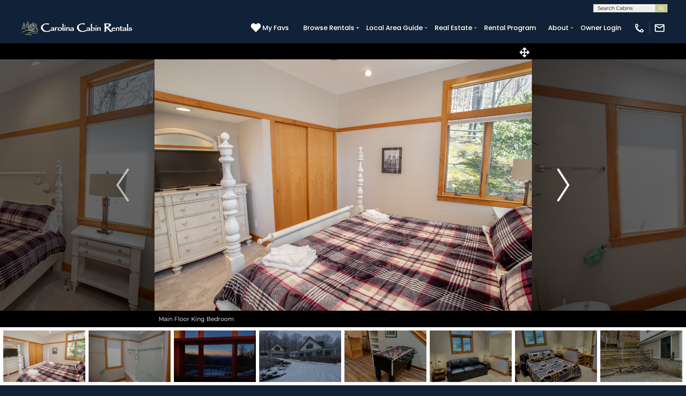
click at [565, 186] on img "Next" at bounding box center [563, 184] width 12 height 33
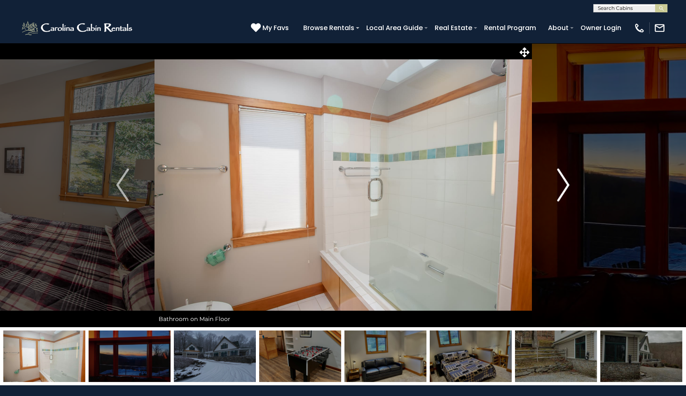
click at [565, 186] on img "Next" at bounding box center [563, 184] width 12 height 33
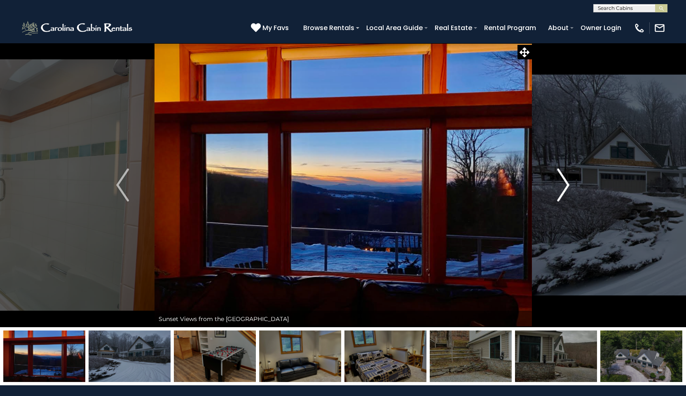
click at [565, 186] on img "Next" at bounding box center [563, 184] width 12 height 33
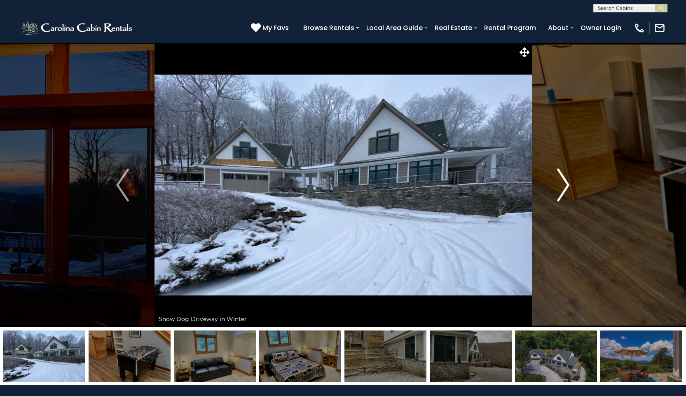
click at [565, 186] on img "Next" at bounding box center [563, 184] width 12 height 33
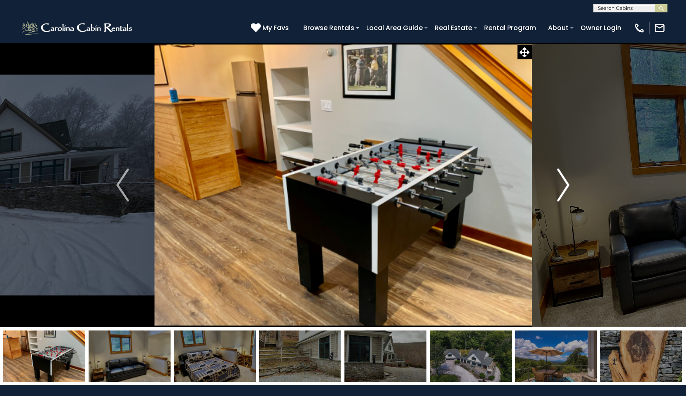
click at [565, 186] on img "Next" at bounding box center [563, 184] width 12 height 33
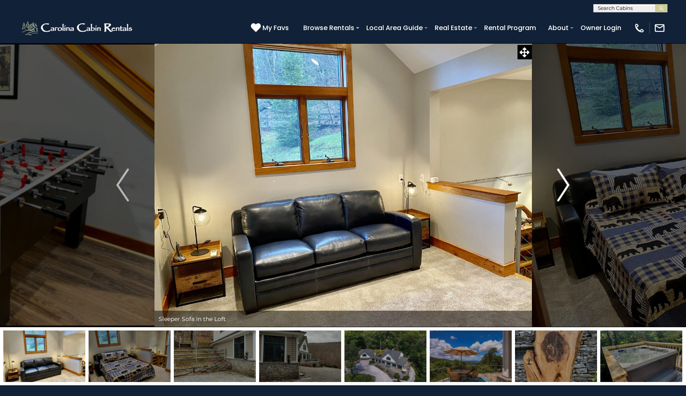
click at [565, 186] on img "Next" at bounding box center [563, 184] width 12 height 33
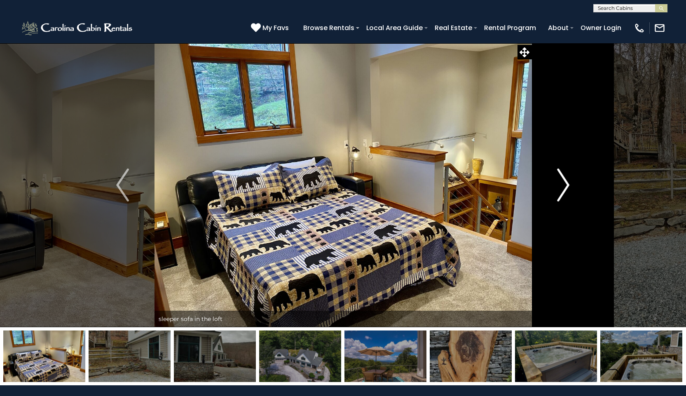
click at [565, 186] on img "Next" at bounding box center [563, 184] width 12 height 33
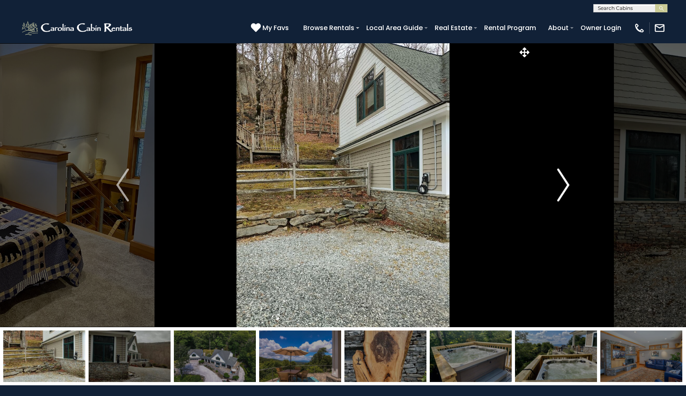
click at [565, 186] on img "Next" at bounding box center [563, 184] width 12 height 33
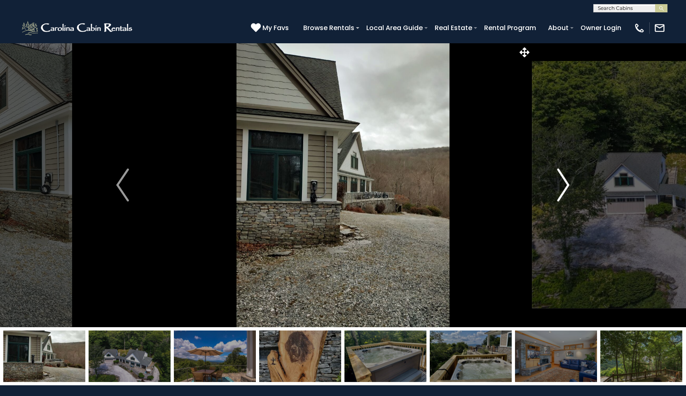
click at [565, 186] on img "Next" at bounding box center [563, 184] width 12 height 33
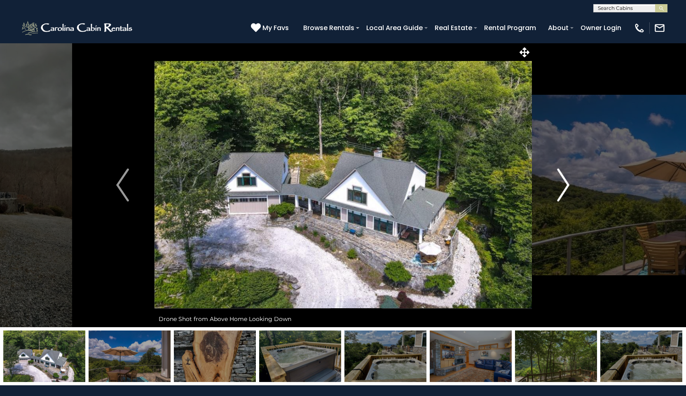
click at [566, 185] on img "Next" at bounding box center [563, 184] width 12 height 33
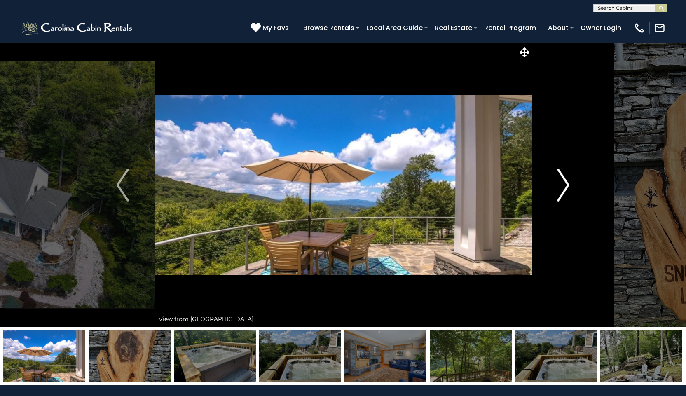
click at [566, 185] on img "Next" at bounding box center [563, 184] width 12 height 33
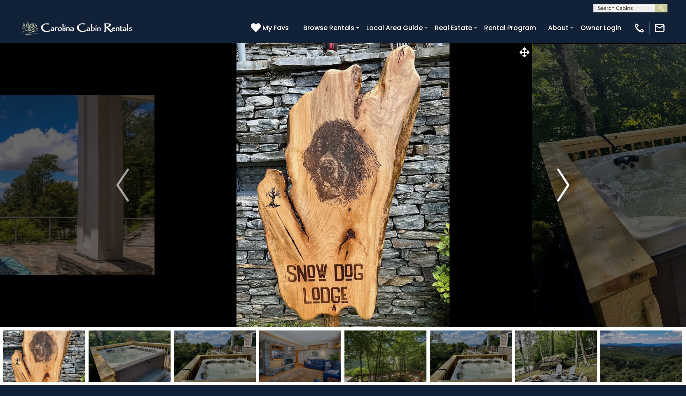
click at [566, 185] on img "Next" at bounding box center [563, 184] width 12 height 33
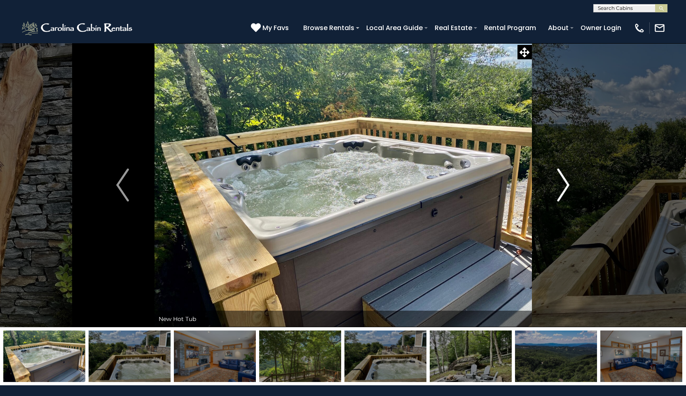
click at [566, 185] on img "Next" at bounding box center [563, 184] width 12 height 33
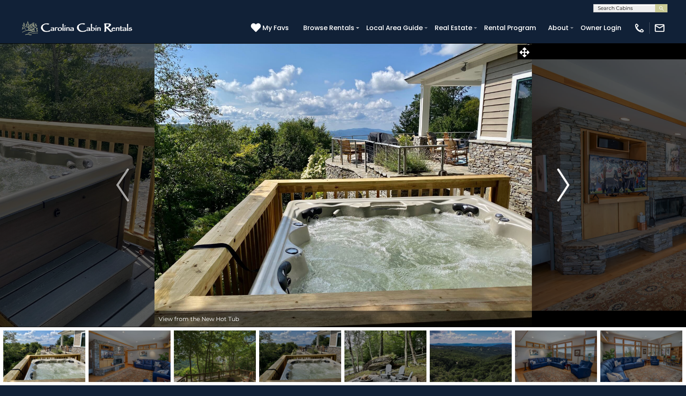
click at [566, 185] on img "Next" at bounding box center [563, 184] width 12 height 33
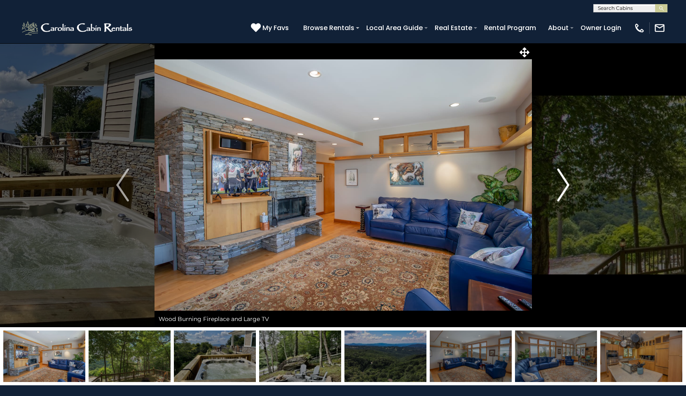
click at [566, 185] on img "Next" at bounding box center [563, 184] width 12 height 33
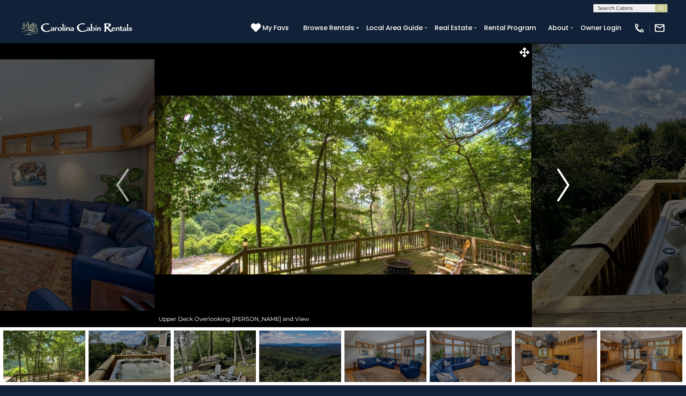
click at [566, 185] on img "Next" at bounding box center [563, 184] width 12 height 33
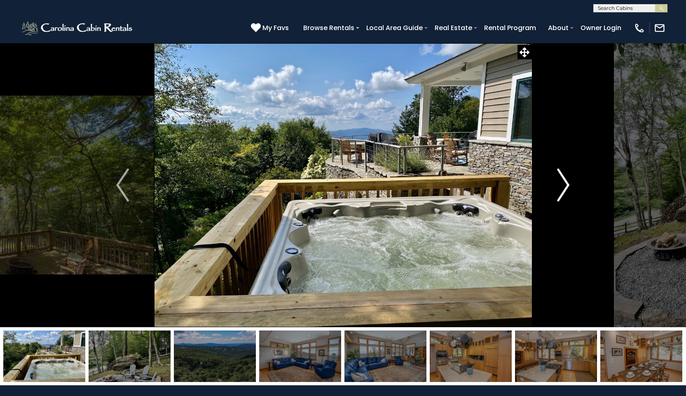
click at [566, 185] on img "Next" at bounding box center [563, 184] width 12 height 33
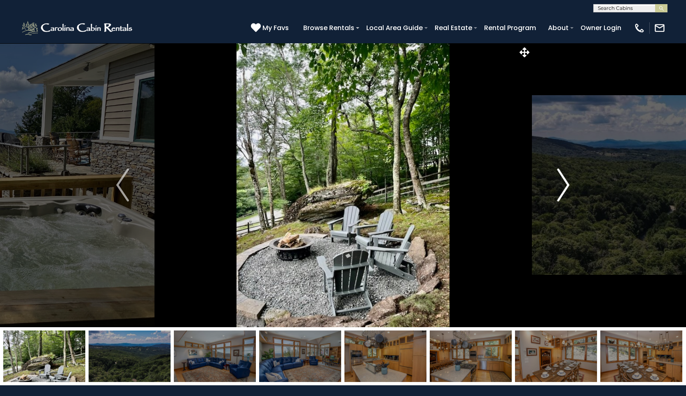
click at [566, 185] on img "Next" at bounding box center [563, 184] width 12 height 33
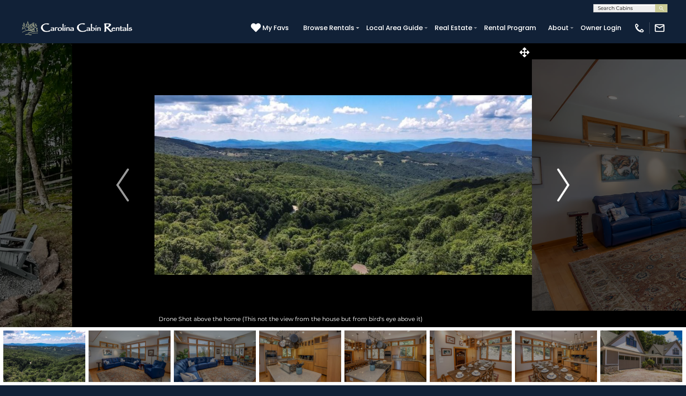
click at [566, 185] on img "Next" at bounding box center [563, 184] width 12 height 33
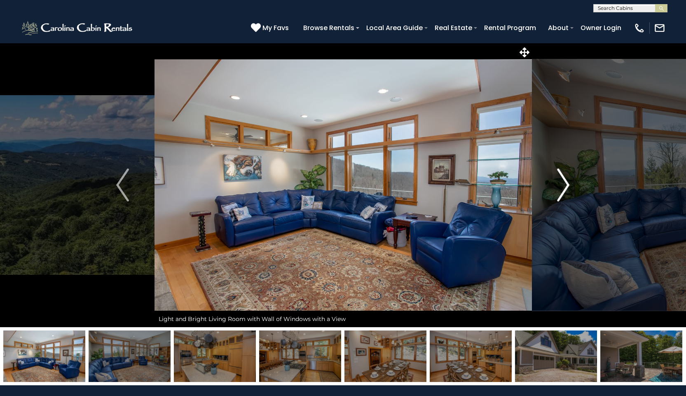
click at [566, 185] on img "Next" at bounding box center [563, 184] width 12 height 33
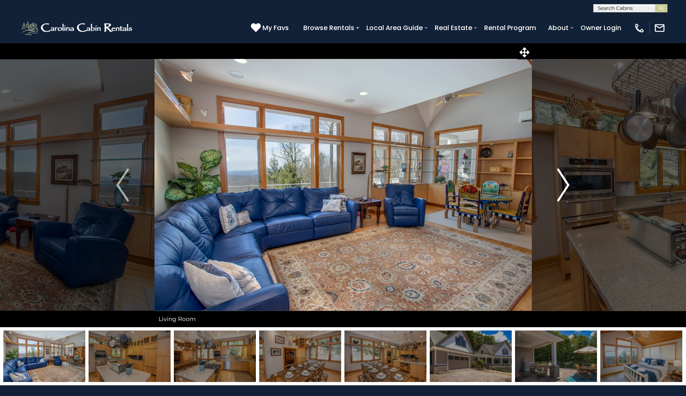
click at [566, 185] on img "Next" at bounding box center [563, 184] width 12 height 33
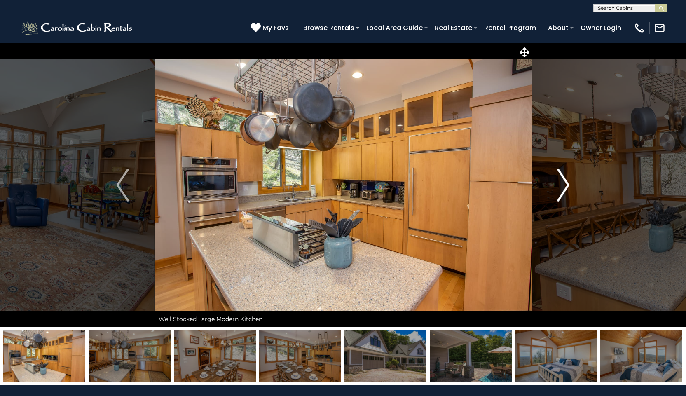
click at [566, 185] on img "Next" at bounding box center [563, 184] width 12 height 33
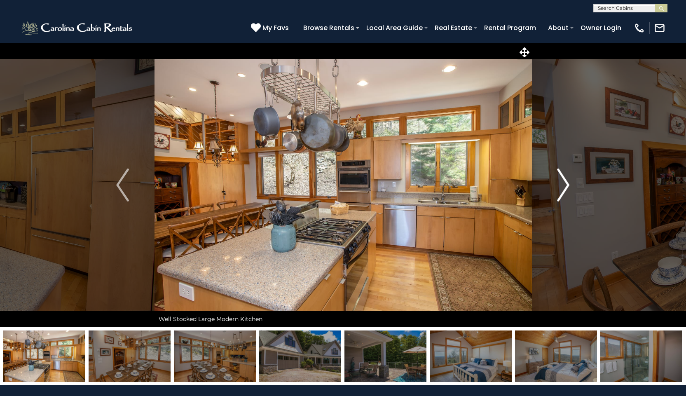
click at [566, 185] on img "Next" at bounding box center [563, 184] width 12 height 33
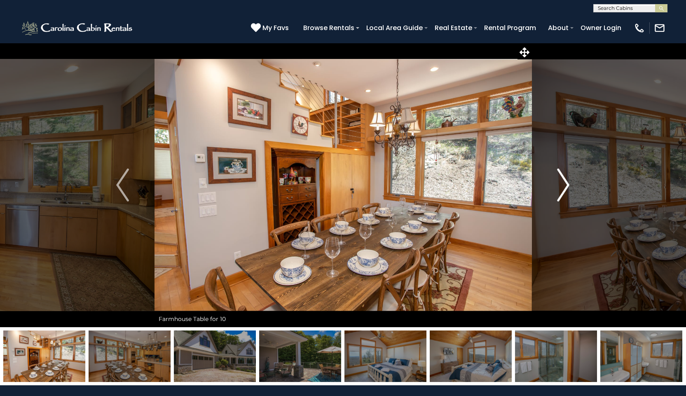
click at [566, 187] on img "Next" at bounding box center [563, 184] width 12 height 33
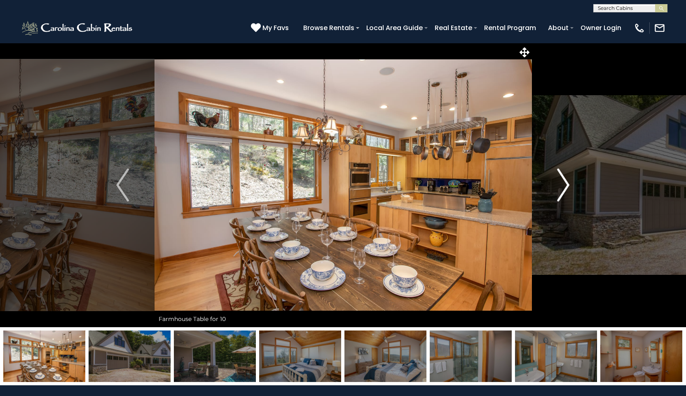
click at [566, 187] on img "Next" at bounding box center [563, 184] width 12 height 33
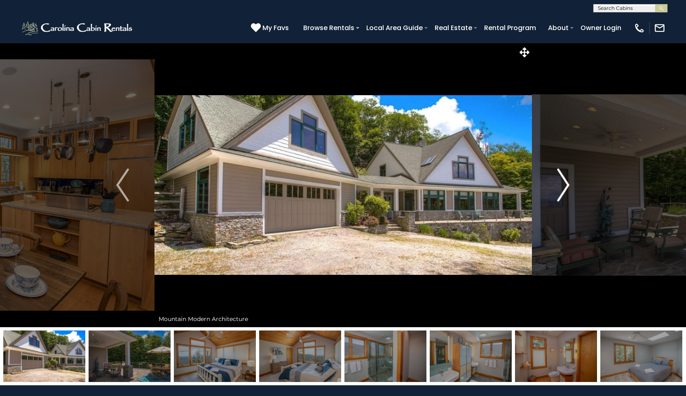
click at [566, 181] on img "Next" at bounding box center [563, 184] width 12 height 33
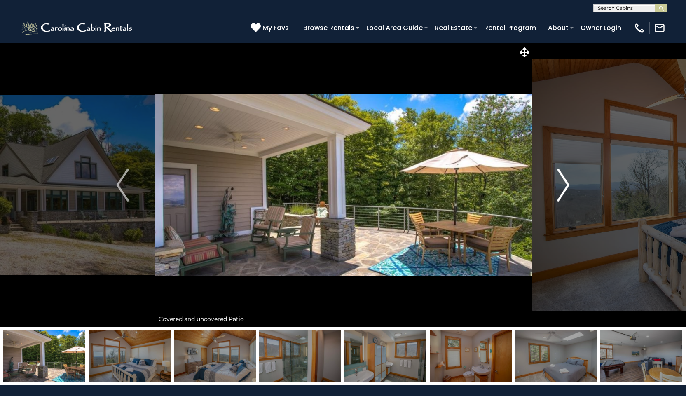
click at [566, 181] on img "Next" at bounding box center [563, 184] width 12 height 33
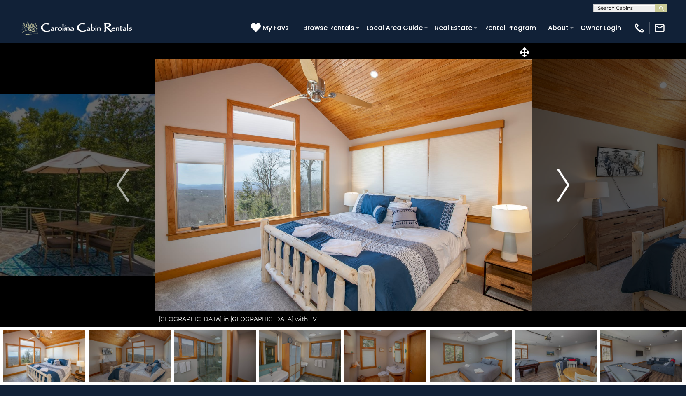
click at [566, 181] on img "Next" at bounding box center [563, 184] width 12 height 33
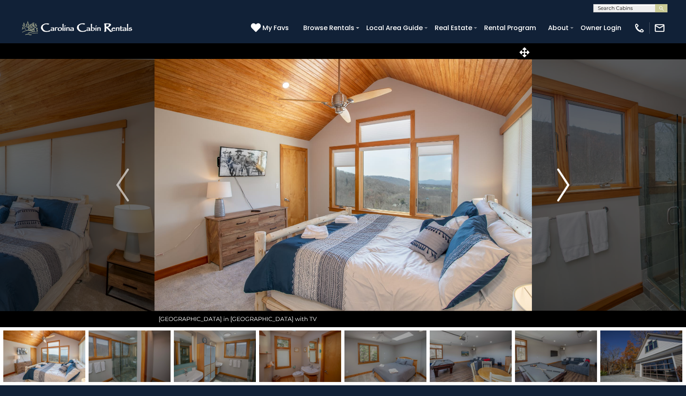
click at [566, 181] on img "Next" at bounding box center [563, 184] width 12 height 33
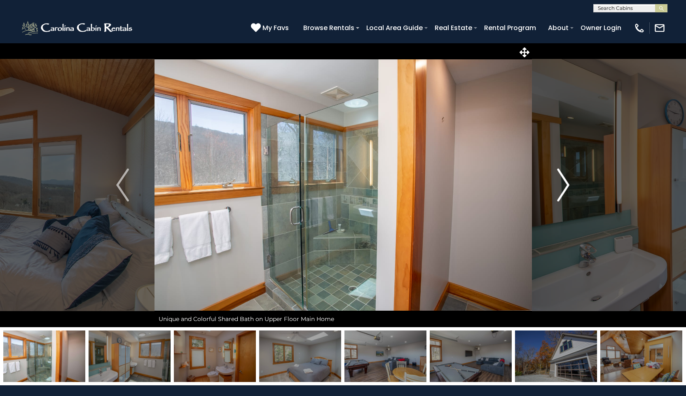
click at [566, 181] on img "Next" at bounding box center [563, 184] width 12 height 33
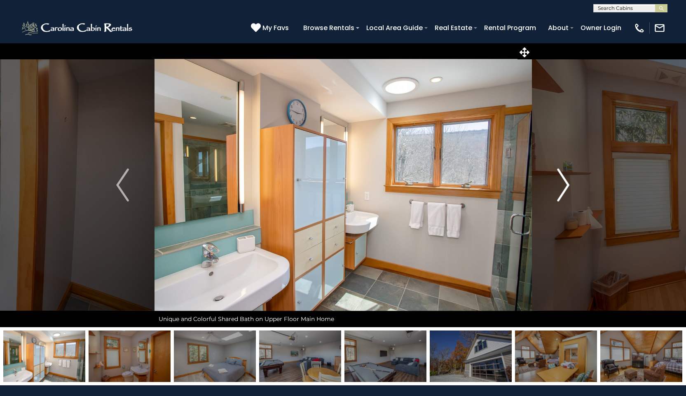
click at [566, 181] on img "Next" at bounding box center [563, 184] width 12 height 33
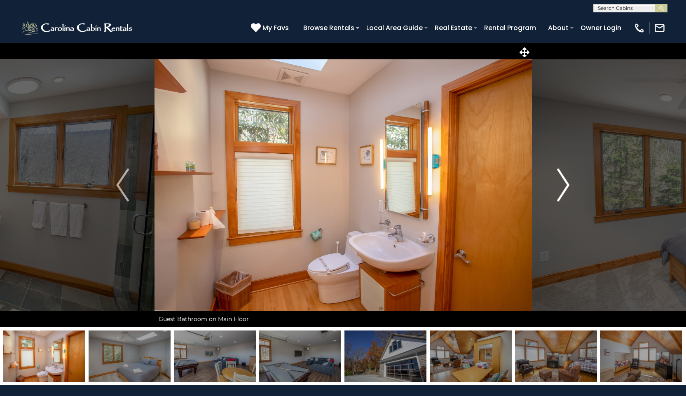
click at [566, 181] on img "Next" at bounding box center [563, 184] width 12 height 33
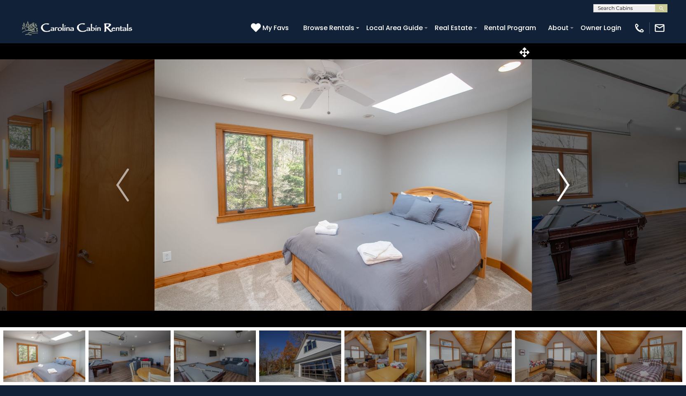
click at [566, 181] on img "Next" at bounding box center [563, 184] width 12 height 33
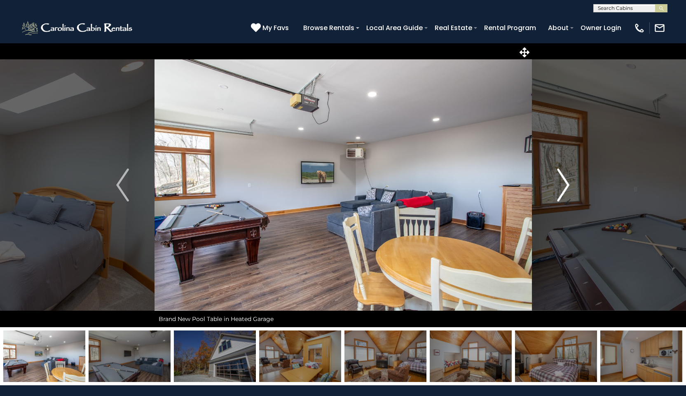
click at [566, 181] on img "Next" at bounding box center [563, 184] width 12 height 33
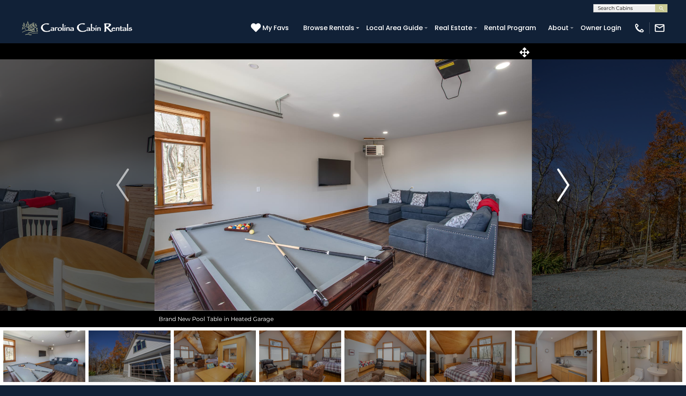
click at [566, 181] on img "Next" at bounding box center [563, 184] width 12 height 33
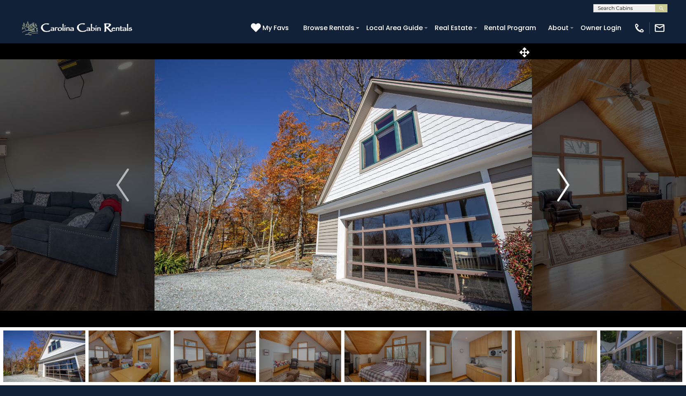
click at [566, 181] on img "Next" at bounding box center [563, 184] width 12 height 33
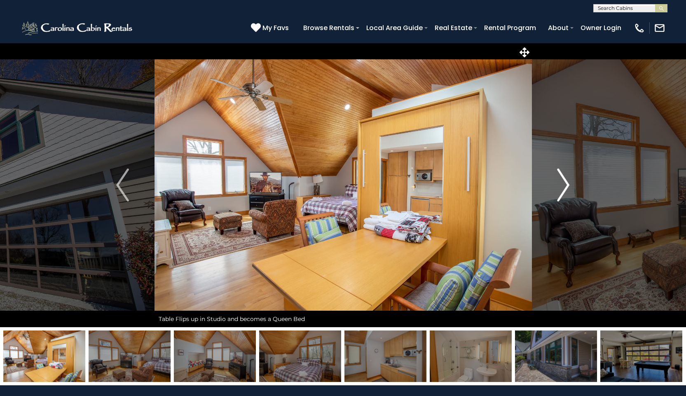
click at [566, 181] on img "Next" at bounding box center [563, 184] width 12 height 33
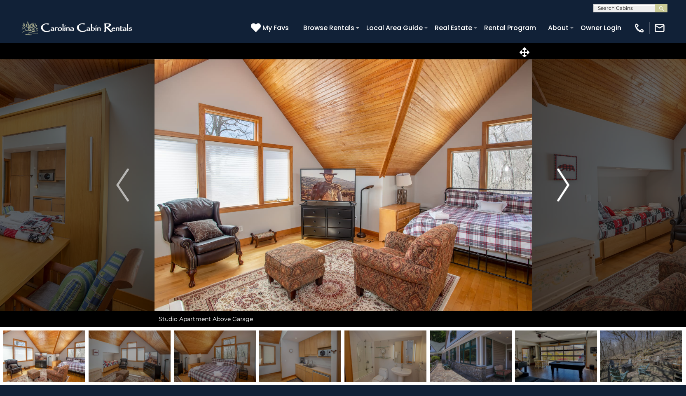
click at [566, 181] on img "Next" at bounding box center [563, 184] width 12 height 33
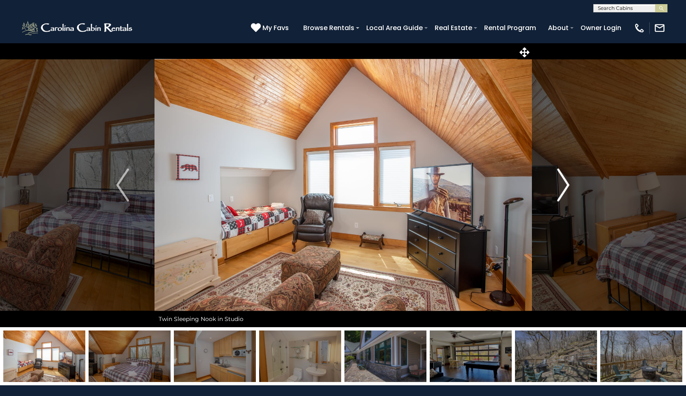
click at [566, 181] on img "Next" at bounding box center [563, 184] width 12 height 33
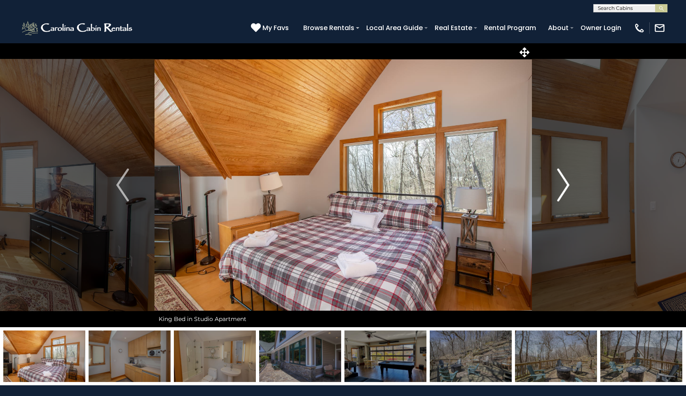
click at [566, 181] on img "Next" at bounding box center [563, 184] width 12 height 33
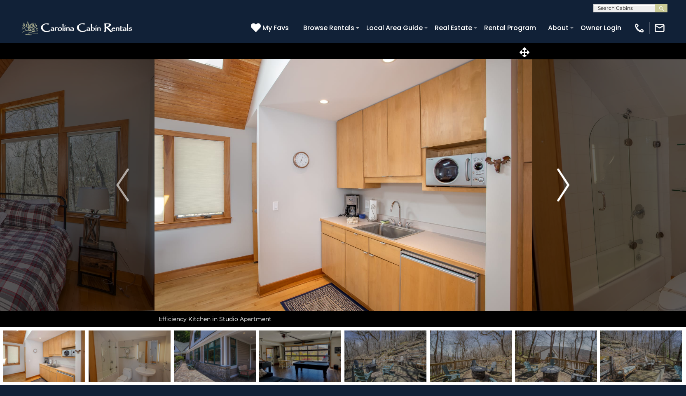
click at [566, 181] on img "Next" at bounding box center [563, 184] width 12 height 33
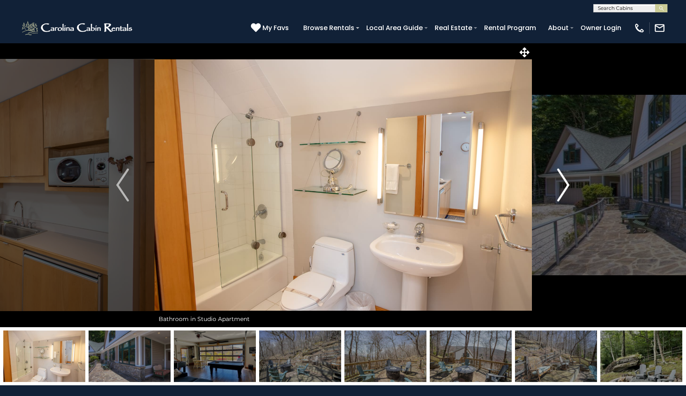
click at [566, 181] on img "Next" at bounding box center [563, 184] width 12 height 33
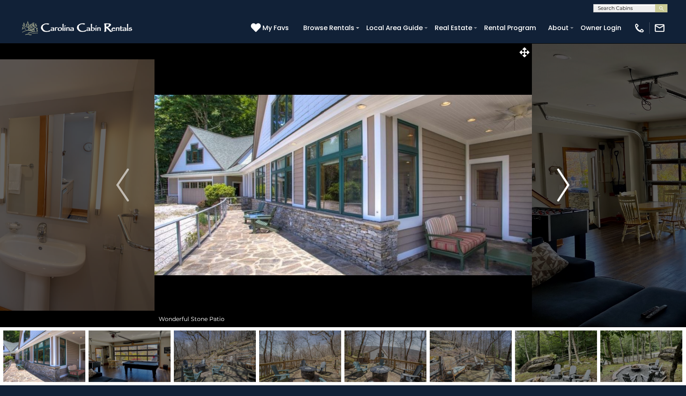
click at [566, 181] on img "Next" at bounding box center [563, 184] width 12 height 33
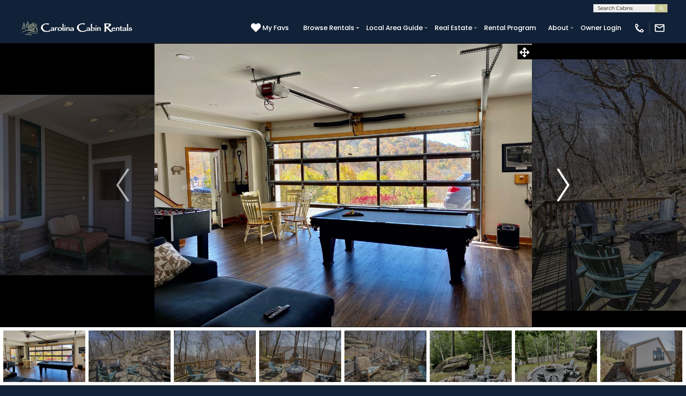
click at [566, 181] on img "Next" at bounding box center [563, 184] width 12 height 33
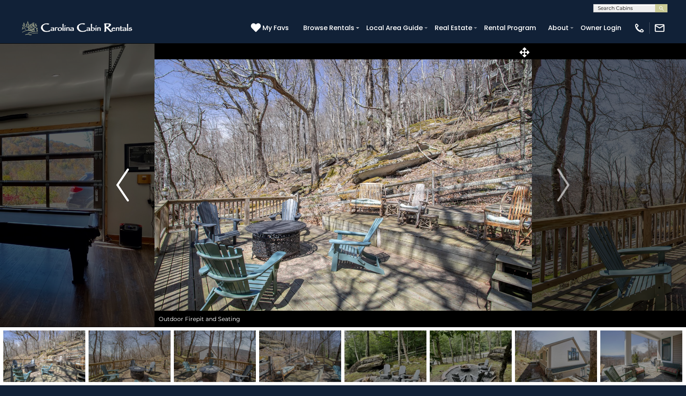
click at [122, 187] on img "Previous" at bounding box center [122, 184] width 12 height 33
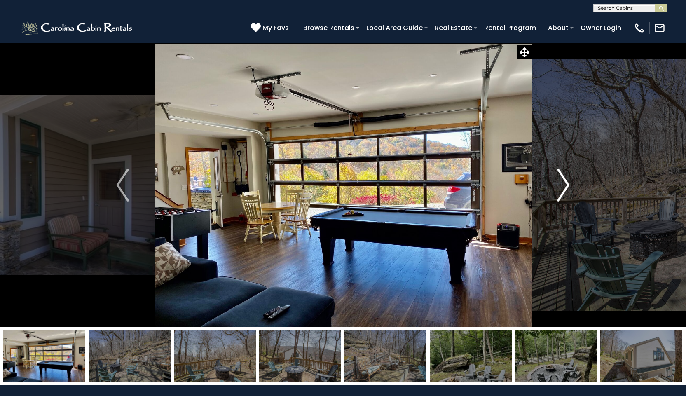
click at [567, 185] on img "Next" at bounding box center [563, 184] width 12 height 33
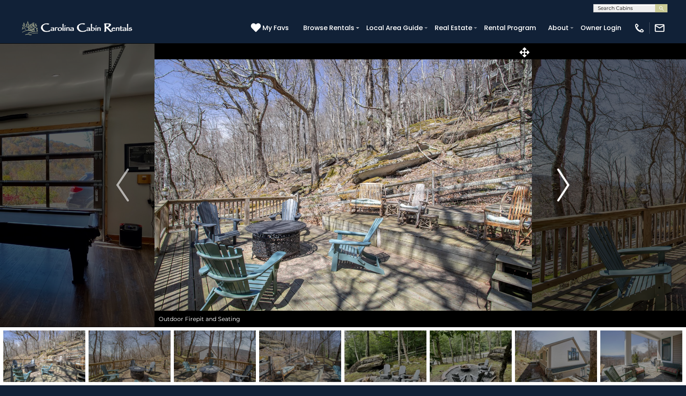
click at [567, 185] on img "Next" at bounding box center [563, 184] width 12 height 33
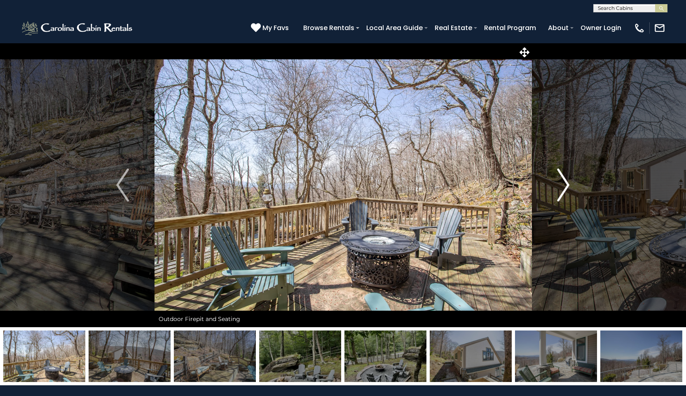
click at [567, 185] on img "Next" at bounding box center [563, 184] width 12 height 33
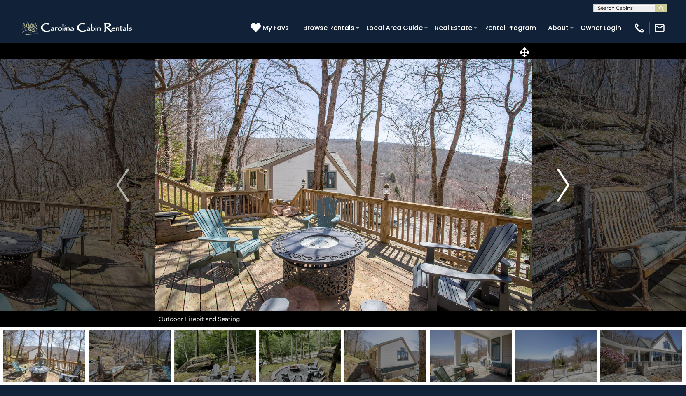
click at [567, 185] on img "Next" at bounding box center [563, 184] width 12 height 33
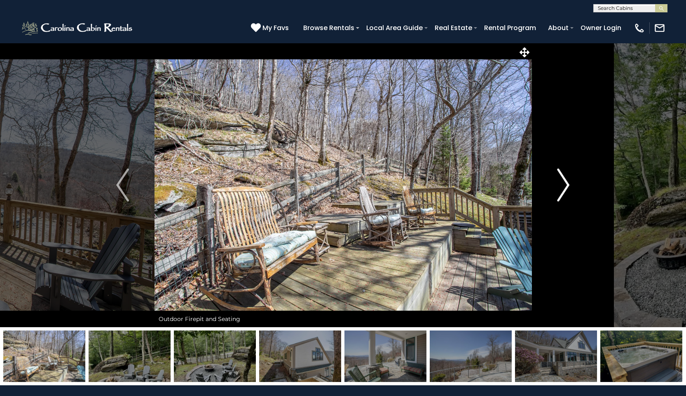
click at [567, 185] on img "Next" at bounding box center [563, 184] width 12 height 33
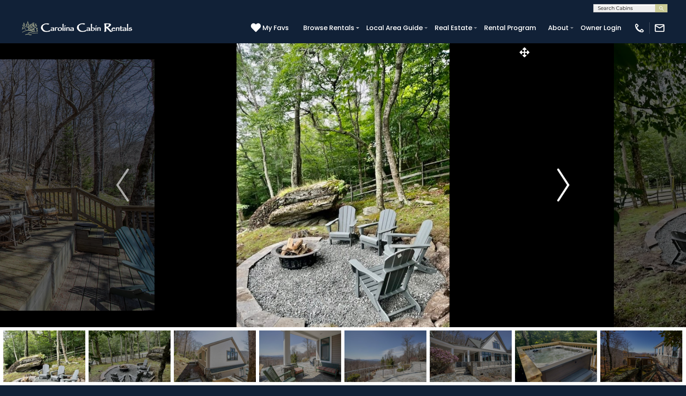
click at [567, 185] on img "Next" at bounding box center [563, 184] width 12 height 33
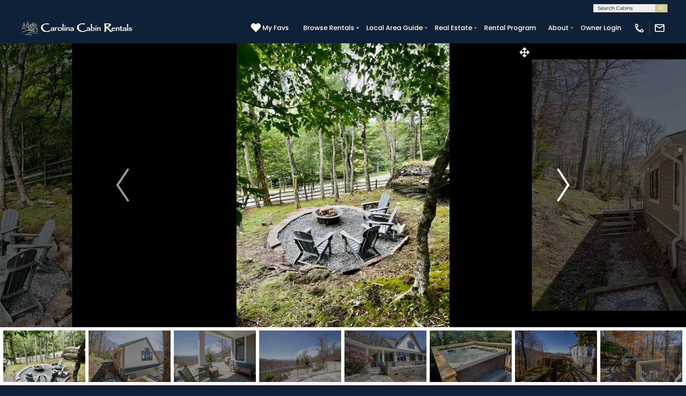
click at [567, 185] on img "Next" at bounding box center [563, 184] width 12 height 33
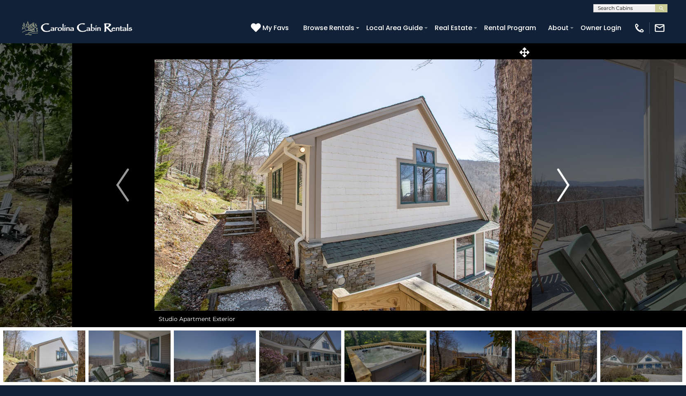
click at [567, 185] on img "Next" at bounding box center [563, 184] width 12 height 33
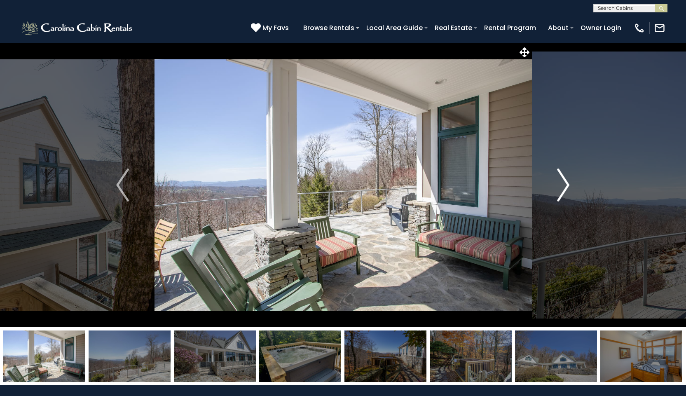
click at [567, 185] on img "Next" at bounding box center [563, 184] width 12 height 33
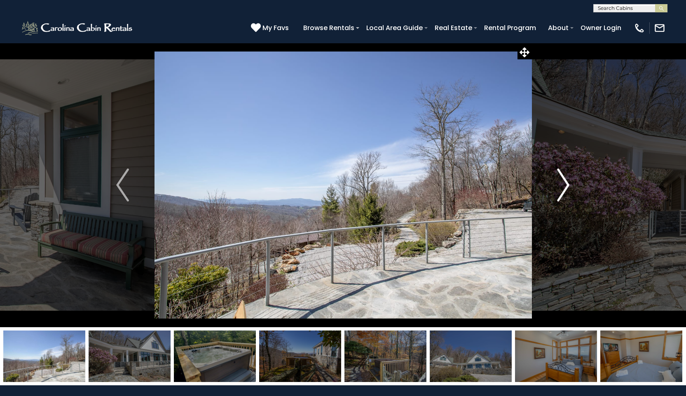
click at [567, 185] on img "Next" at bounding box center [563, 184] width 12 height 33
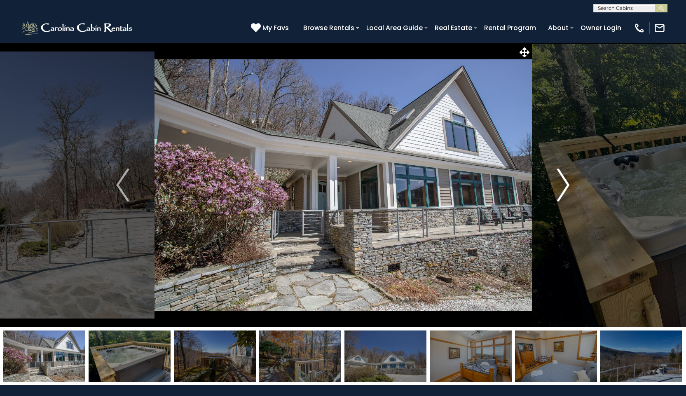
click at [567, 185] on img "Next" at bounding box center [563, 184] width 12 height 33
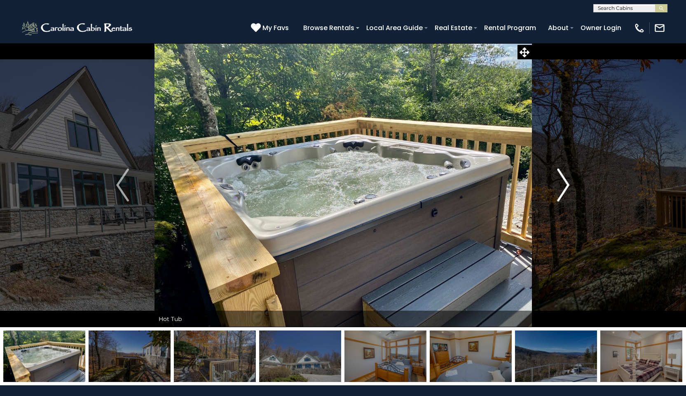
click at [567, 185] on img "Next" at bounding box center [563, 184] width 12 height 33
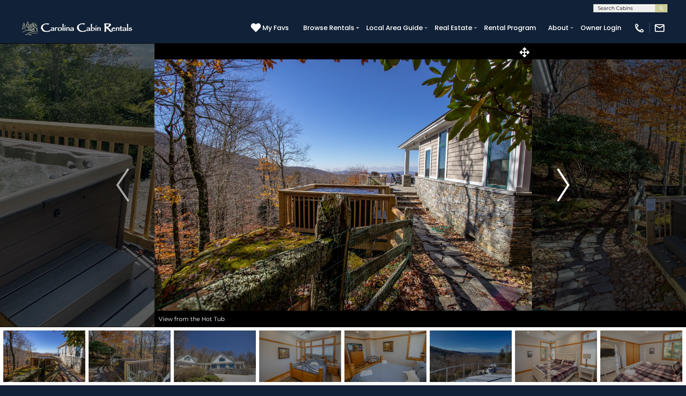
click at [567, 185] on img "Next" at bounding box center [563, 184] width 12 height 33
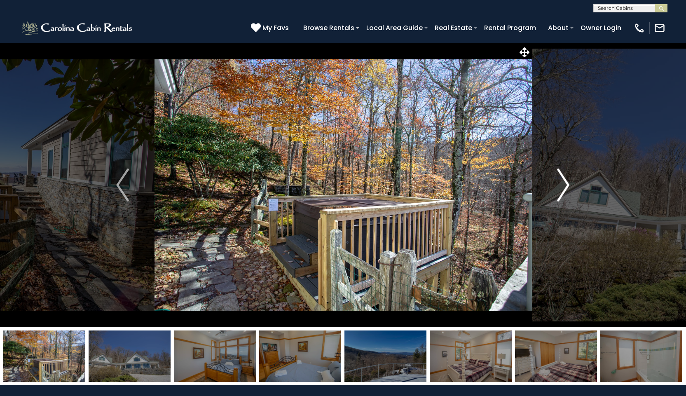
click at [567, 185] on img "Next" at bounding box center [563, 184] width 12 height 33
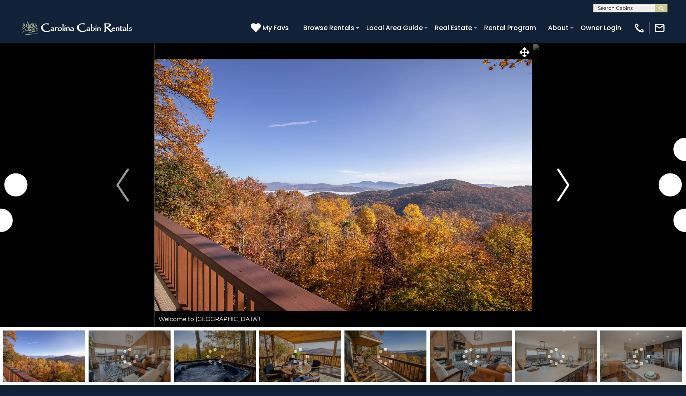
click at [566, 187] on img "Next" at bounding box center [563, 184] width 12 height 33
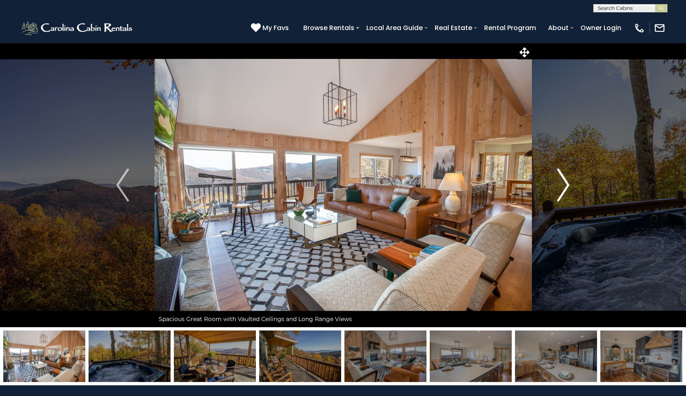
click at [566, 187] on img "Next" at bounding box center [563, 184] width 12 height 33
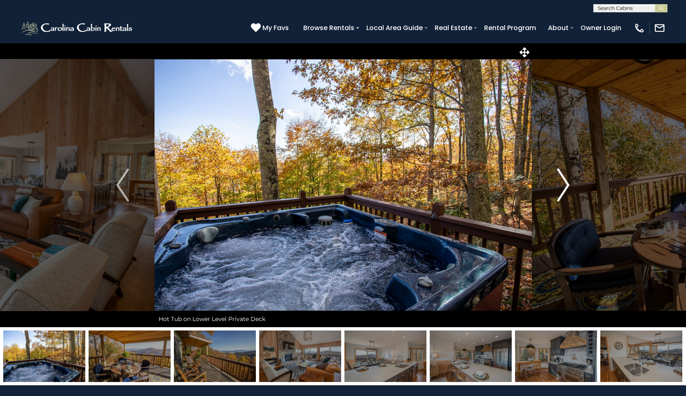
click at [566, 187] on img "Next" at bounding box center [563, 184] width 12 height 33
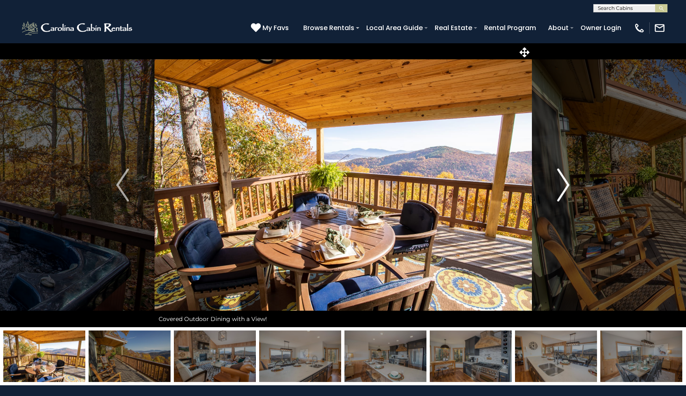
click at [566, 187] on img "Next" at bounding box center [563, 184] width 12 height 33
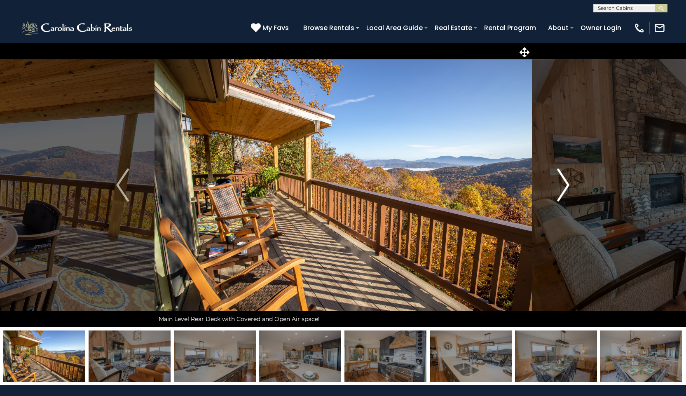
click at [566, 187] on img "Next" at bounding box center [563, 184] width 12 height 33
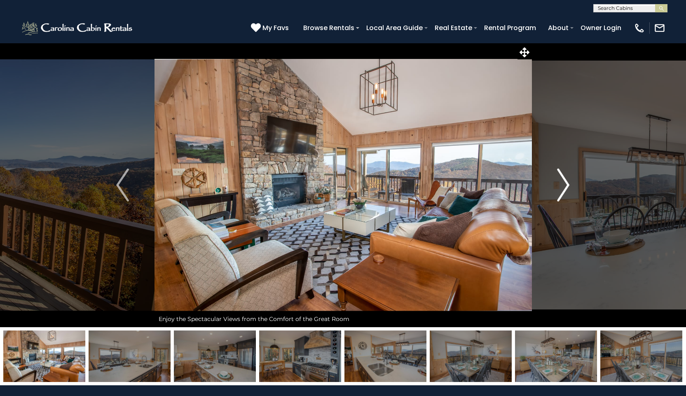
click at [566, 187] on img "Next" at bounding box center [563, 184] width 12 height 33
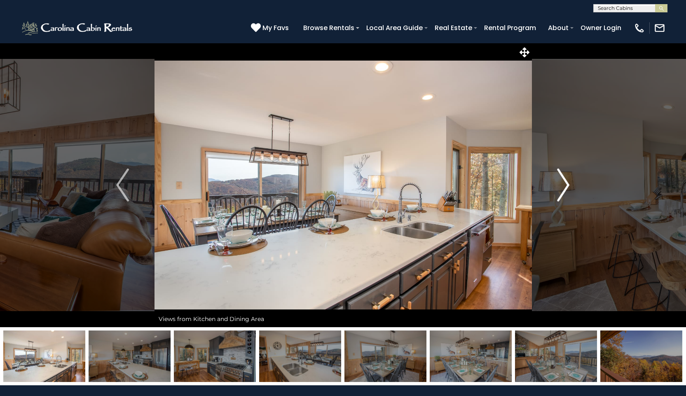
click at [566, 187] on img "Next" at bounding box center [563, 184] width 12 height 33
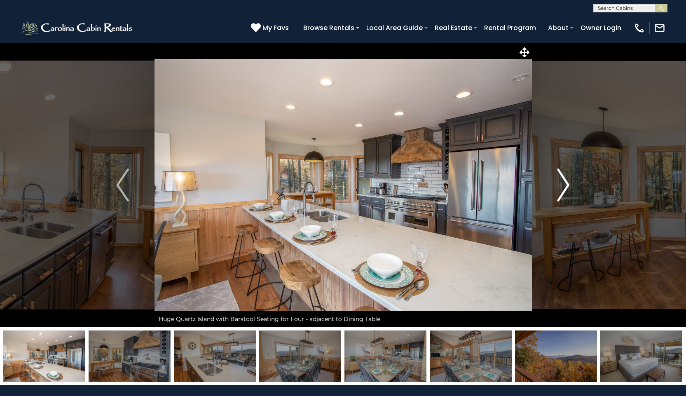
click at [566, 187] on img "Next" at bounding box center [563, 184] width 12 height 33
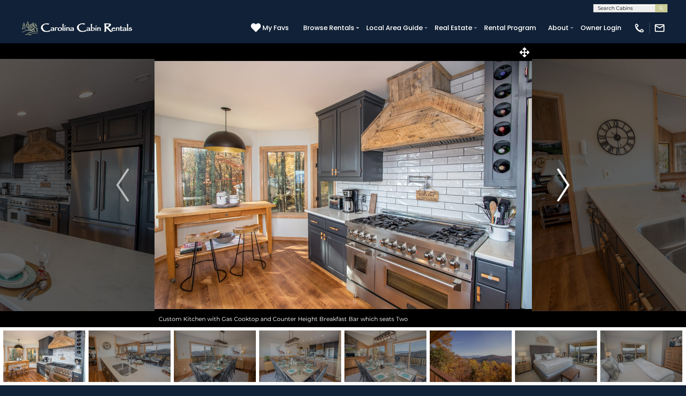
click at [566, 187] on img "Next" at bounding box center [563, 184] width 12 height 33
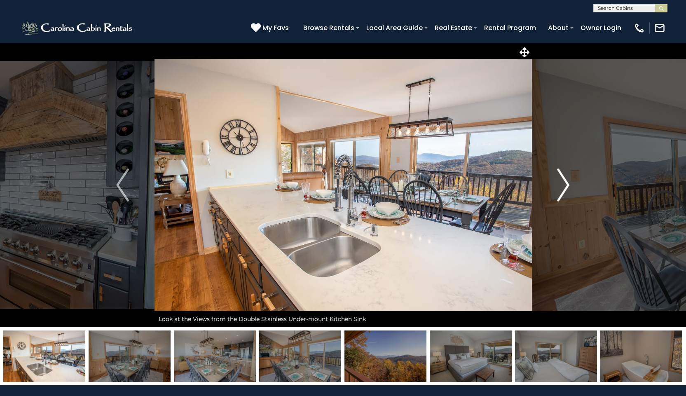
click at [568, 185] on img "Next" at bounding box center [563, 184] width 12 height 33
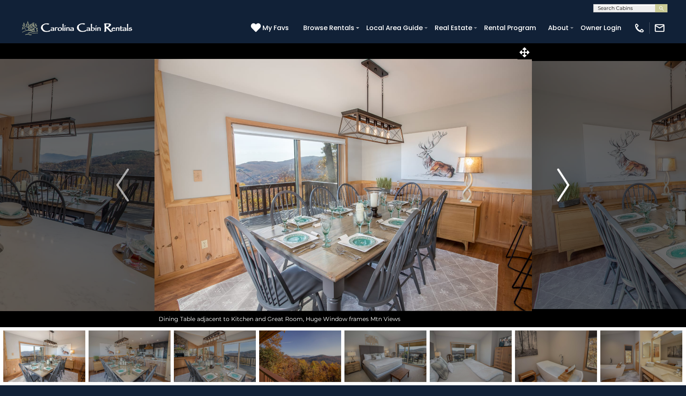
click at [568, 185] on img "Next" at bounding box center [563, 184] width 12 height 33
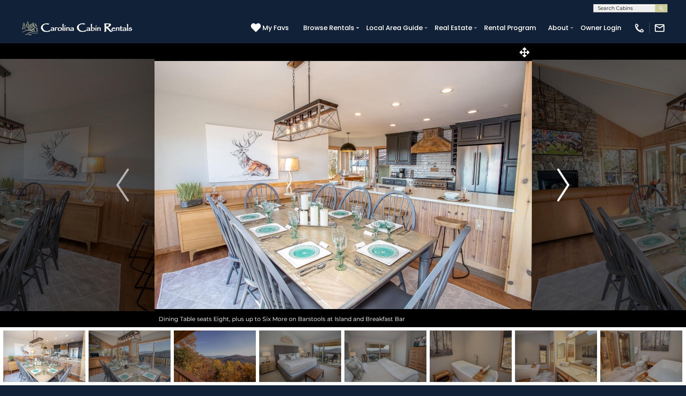
click at [568, 185] on img "Next" at bounding box center [563, 184] width 12 height 33
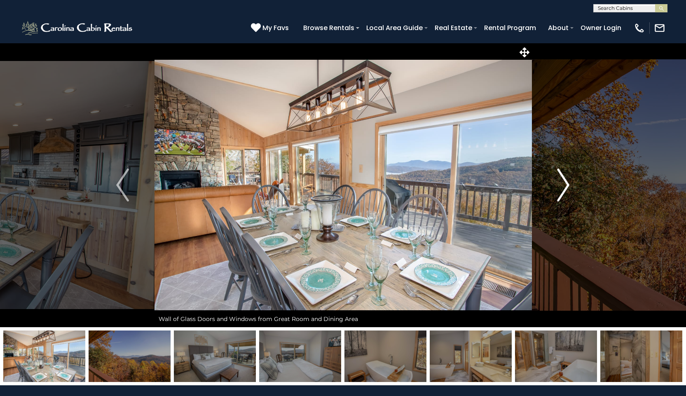
click at [568, 185] on img "Next" at bounding box center [563, 184] width 12 height 33
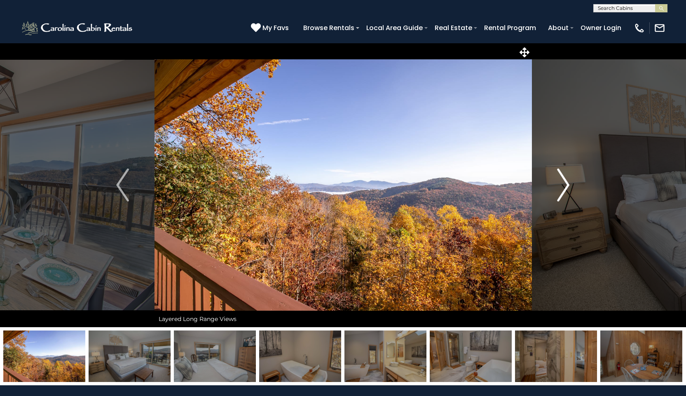
click at [568, 185] on img "Next" at bounding box center [563, 184] width 12 height 33
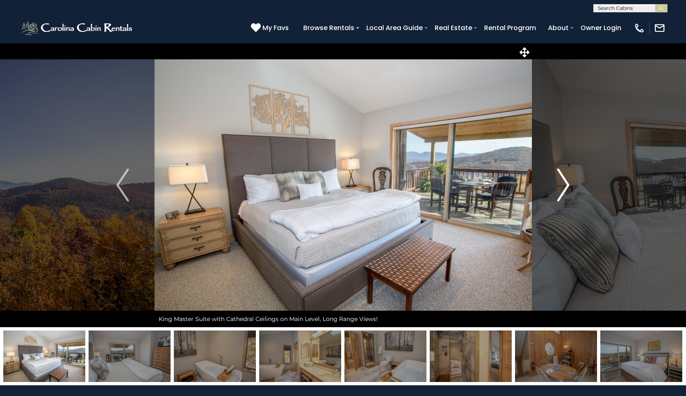
click at [568, 185] on img "Next" at bounding box center [563, 184] width 12 height 33
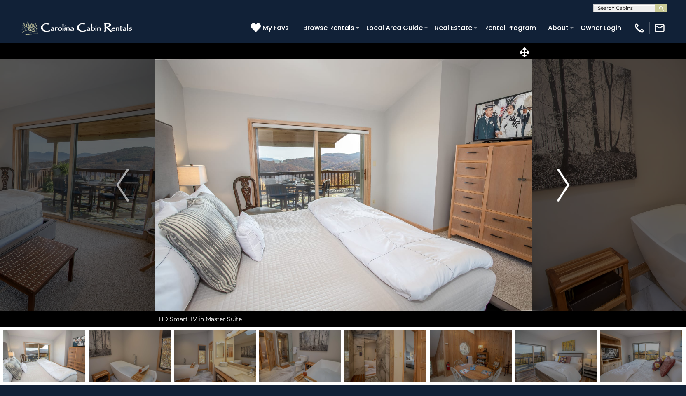
click at [568, 185] on img "Next" at bounding box center [563, 184] width 12 height 33
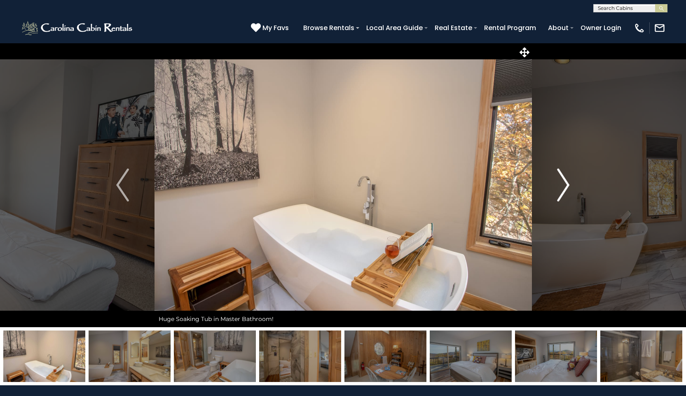
click at [568, 185] on img "Next" at bounding box center [563, 184] width 12 height 33
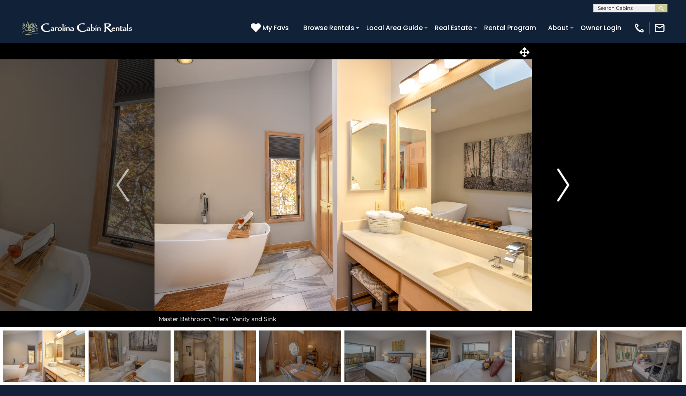
click at [568, 185] on img "Next" at bounding box center [563, 184] width 12 height 33
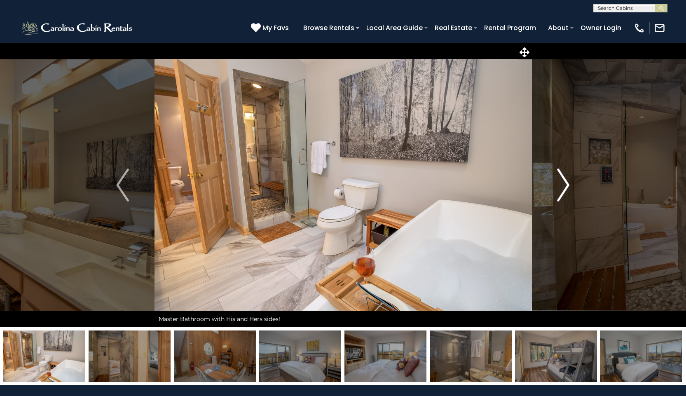
click at [568, 185] on img "Next" at bounding box center [563, 184] width 12 height 33
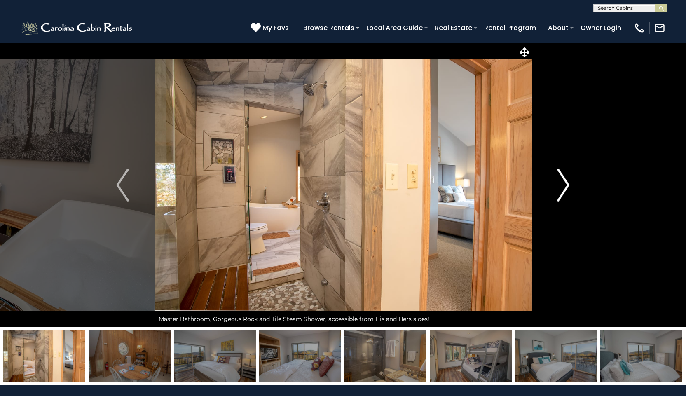
click at [568, 185] on img "Next" at bounding box center [563, 184] width 12 height 33
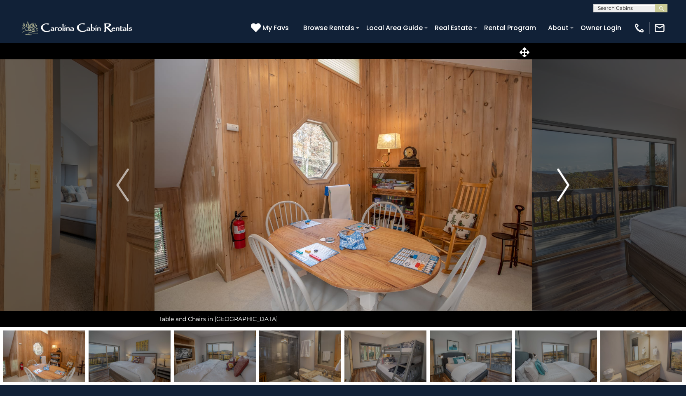
click at [568, 185] on img "Next" at bounding box center [563, 184] width 12 height 33
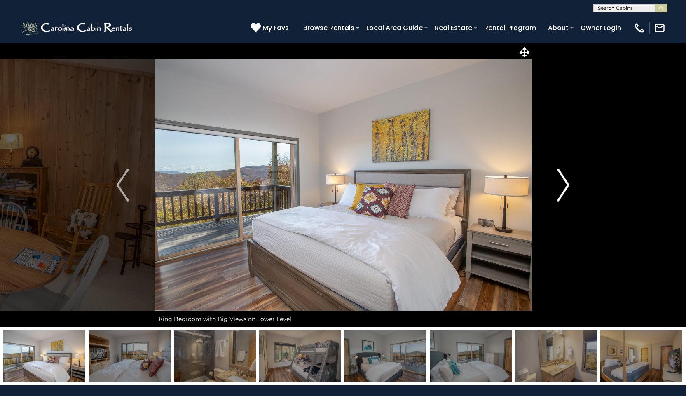
click at [568, 185] on img "Next" at bounding box center [563, 184] width 12 height 33
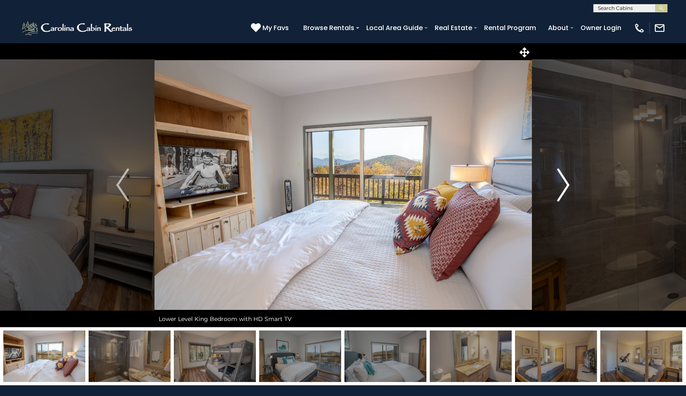
click at [568, 185] on img "Next" at bounding box center [563, 184] width 12 height 33
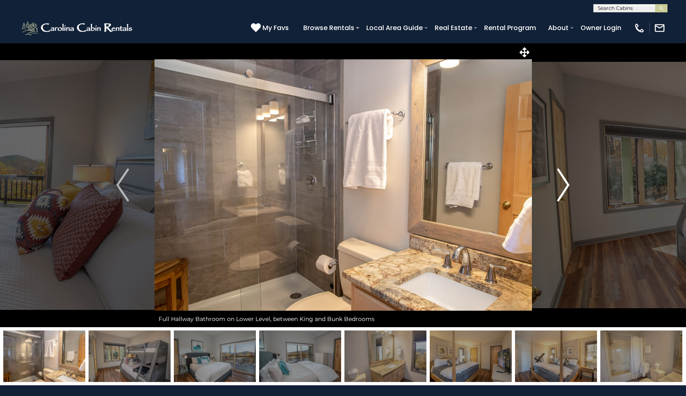
click at [568, 185] on img "Next" at bounding box center [563, 184] width 12 height 33
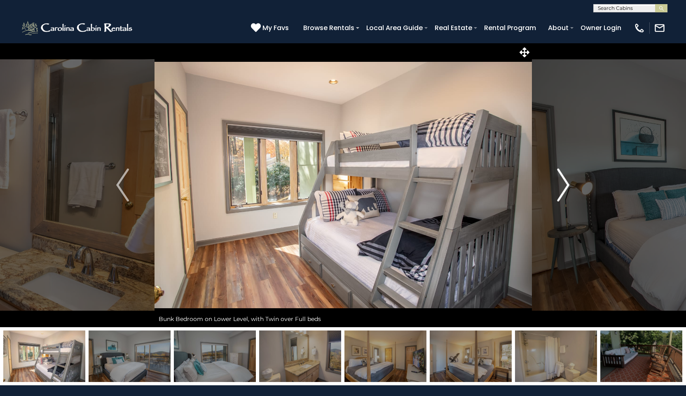
click at [568, 185] on img "Next" at bounding box center [563, 184] width 12 height 33
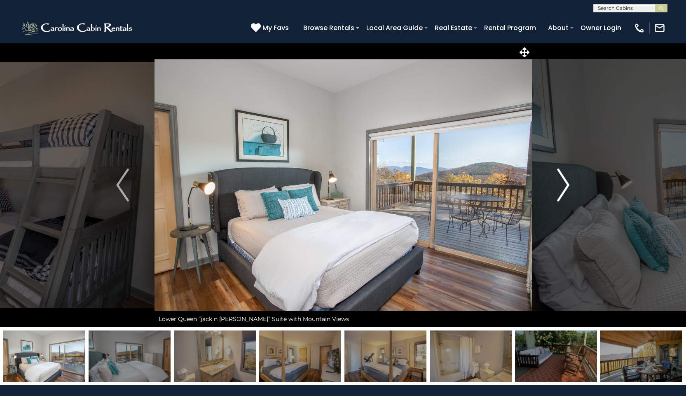
click at [568, 185] on img "Next" at bounding box center [563, 184] width 12 height 33
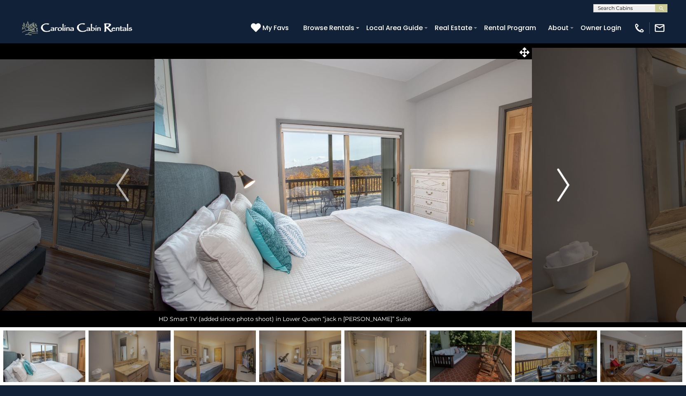
click at [568, 185] on img "Next" at bounding box center [563, 184] width 12 height 33
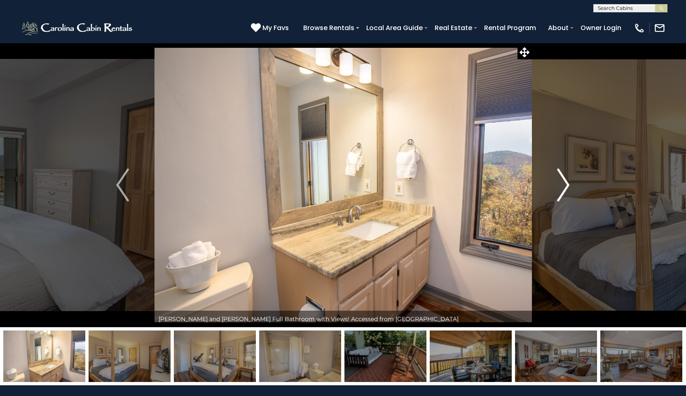
click at [568, 185] on img "Next" at bounding box center [563, 184] width 12 height 33
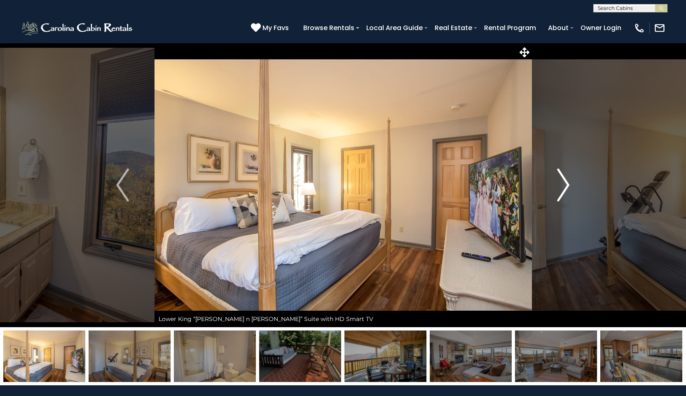
click at [568, 185] on img "Next" at bounding box center [563, 184] width 12 height 33
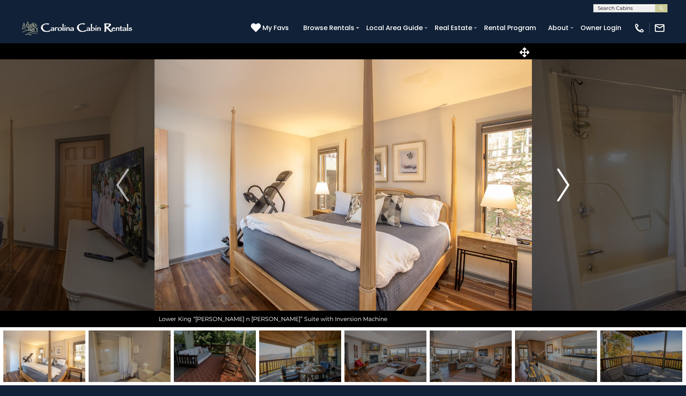
click at [568, 185] on img "Next" at bounding box center [563, 184] width 12 height 33
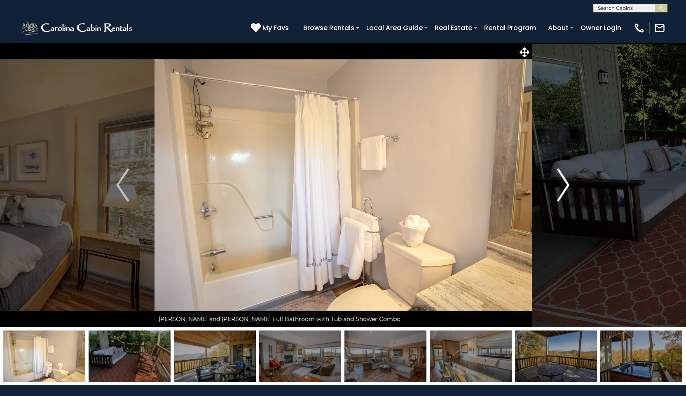
click at [568, 185] on img "Next" at bounding box center [563, 184] width 12 height 33
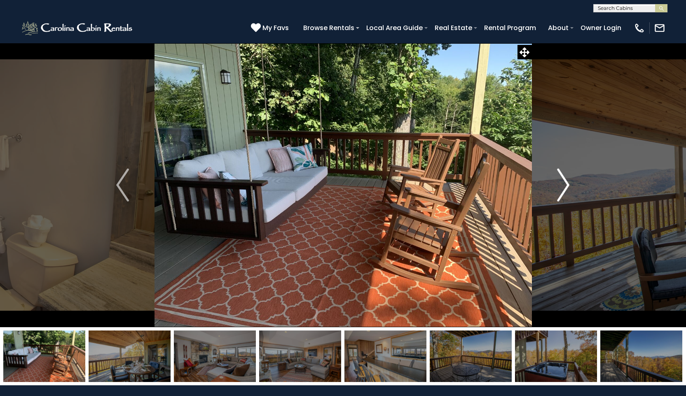
click at [568, 184] on img "Next" at bounding box center [563, 184] width 12 height 33
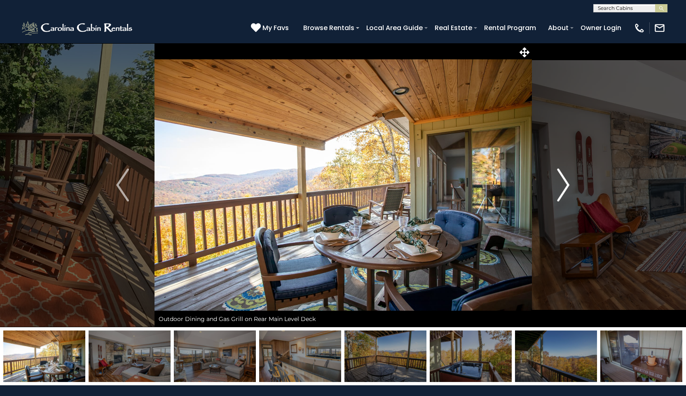
click at [568, 184] on img "Next" at bounding box center [563, 184] width 12 height 33
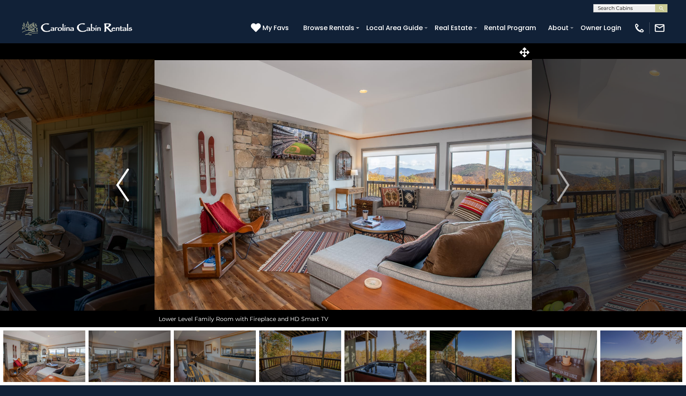
click at [117, 192] on img "Previous" at bounding box center [122, 184] width 12 height 33
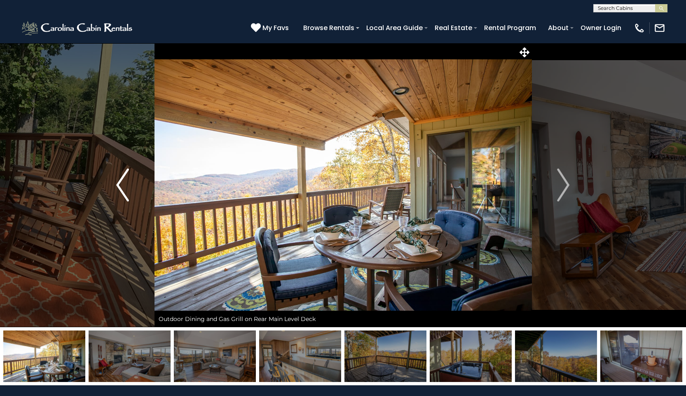
click at [122, 185] on img "Previous" at bounding box center [122, 184] width 12 height 33
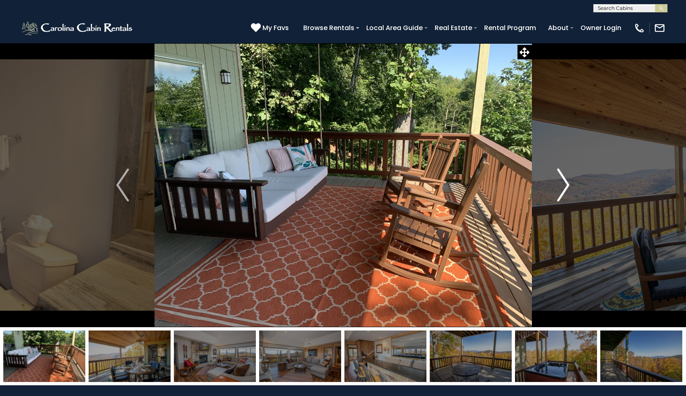
click at [564, 190] on img "Next" at bounding box center [563, 184] width 12 height 33
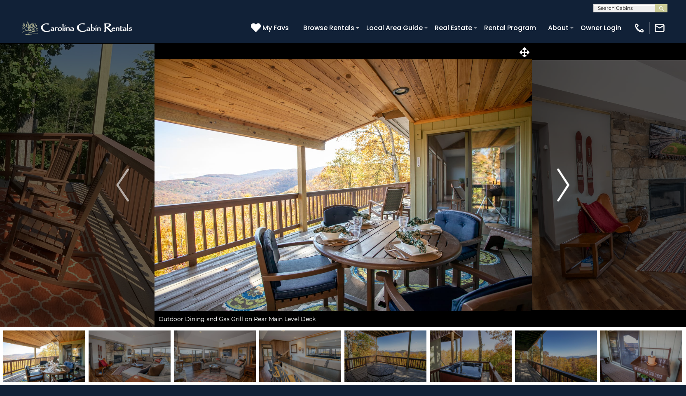
click at [564, 190] on img "Next" at bounding box center [563, 184] width 12 height 33
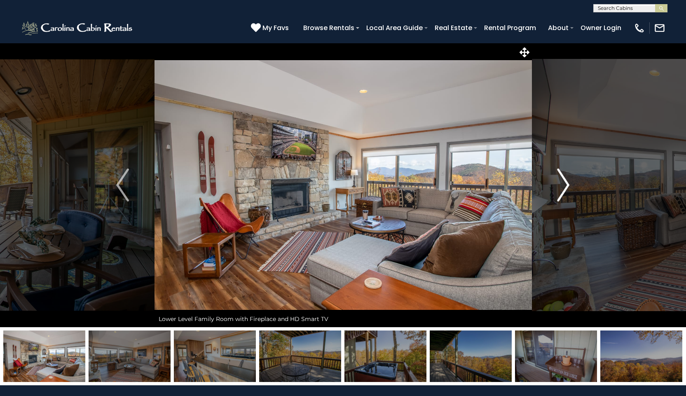
click at [564, 190] on img "Next" at bounding box center [563, 184] width 12 height 33
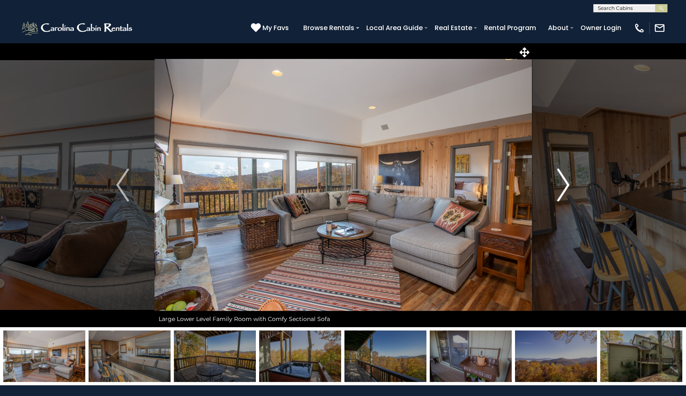
click at [564, 190] on img "Next" at bounding box center [563, 184] width 12 height 33
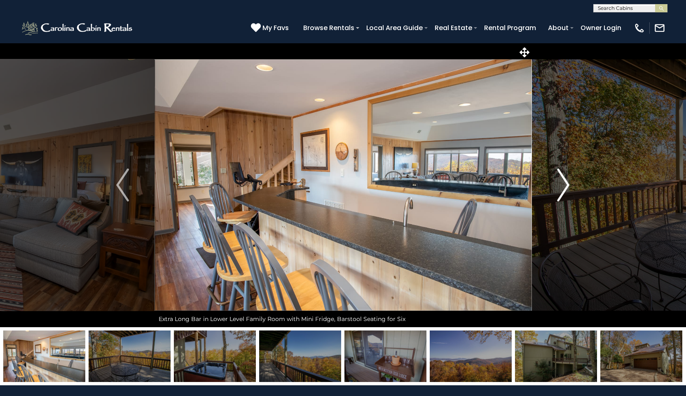
click at [564, 190] on img "Next" at bounding box center [563, 184] width 12 height 33
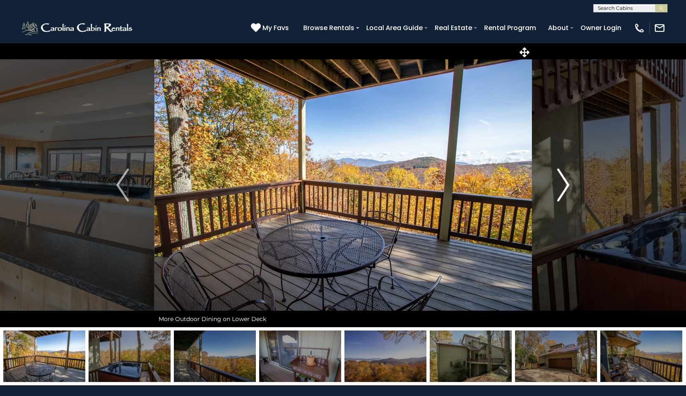
click at [564, 190] on img "Next" at bounding box center [563, 184] width 12 height 33
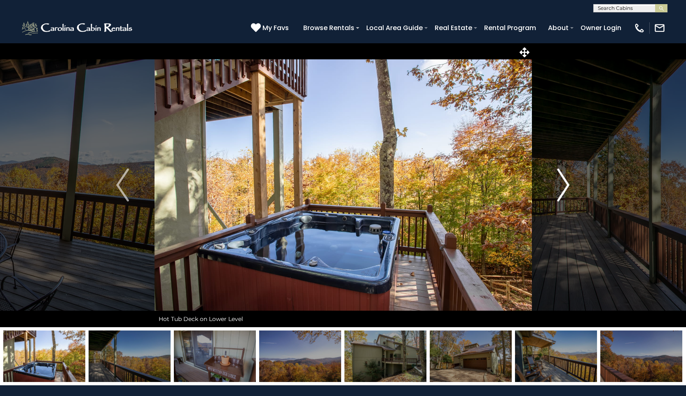
click at [564, 190] on img "Next" at bounding box center [563, 184] width 12 height 33
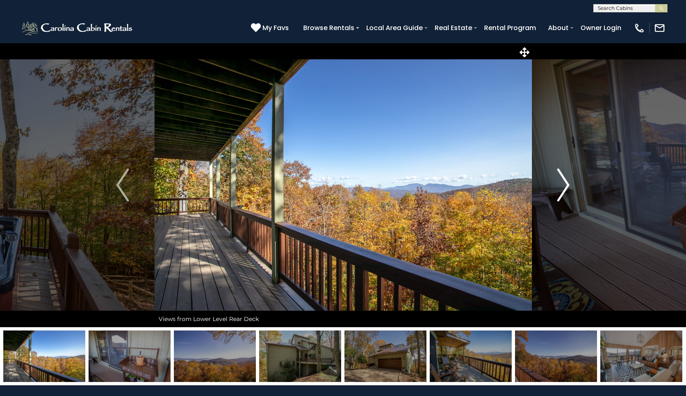
click at [564, 190] on img "Next" at bounding box center [563, 184] width 12 height 33
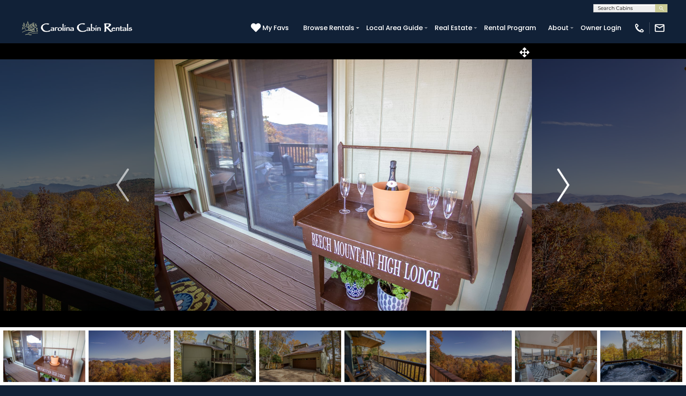
click at [564, 190] on img "Next" at bounding box center [563, 184] width 12 height 33
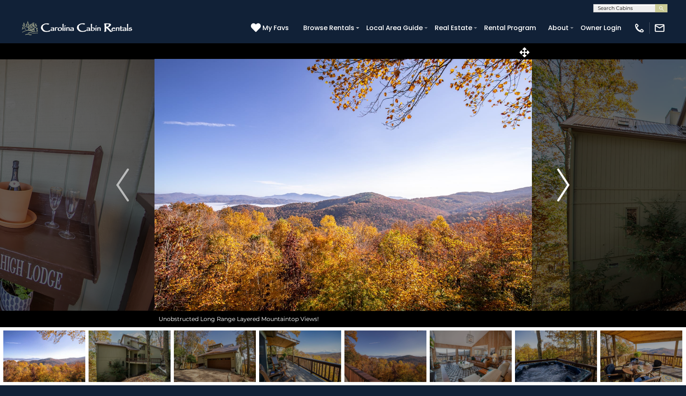
click at [564, 190] on img "Next" at bounding box center [563, 184] width 12 height 33
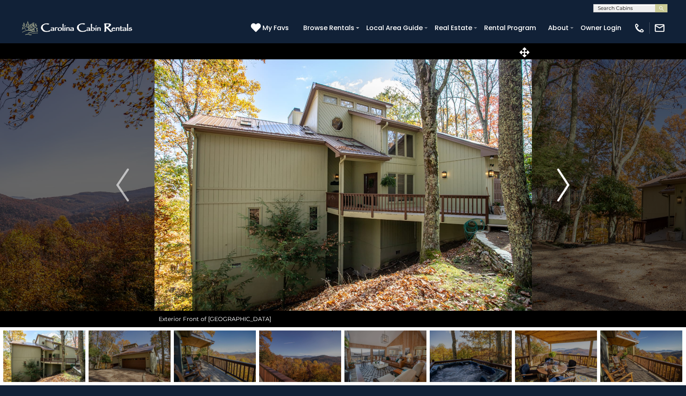
click at [567, 188] on img "Next" at bounding box center [563, 184] width 12 height 33
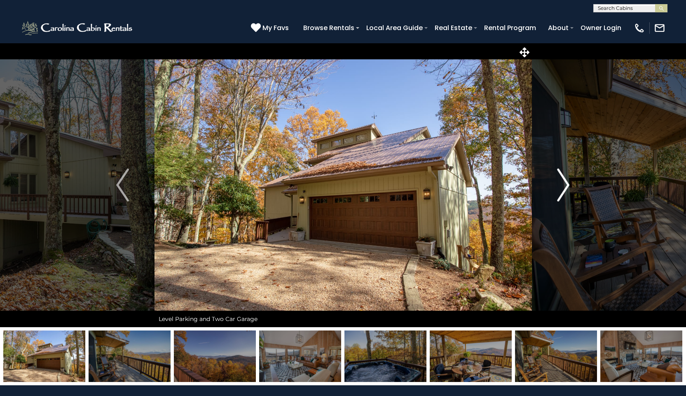
click at [564, 186] on img "Next" at bounding box center [563, 184] width 12 height 33
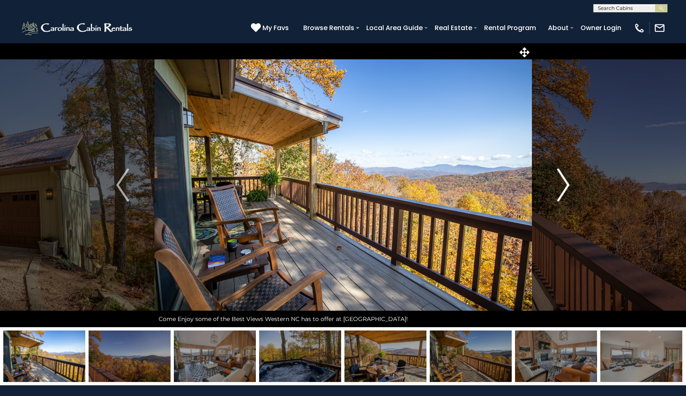
click at [564, 186] on img "Next" at bounding box center [563, 184] width 12 height 33
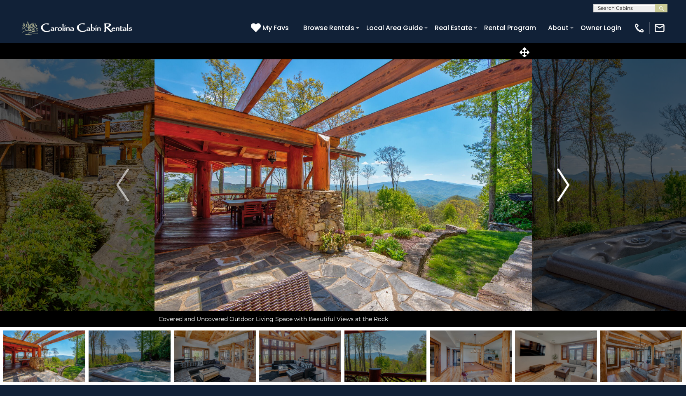
click at [567, 186] on img "Next" at bounding box center [563, 184] width 12 height 33
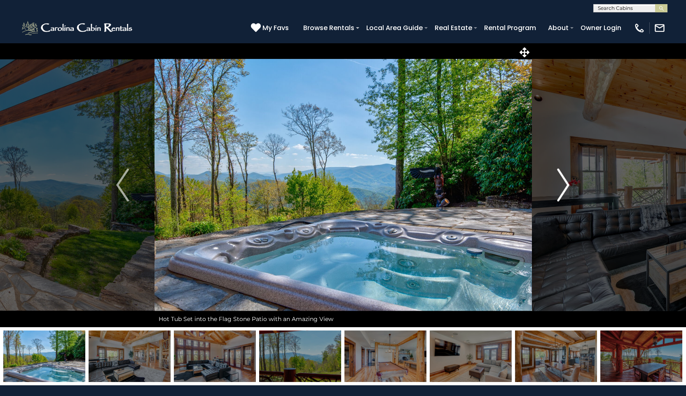
click at [567, 186] on img "Next" at bounding box center [563, 184] width 12 height 33
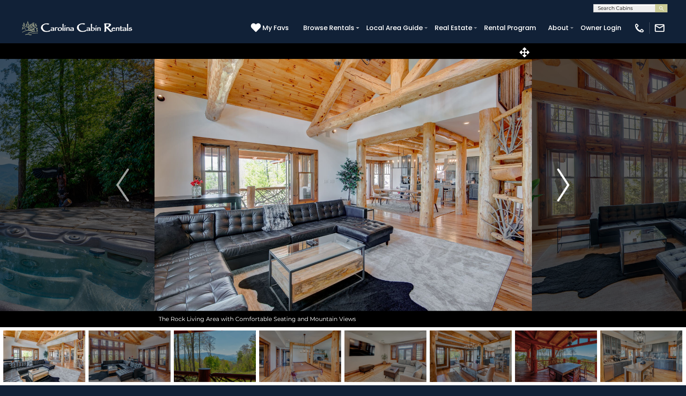
click at [567, 186] on img "Next" at bounding box center [563, 184] width 12 height 33
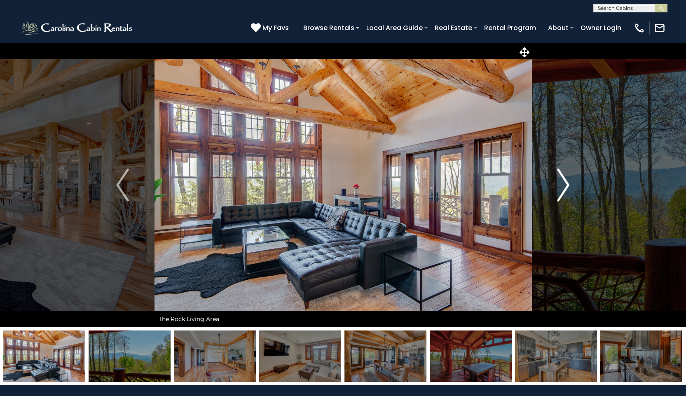
click at [567, 186] on img "Next" at bounding box center [563, 184] width 12 height 33
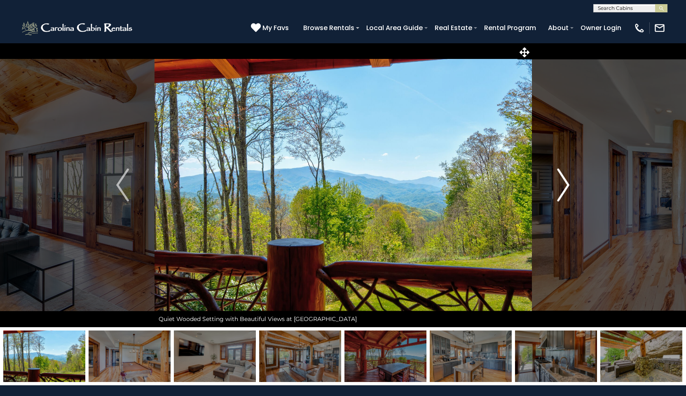
click at [567, 186] on img "Next" at bounding box center [563, 184] width 12 height 33
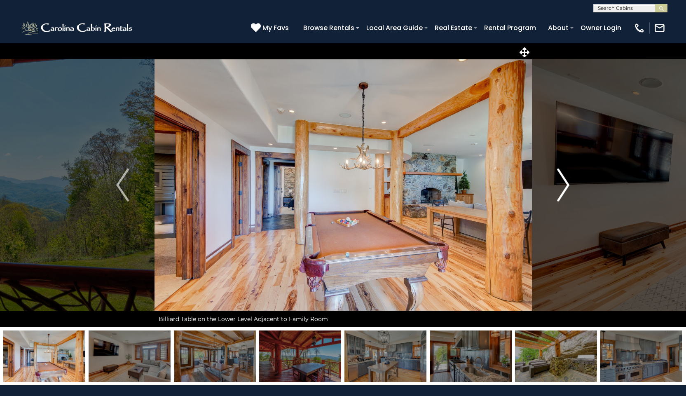
click at [567, 186] on img "Next" at bounding box center [563, 184] width 12 height 33
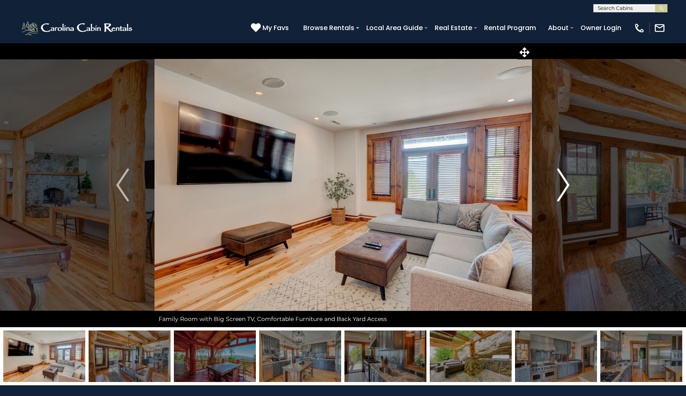
click at [567, 186] on img "Next" at bounding box center [563, 184] width 12 height 33
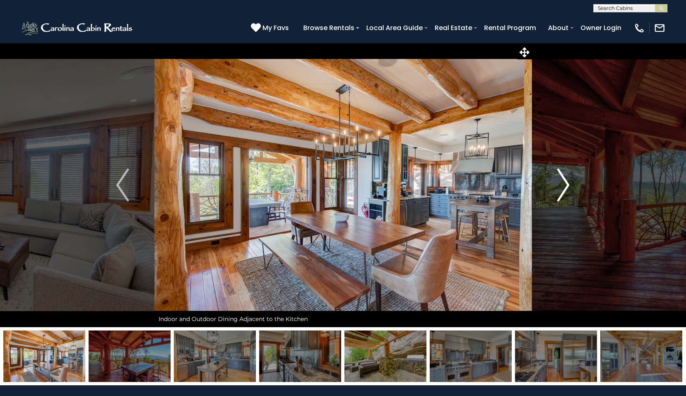
click at [567, 186] on img "Next" at bounding box center [563, 184] width 12 height 33
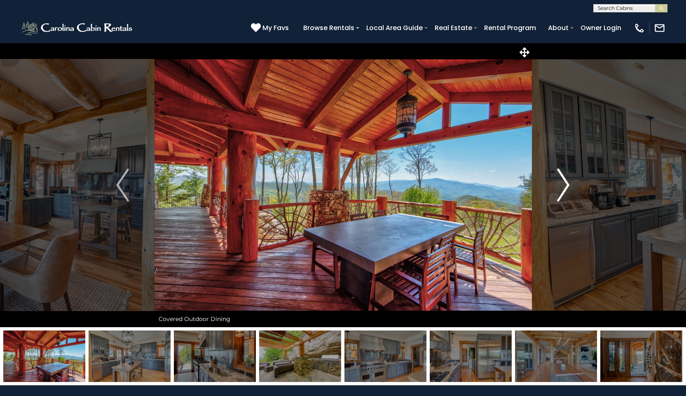
click at [567, 186] on img "Next" at bounding box center [563, 184] width 12 height 33
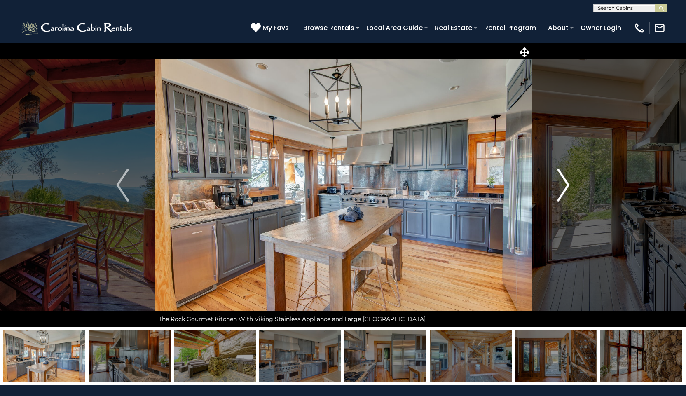
click at [568, 185] on img "Next" at bounding box center [563, 184] width 12 height 33
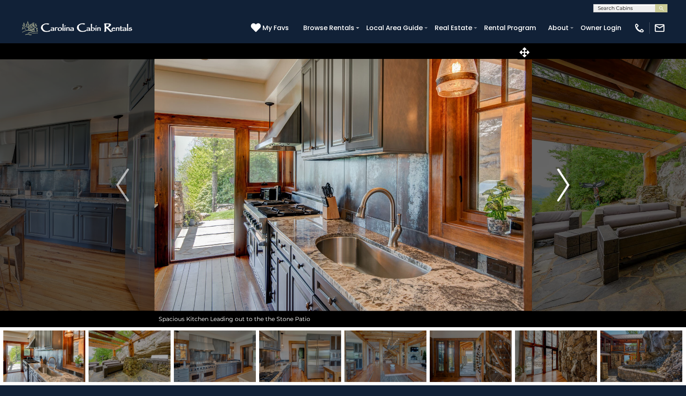
click at [569, 185] on img "Next" at bounding box center [563, 184] width 12 height 33
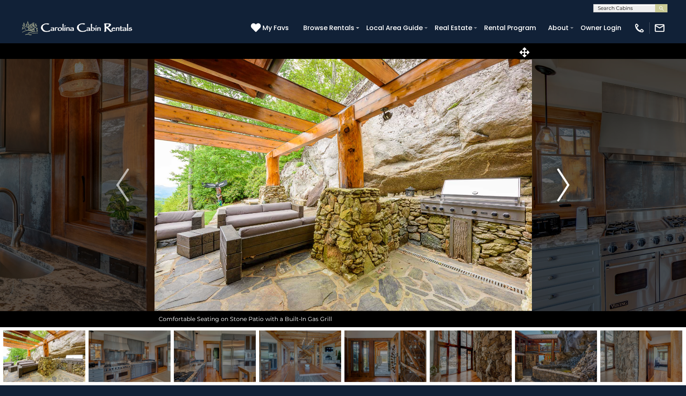
click at [565, 185] on img "Next" at bounding box center [563, 184] width 12 height 33
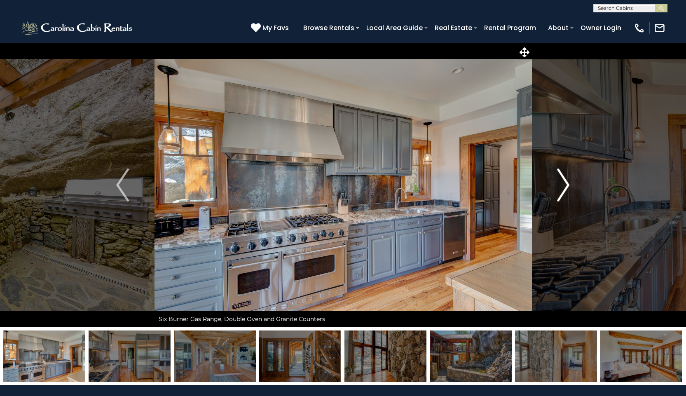
click at [565, 185] on img "Next" at bounding box center [563, 184] width 12 height 33
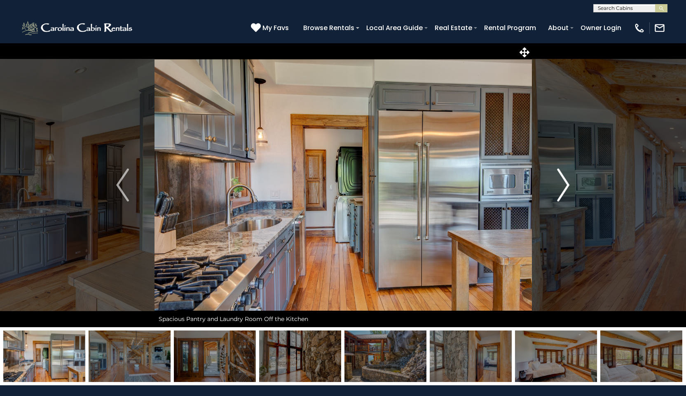
click at [565, 185] on img "Next" at bounding box center [563, 184] width 12 height 33
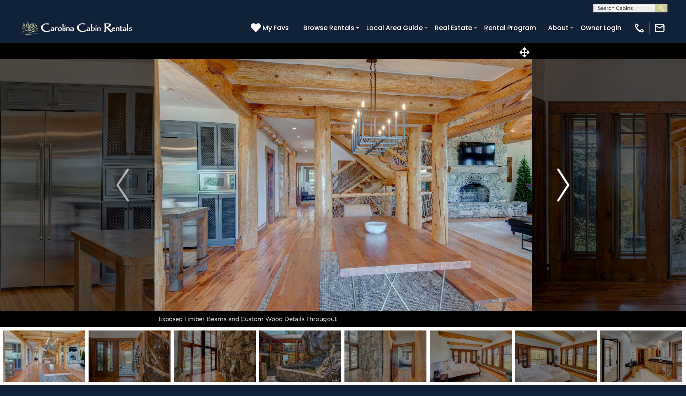
click at [565, 185] on img "Next" at bounding box center [563, 184] width 12 height 33
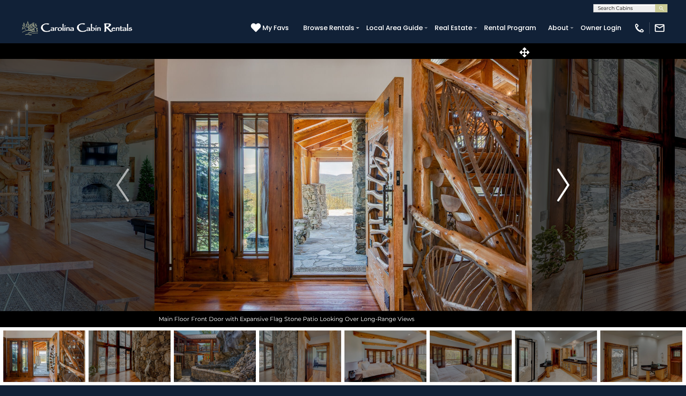
click at [565, 185] on img "Next" at bounding box center [563, 184] width 12 height 33
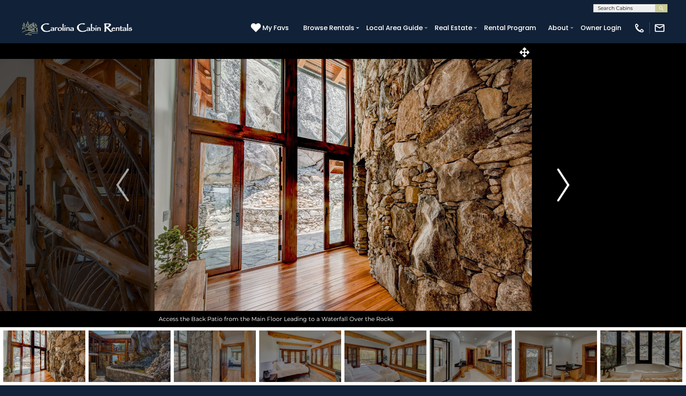
click at [565, 185] on img "Next" at bounding box center [563, 184] width 12 height 33
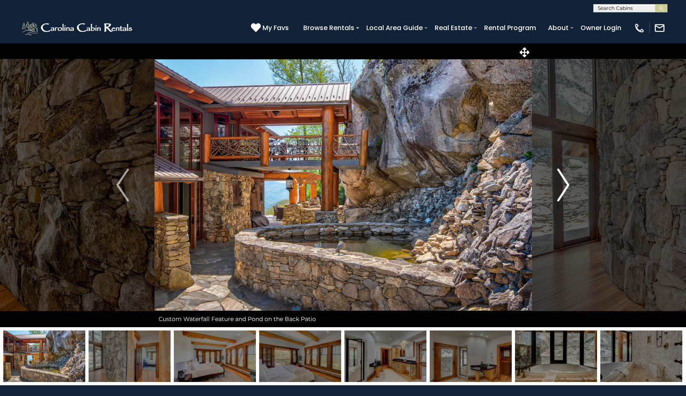
click at [565, 185] on img "Next" at bounding box center [563, 184] width 12 height 33
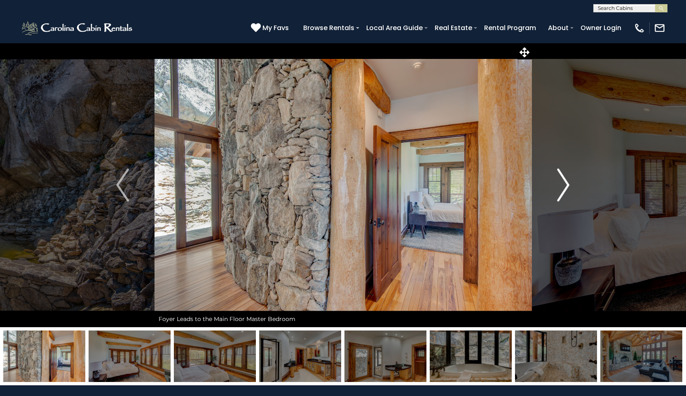
click at [565, 185] on img "Next" at bounding box center [563, 184] width 12 height 33
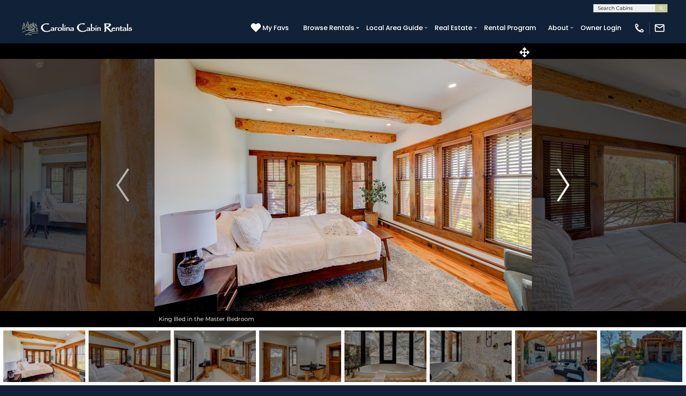
click at [565, 185] on img "Next" at bounding box center [563, 184] width 12 height 33
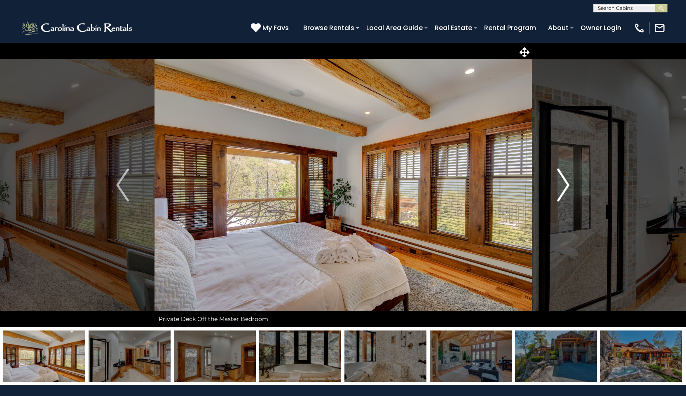
click at [565, 185] on img "Next" at bounding box center [563, 184] width 12 height 33
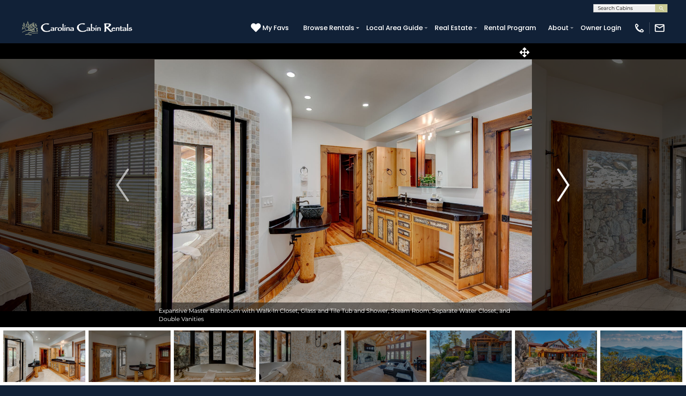
click at [565, 185] on img "Next" at bounding box center [563, 184] width 12 height 33
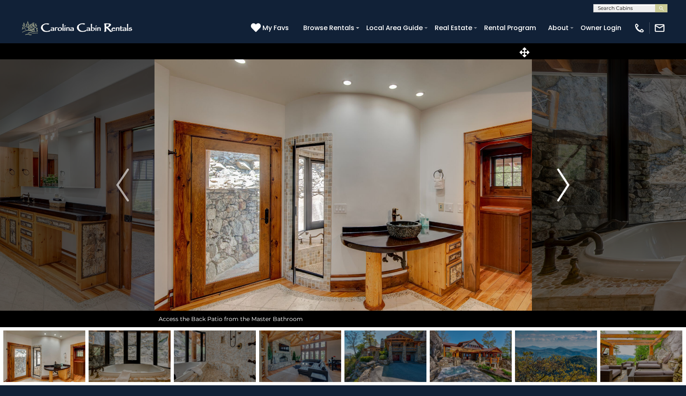
click at [565, 185] on img "Next" at bounding box center [563, 184] width 12 height 33
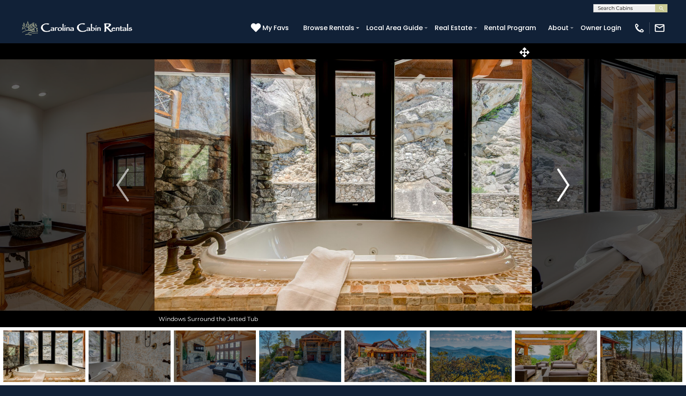
click at [565, 185] on img "Next" at bounding box center [563, 184] width 12 height 33
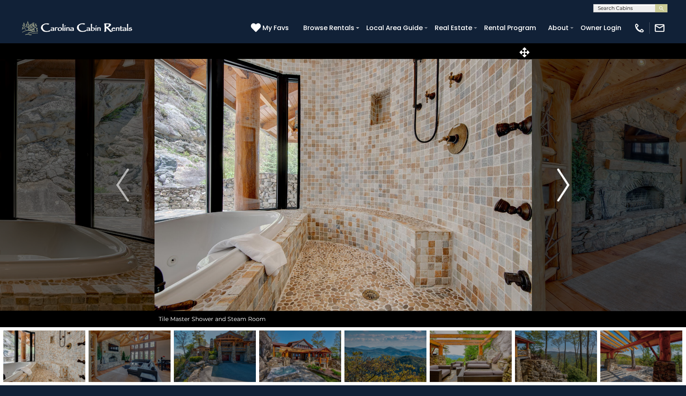
click at [564, 184] on img "Next" at bounding box center [563, 184] width 12 height 33
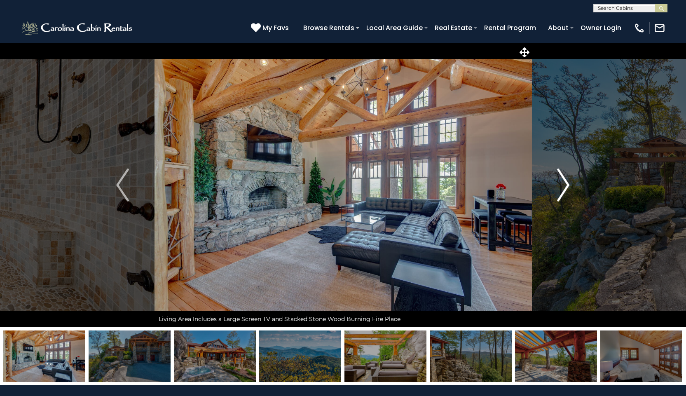
click at [564, 184] on img "Next" at bounding box center [563, 184] width 12 height 33
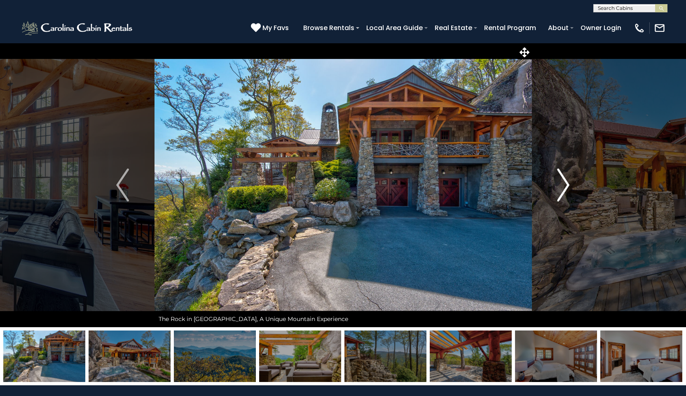
click at [564, 184] on img "Next" at bounding box center [563, 184] width 12 height 33
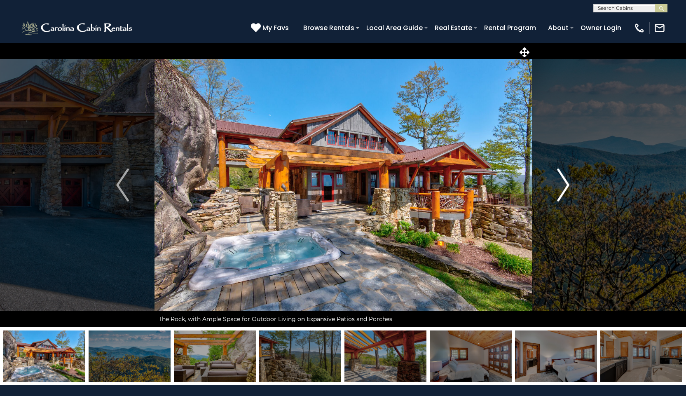
click at [568, 184] on img "Next" at bounding box center [563, 184] width 12 height 33
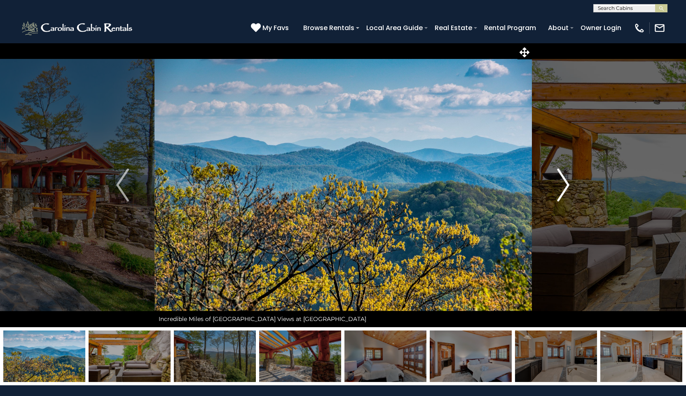
click at [568, 184] on img "Next" at bounding box center [563, 184] width 12 height 33
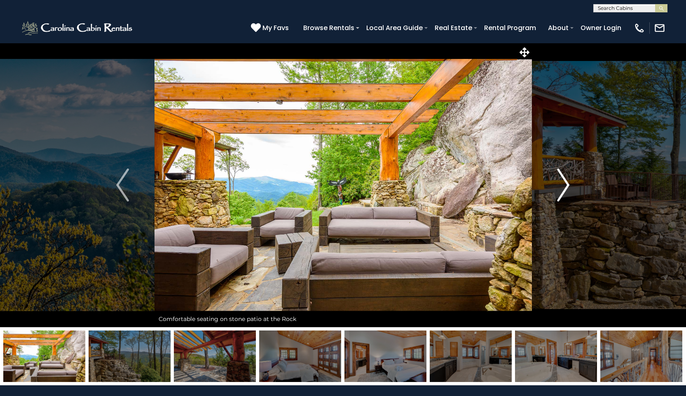
click at [568, 184] on img "Next" at bounding box center [563, 184] width 12 height 33
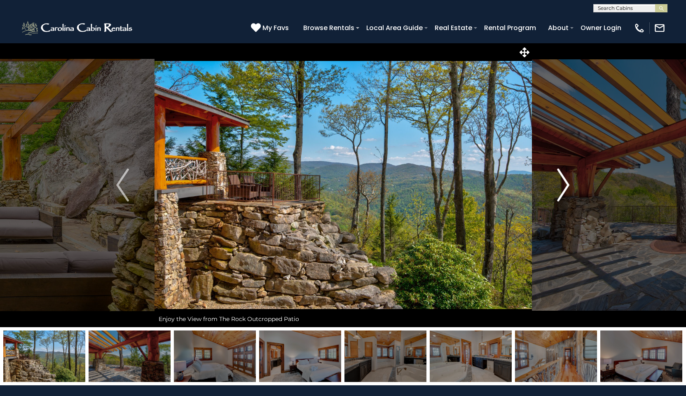
click at [568, 184] on img "Next" at bounding box center [563, 184] width 12 height 33
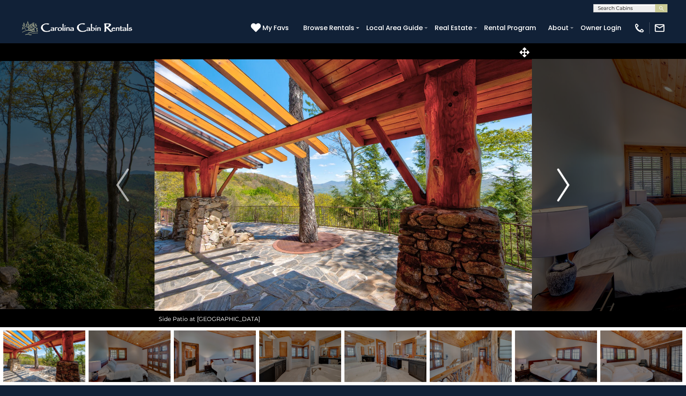
click at [568, 184] on img "Next" at bounding box center [563, 184] width 12 height 33
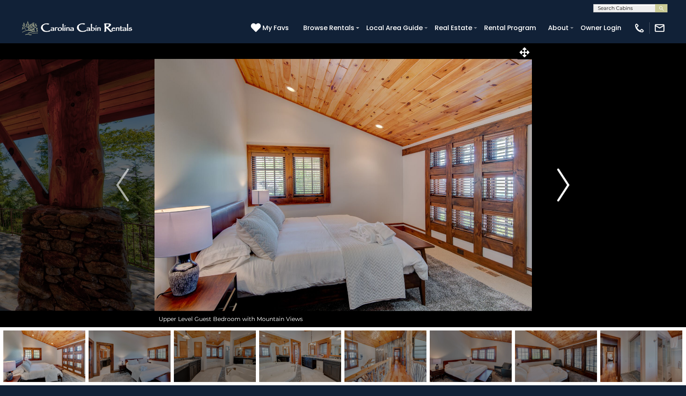
click at [568, 184] on img "Next" at bounding box center [563, 184] width 12 height 33
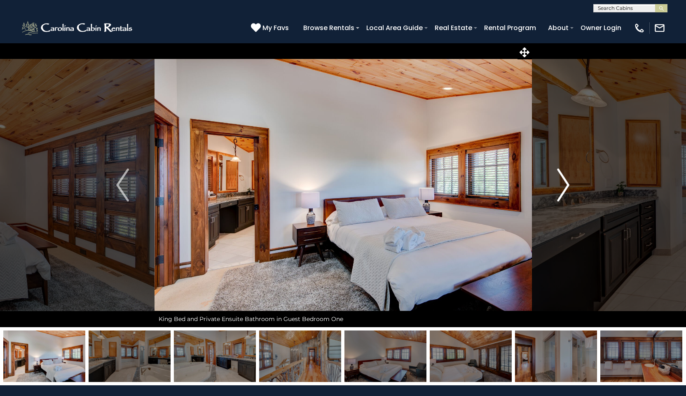
click at [568, 184] on img "Next" at bounding box center [563, 184] width 12 height 33
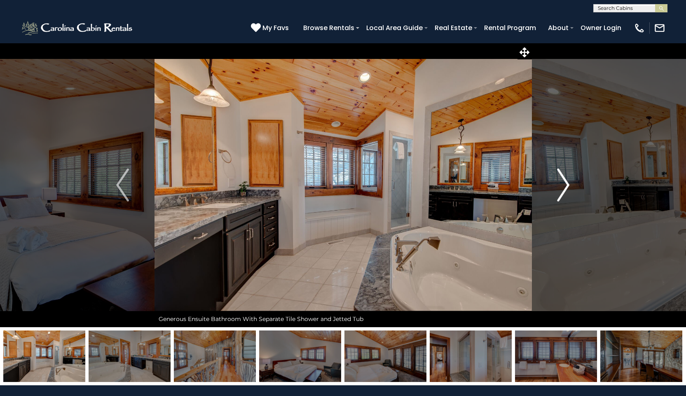
click at [568, 184] on img "Next" at bounding box center [563, 184] width 12 height 33
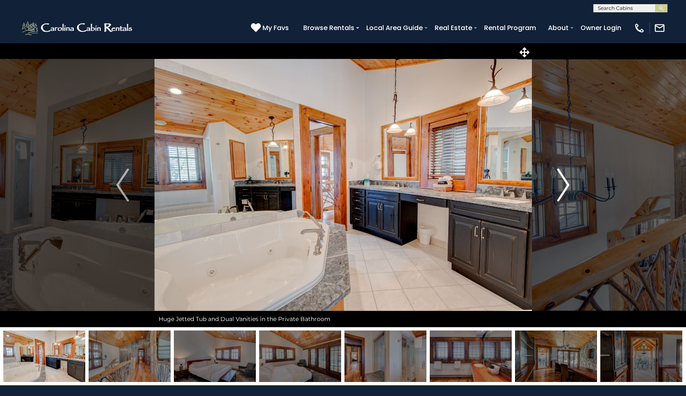
click at [568, 184] on img "Next" at bounding box center [563, 184] width 12 height 33
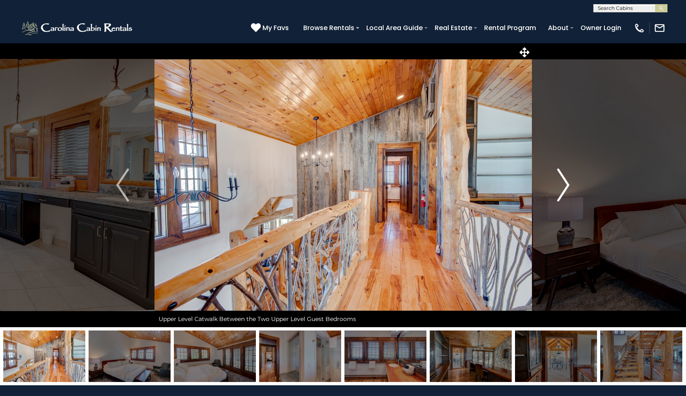
click at [568, 184] on img "Next" at bounding box center [563, 184] width 12 height 33
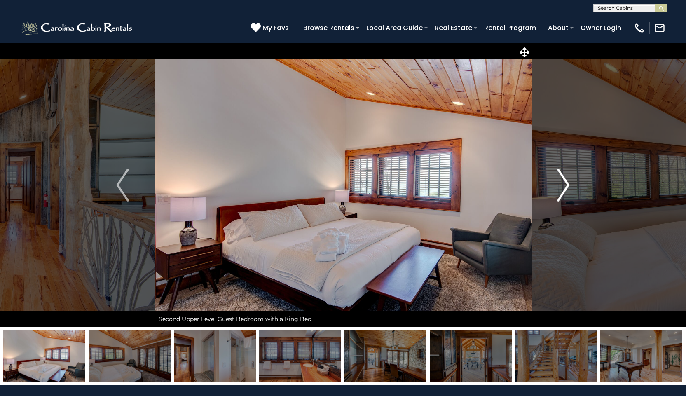
click at [568, 184] on img "Next" at bounding box center [563, 184] width 12 height 33
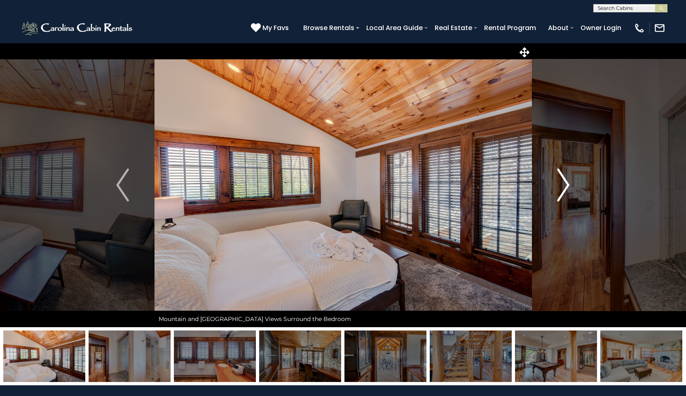
click at [568, 184] on img "Next" at bounding box center [563, 184] width 12 height 33
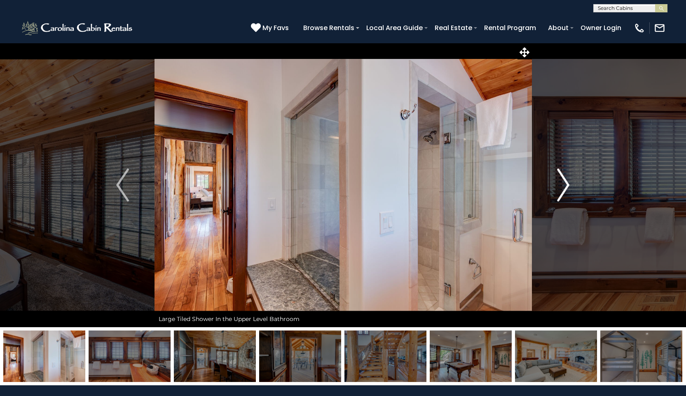
click at [568, 184] on img "Next" at bounding box center [563, 184] width 12 height 33
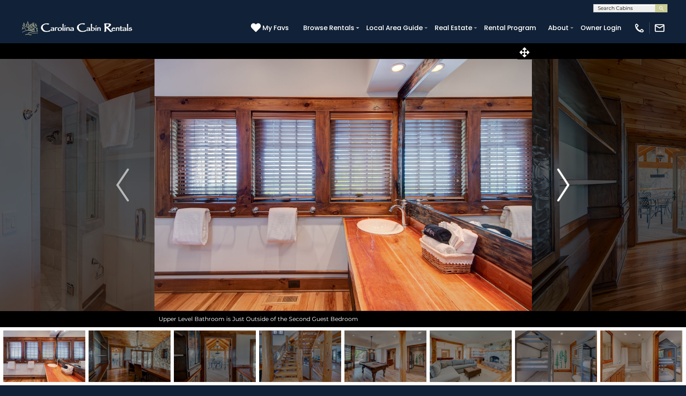
click at [568, 184] on img "Next" at bounding box center [563, 184] width 12 height 33
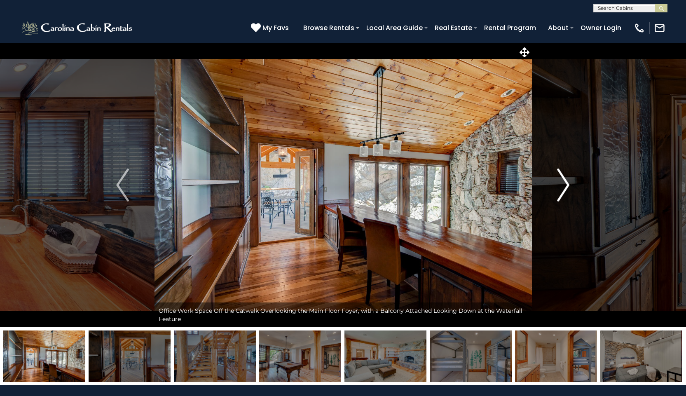
click at [568, 184] on img "Next" at bounding box center [563, 184] width 12 height 33
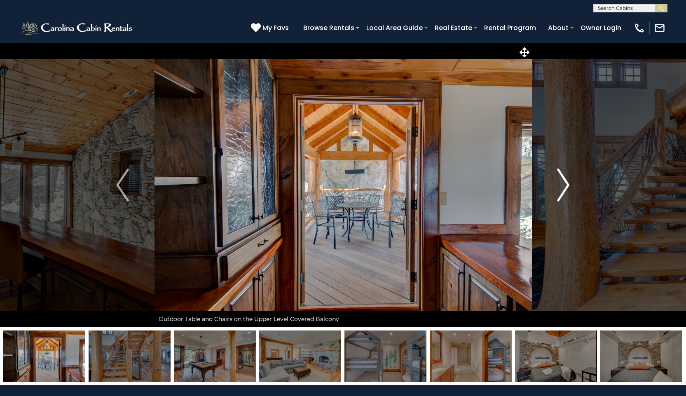
click at [567, 186] on img "Next" at bounding box center [563, 184] width 12 height 33
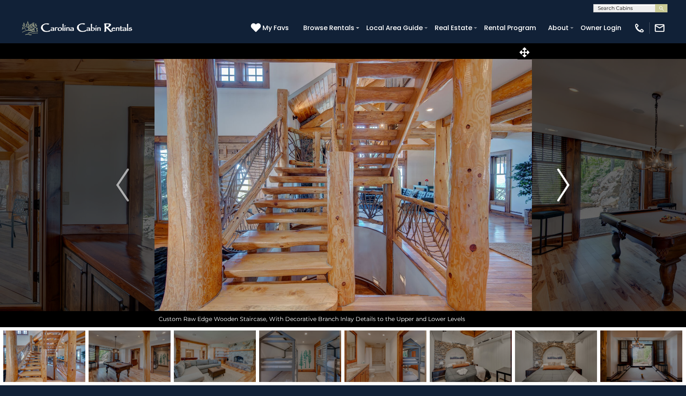
click at [567, 186] on img "Next" at bounding box center [563, 184] width 12 height 33
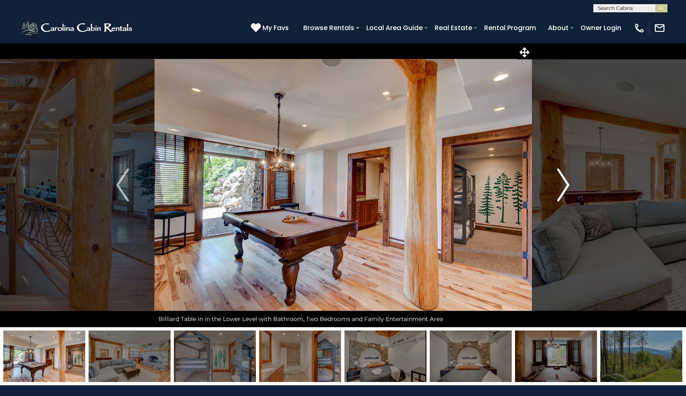
click at [567, 186] on img "Next" at bounding box center [563, 184] width 12 height 33
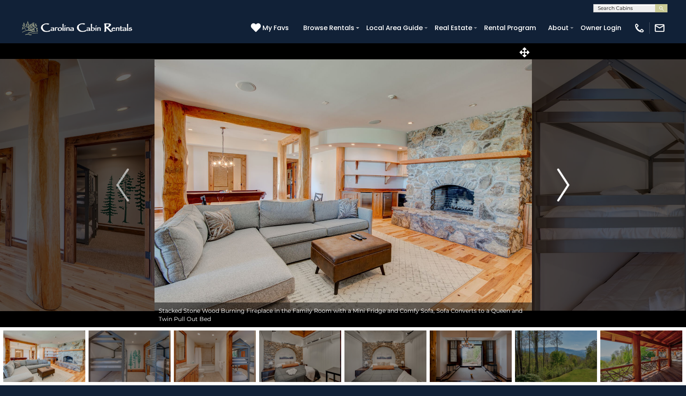
click at [567, 186] on img "Next" at bounding box center [563, 184] width 12 height 33
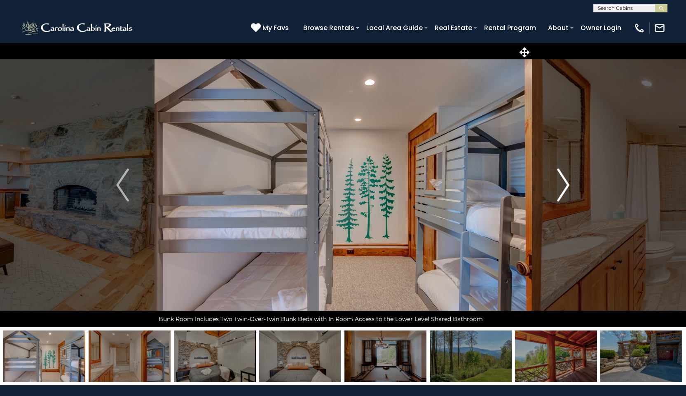
click at [567, 186] on img "Next" at bounding box center [563, 184] width 12 height 33
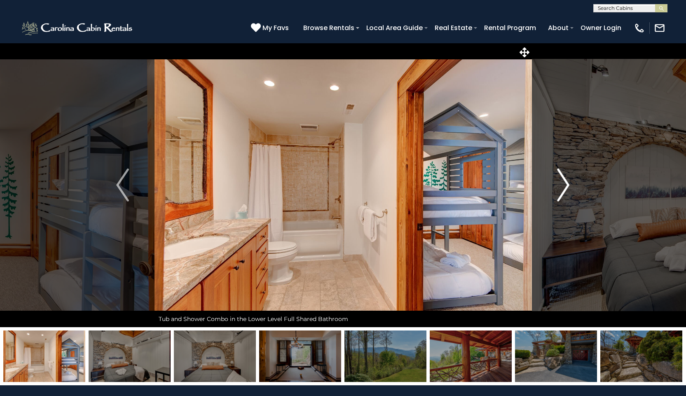
click at [567, 186] on img "Next" at bounding box center [563, 184] width 12 height 33
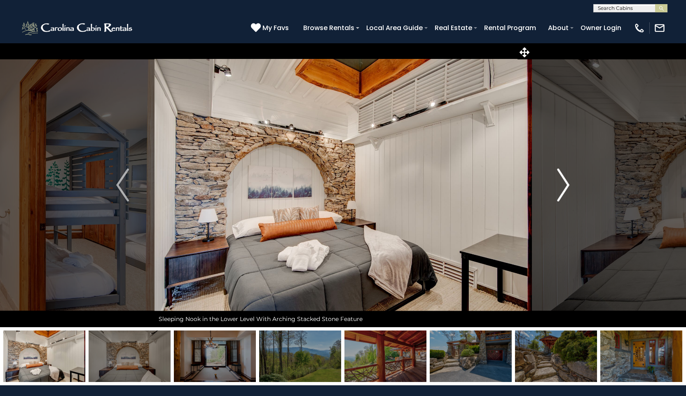
click at [567, 186] on img "Next" at bounding box center [563, 184] width 12 height 33
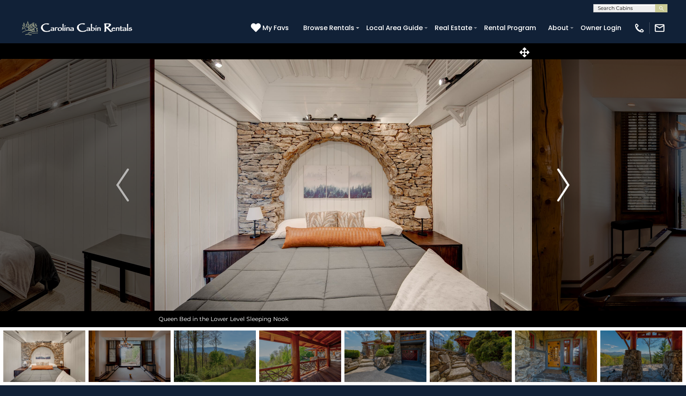
click at [567, 186] on img "Next" at bounding box center [563, 184] width 12 height 33
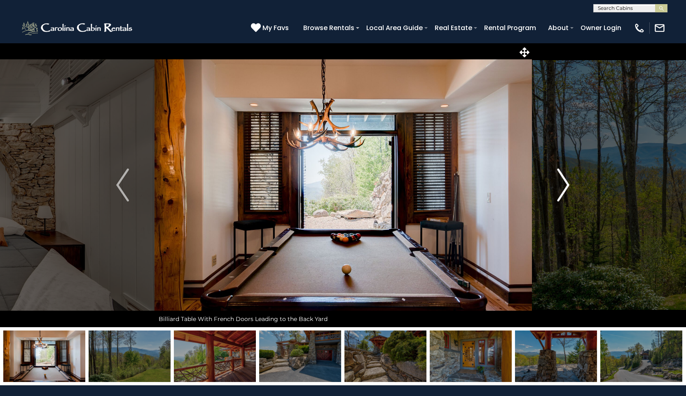
click at [567, 186] on img "Next" at bounding box center [563, 184] width 12 height 33
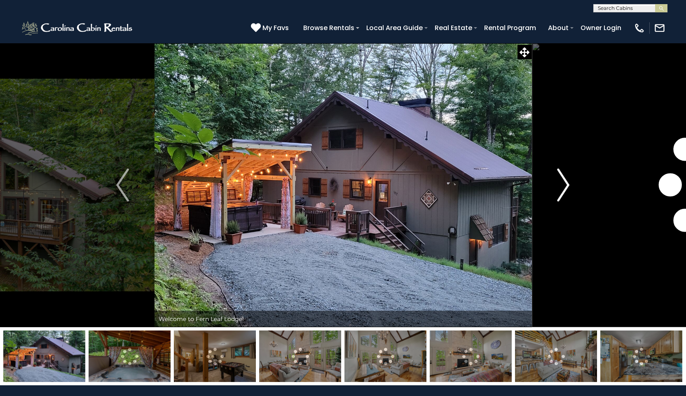
click at [568, 185] on img "Next" at bounding box center [563, 184] width 12 height 33
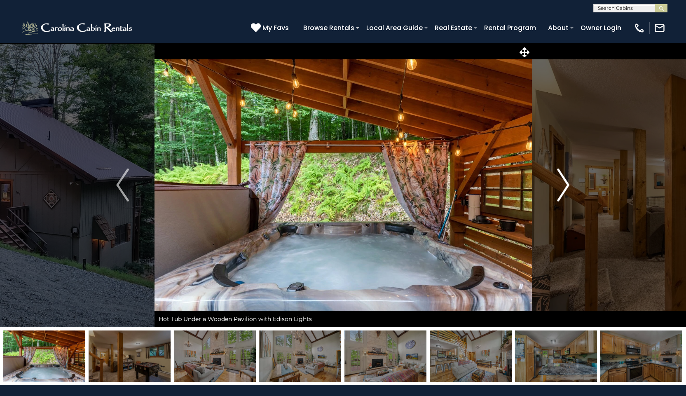
click at [568, 185] on img "Next" at bounding box center [563, 184] width 12 height 33
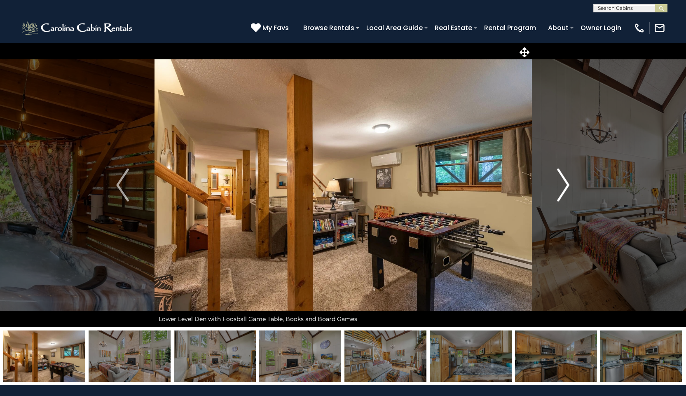
click at [568, 185] on img "Next" at bounding box center [563, 184] width 12 height 33
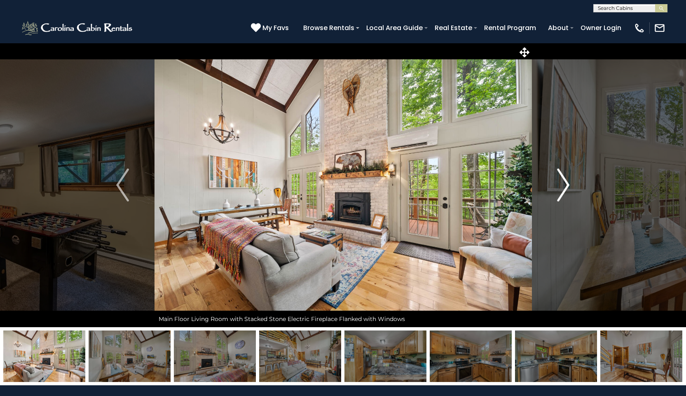
click at [568, 185] on img "Next" at bounding box center [563, 184] width 12 height 33
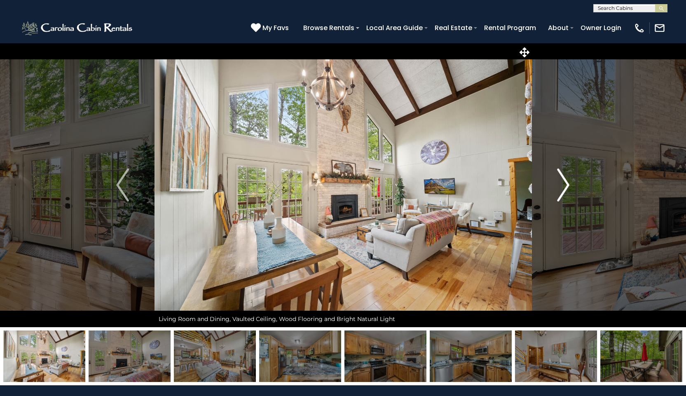
click at [568, 185] on img "Next" at bounding box center [563, 184] width 12 height 33
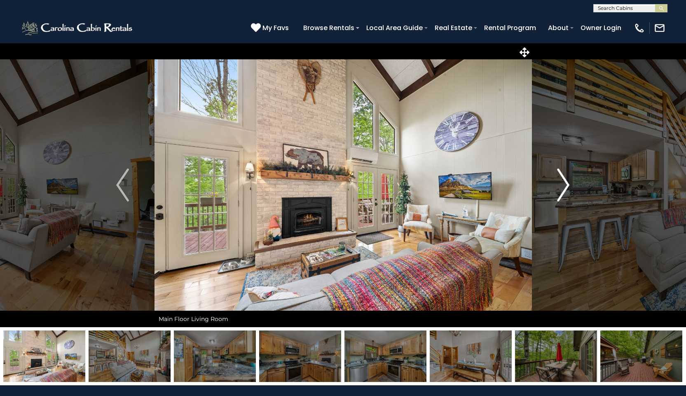
click at [568, 185] on img "Next" at bounding box center [563, 184] width 12 height 33
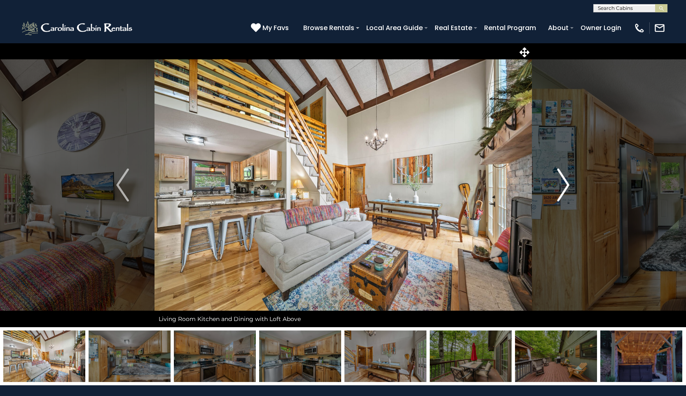
click at [568, 185] on img "Next" at bounding box center [563, 184] width 12 height 33
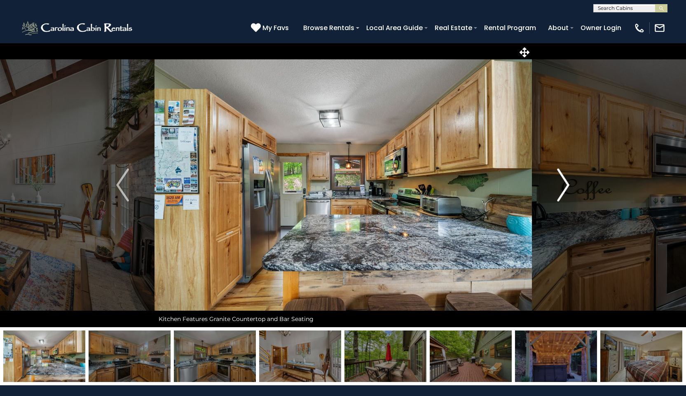
click at [568, 185] on img "Next" at bounding box center [563, 184] width 12 height 33
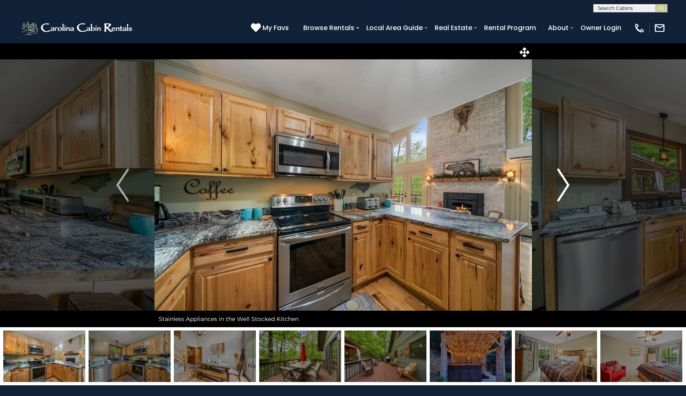
click at [568, 185] on img "Next" at bounding box center [563, 184] width 12 height 33
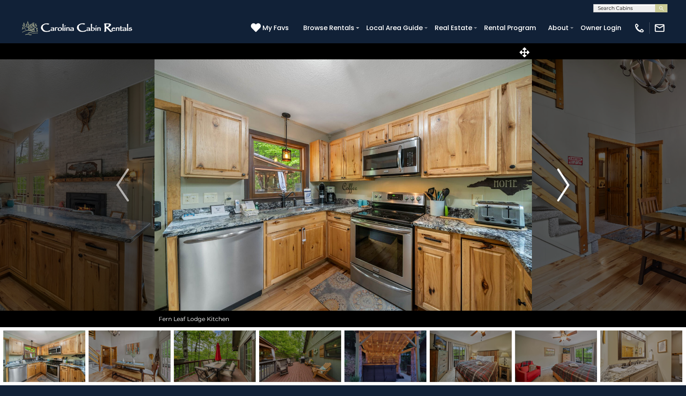
click at [568, 185] on img "Next" at bounding box center [563, 184] width 12 height 33
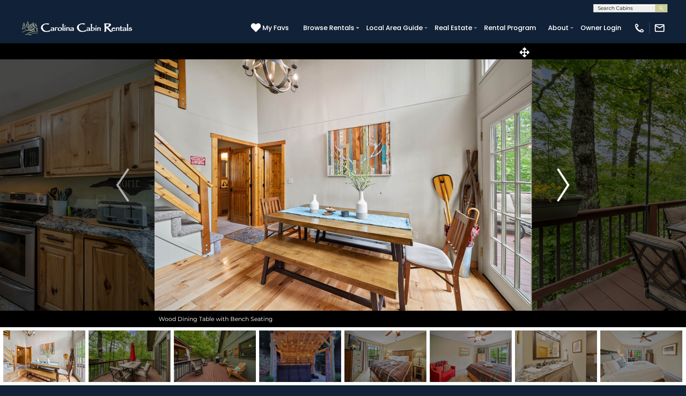
click at [568, 185] on img "Next" at bounding box center [563, 184] width 12 height 33
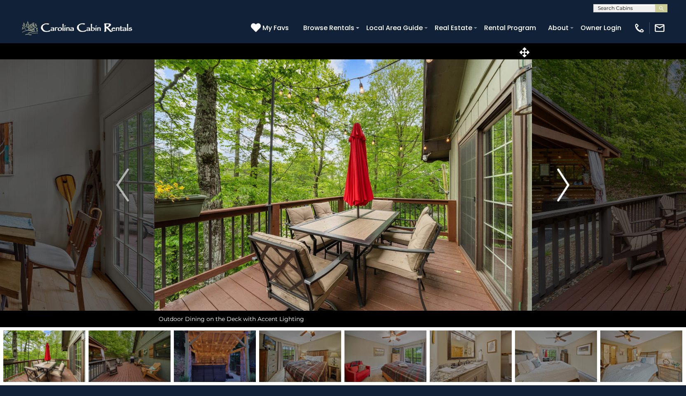
click at [568, 185] on img "Next" at bounding box center [563, 184] width 12 height 33
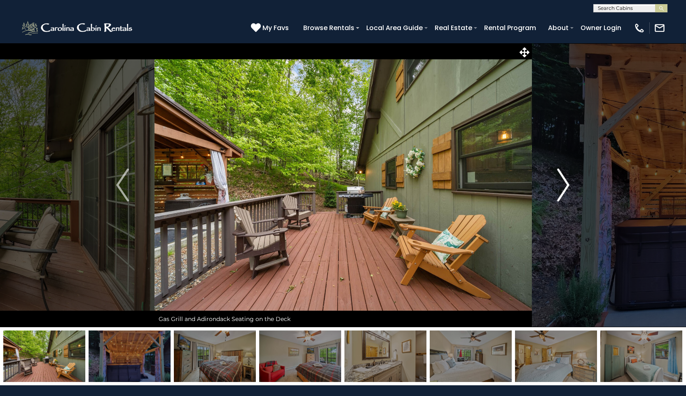
click at [568, 185] on img "Next" at bounding box center [563, 184] width 12 height 33
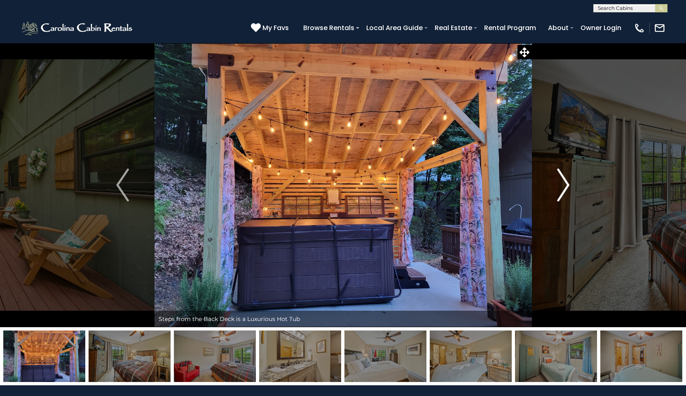
click at [568, 185] on img "Next" at bounding box center [563, 184] width 12 height 33
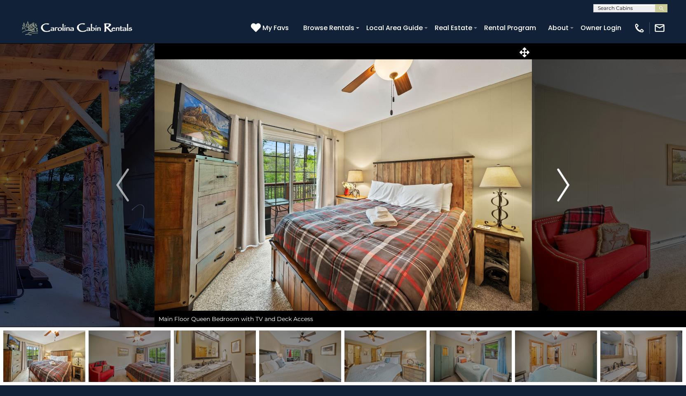
click at [568, 185] on img "Next" at bounding box center [563, 184] width 12 height 33
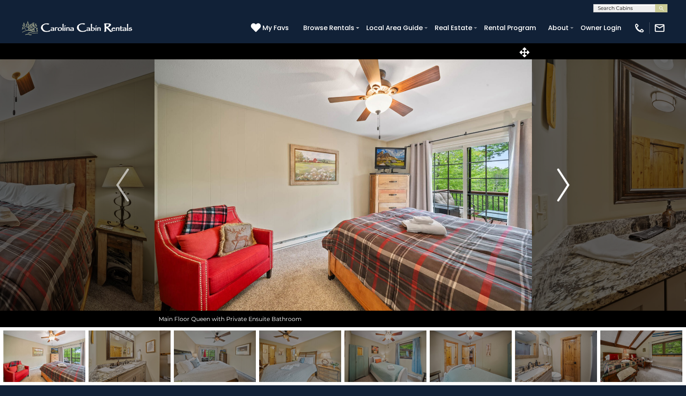
click at [568, 185] on img "Next" at bounding box center [563, 184] width 12 height 33
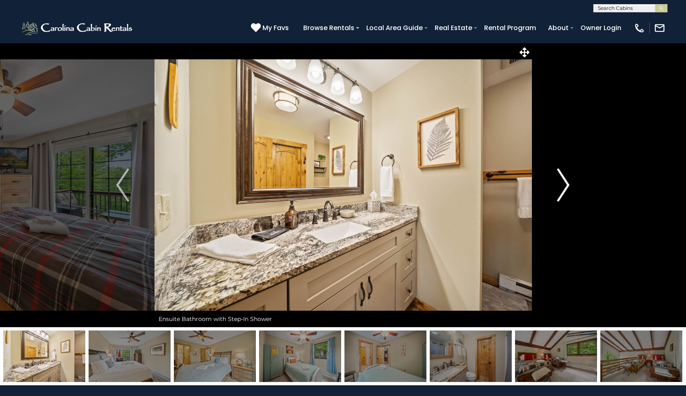
click at [568, 185] on img "Next" at bounding box center [563, 184] width 12 height 33
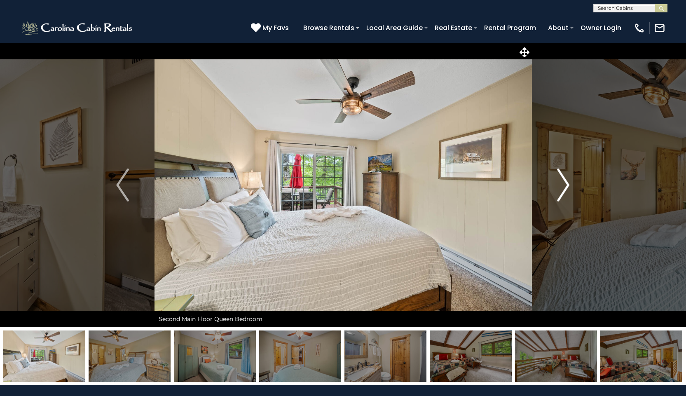
click at [568, 185] on img "Next" at bounding box center [563, 184] width 12 height 33
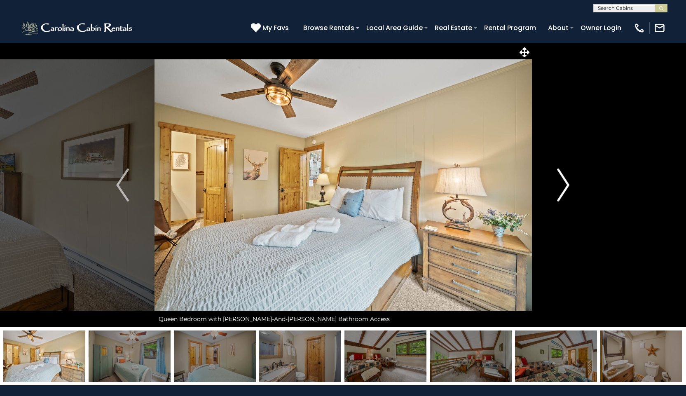
click at [568, 185] on img "Next" at bounding box center [563, 184] width 12 height 33
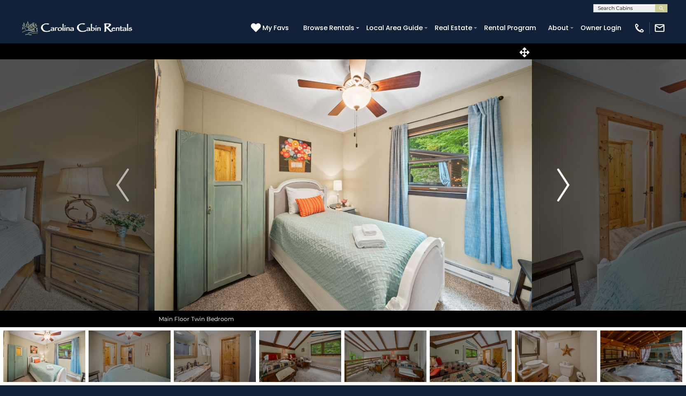
click at [568, 185] on img "Next" at bounding box center [563, 184] width 12 height 33
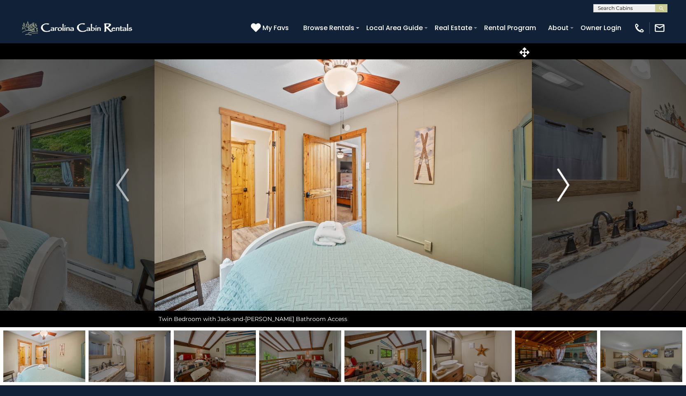
click at [568, 185] on img "Next" at bounding box center [563, 184] width 12 height 33
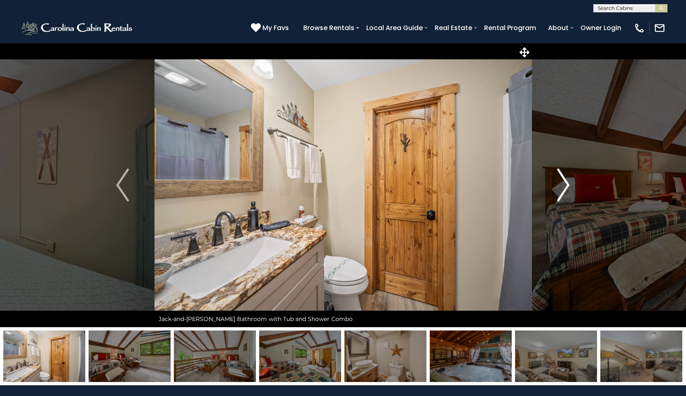
click at [568, 185] on img "Next" at bounding box center [563, 184] width 12 height 33
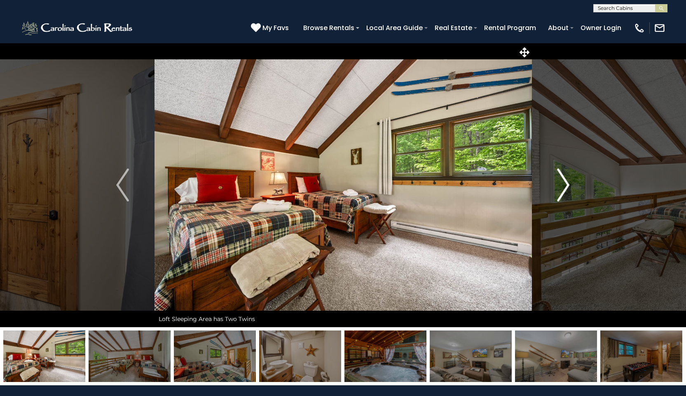
click at [568, 185] on img "Next" at bounding box center [563, 184] width 12 height 33
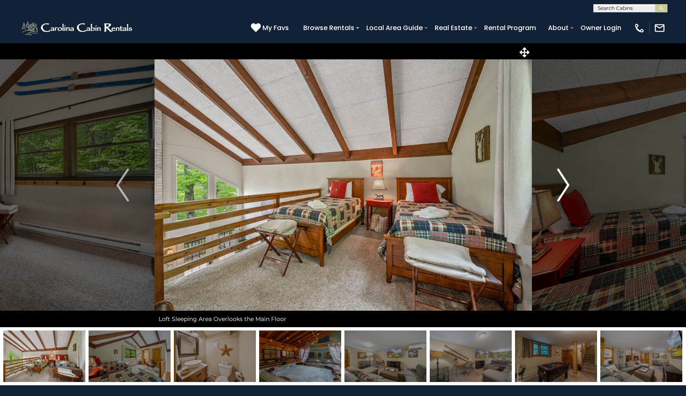
click at [568, 185] on img "Next" at bounding box center [563, 184] width 12 height 33
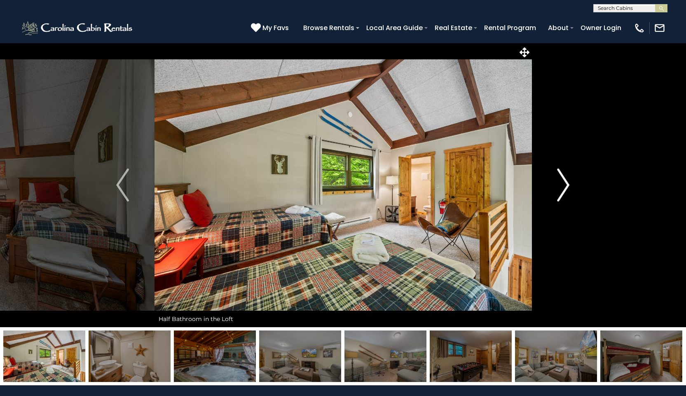
click at [568, 185] on img "Next" at bounding box center [563, 184] width 12 height 33
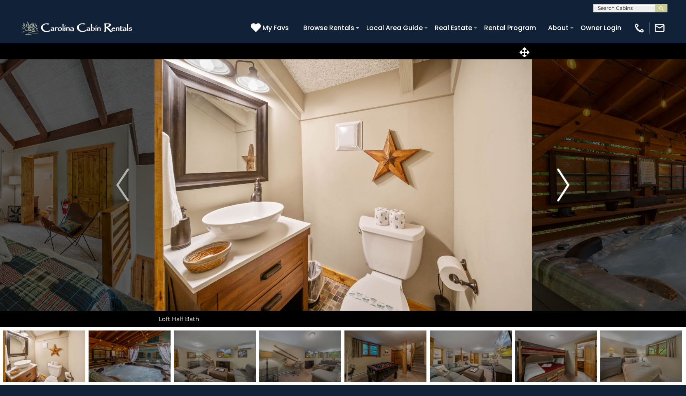
click at [568, 185] on img "Next" at bounding box center [563, 184] width 12 height 33
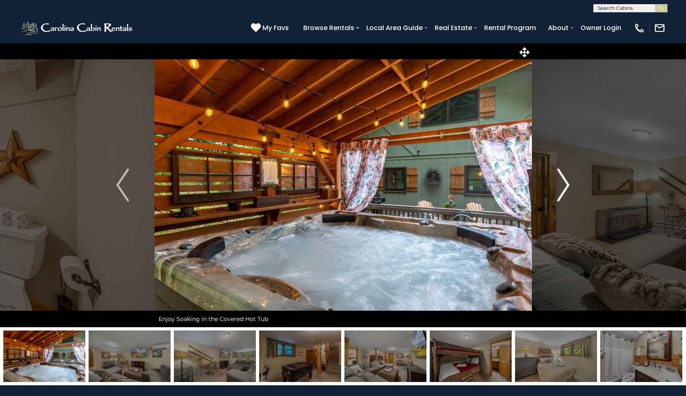
click at [568, 185] on img "Next" at bounding box center [563, 184] width 12 height 33
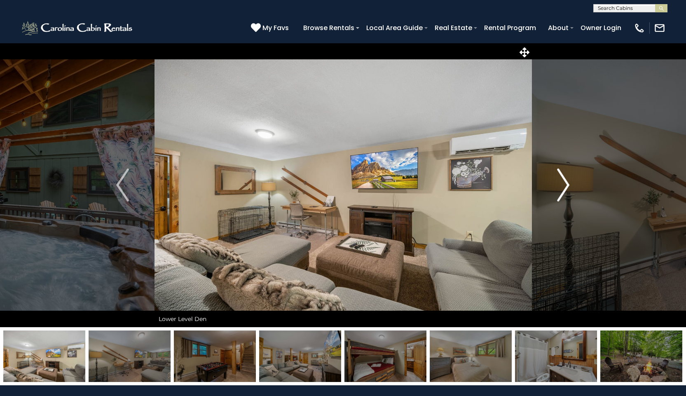
click at [568, 185] on img "Next" at bounding box center [563, 184] width 12 height 33
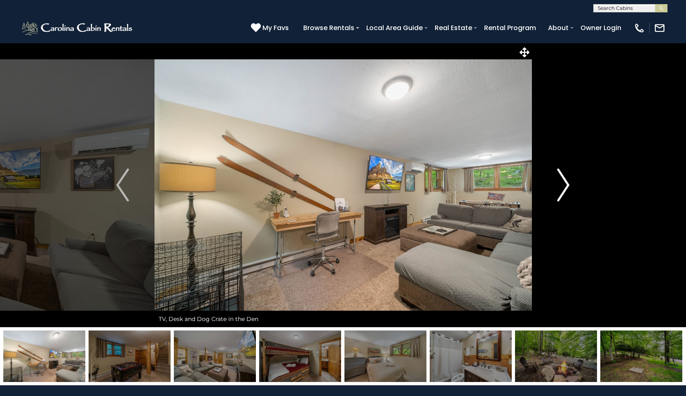
click at [568, 185] on img "Next" at bounding box center [563, 184] width 12 height 33
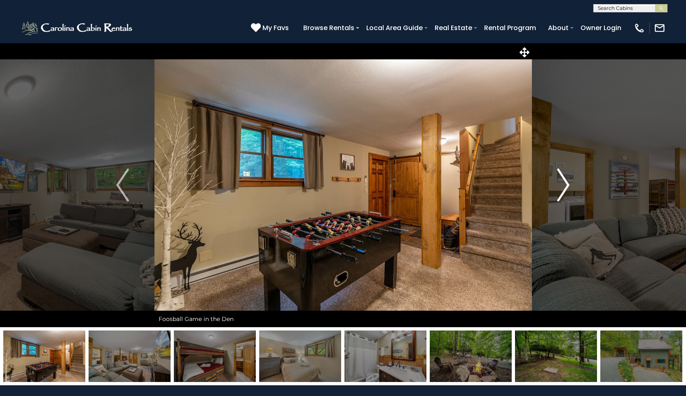
click at [568, 185] on img "Next" at bounding box center [563, 184] width 12 height 33
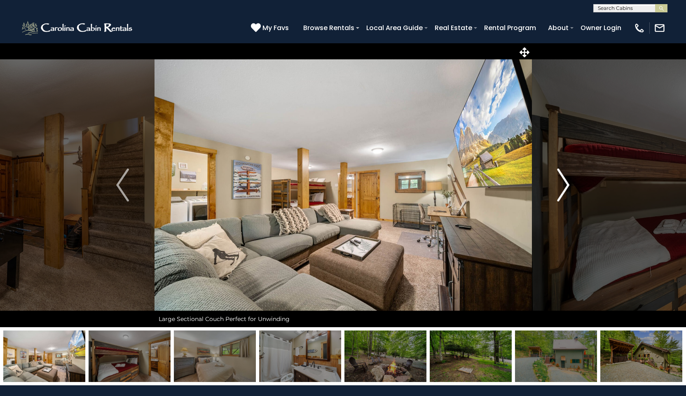
click at [568, 185] on img "Next" at bounding box center [563, 184] width 12 height 33
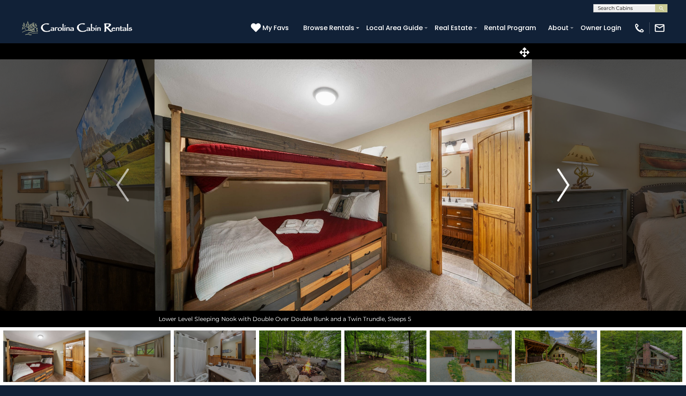
click at [568, 185] on img "Next" at bounding box center [563, 184] width 12 height 33
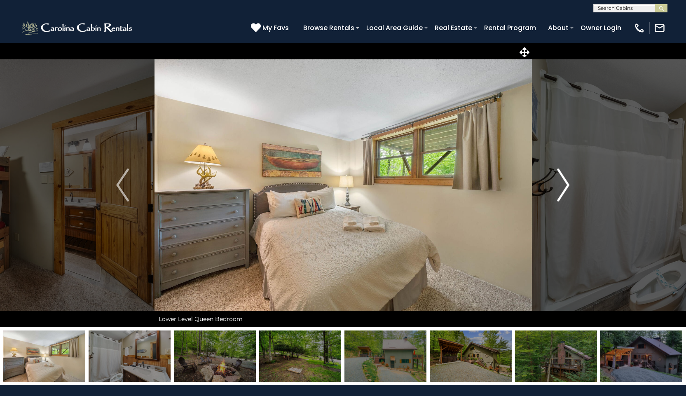
click at [568, 185] on img "Next" at bounding box center [563, 184] width 12 height 33
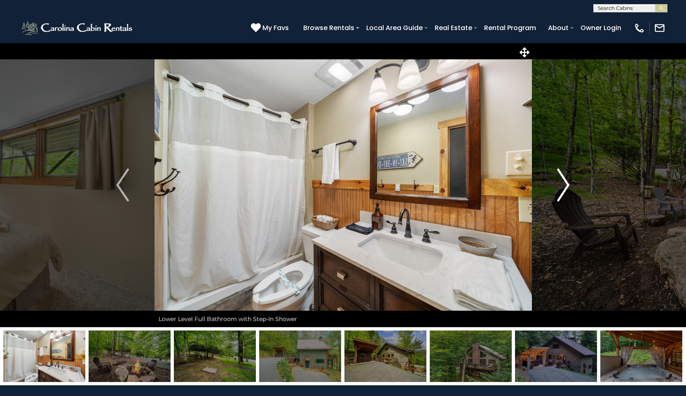
click at [568, 185] on img "Next" at bounding box center [563, 184] width 12 height 33
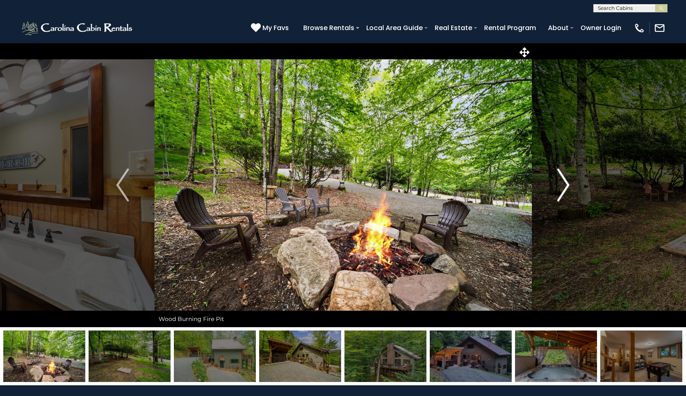
click at [568, 185] on img "Next" at bounding box center [563, 184] width 12 height 33
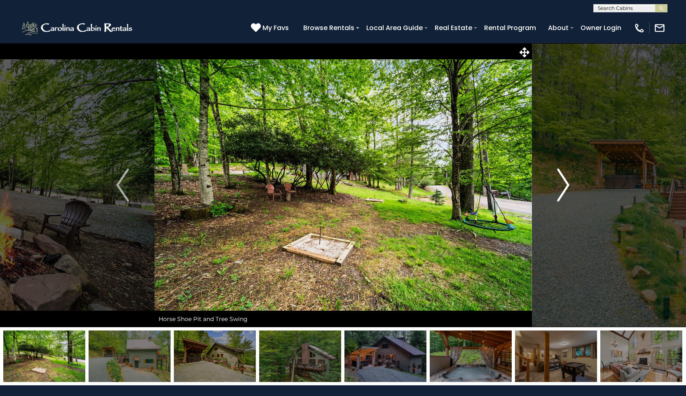
click at [568, 185] on img "Next" at bounding box center [563, 184] width 12 height 33
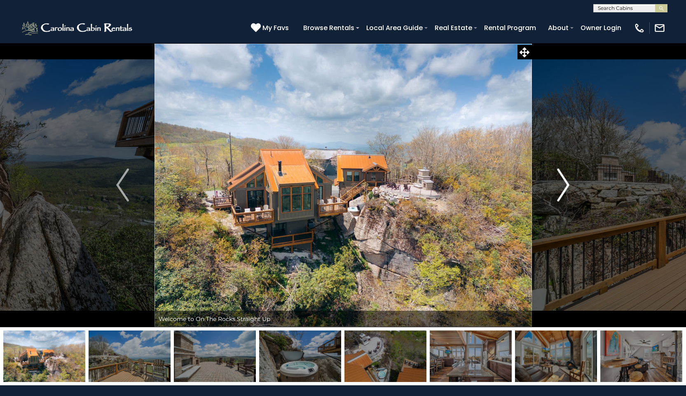
click at [569, 184] on img "Next" at bounding box center [563, 184] width 12 height 33
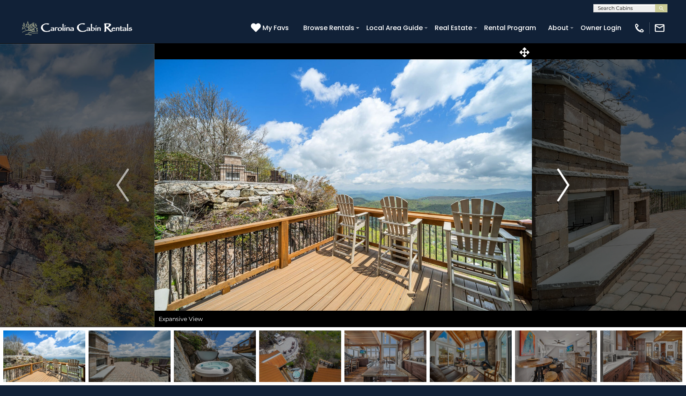
click at [569, 184] on img "Next" at bounding box center [563, 184] width 12 height 33
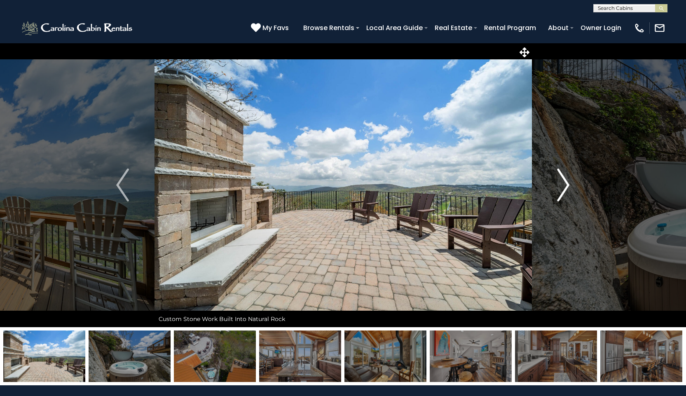
click at [569, 184] on img "Next" at bounding box center [563, 184] width 12 height 33
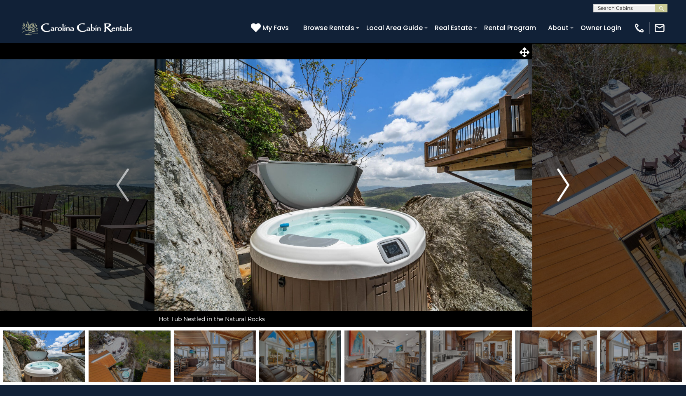
click at [569, 184] on img "Next" at bounding box center [563, 184] width 12 height 33
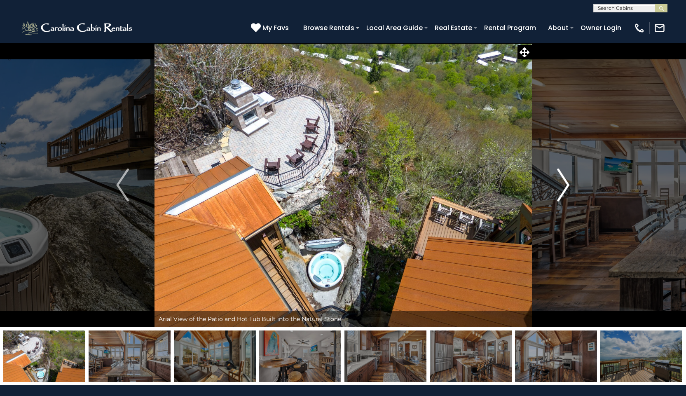
click at [569, 184] on img "Next" at bounding box center [563, 184] width 12 height 33
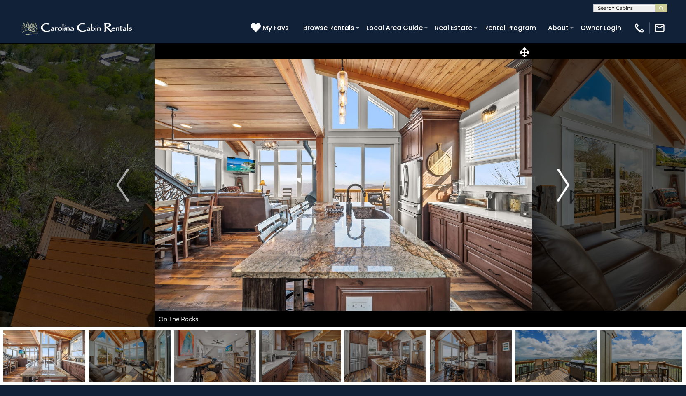
click at [569, 184] on img "Next" at bounding box center [563, 184] width 12 height 33
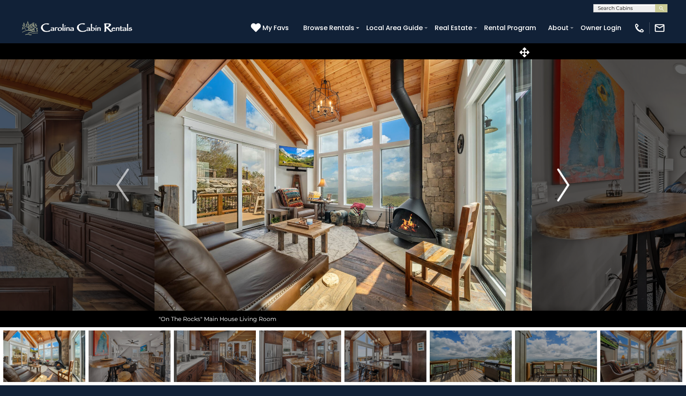
click at [569, 184] on img "Next" at bounding box center [563, 184] width 12 height 33
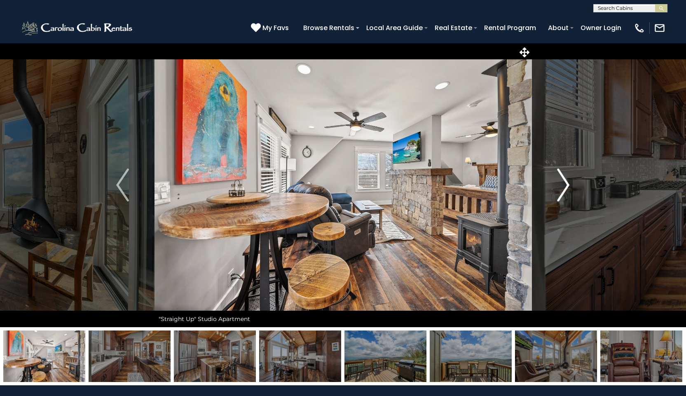
click at [569, 184] on img "Next" at bounding box center [563, 184] width 12 height 33
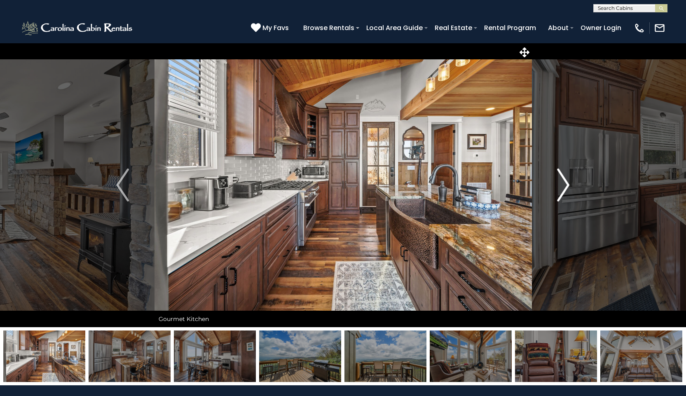
click at [569, 184] on img "Next" at bounding box center [563, 184] width 12 height 33
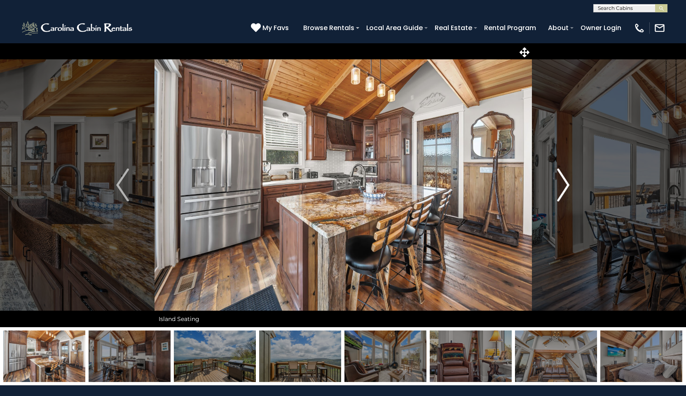
click at [569, 184] on img "Next" at bounding box center [563, 184] width 12 height 33
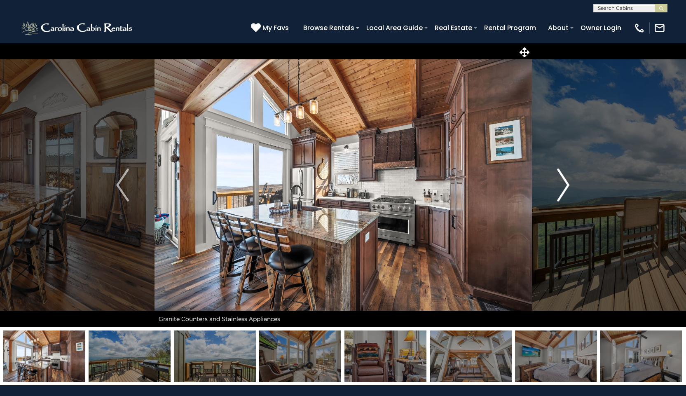
click at [569, 184] on img "Next" at bounding box center [563, 184] width 12 height 33
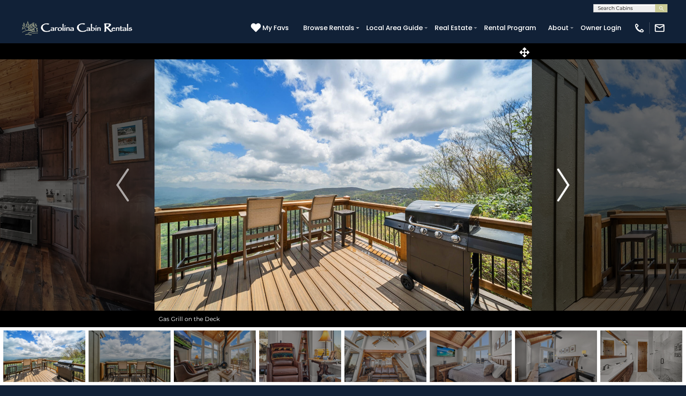
click at [569, 184] on img "Next" at bounding box center [563, 184] width 12 height 33
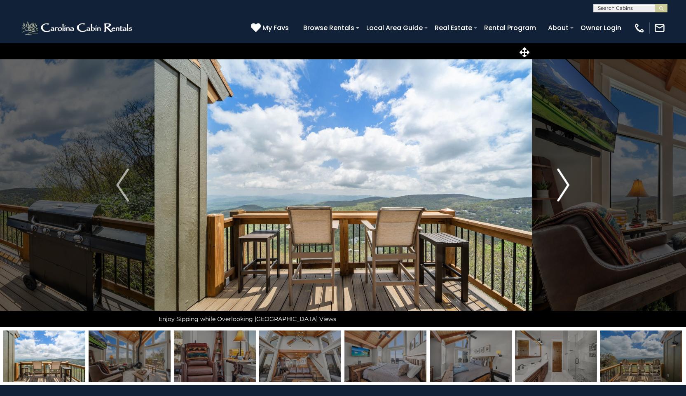
click at [569, 184] on img "Next" at bounding box center [563, 184] width 12 height 33
